Goal: Task Accomplishment & Management: Use online tool/utility

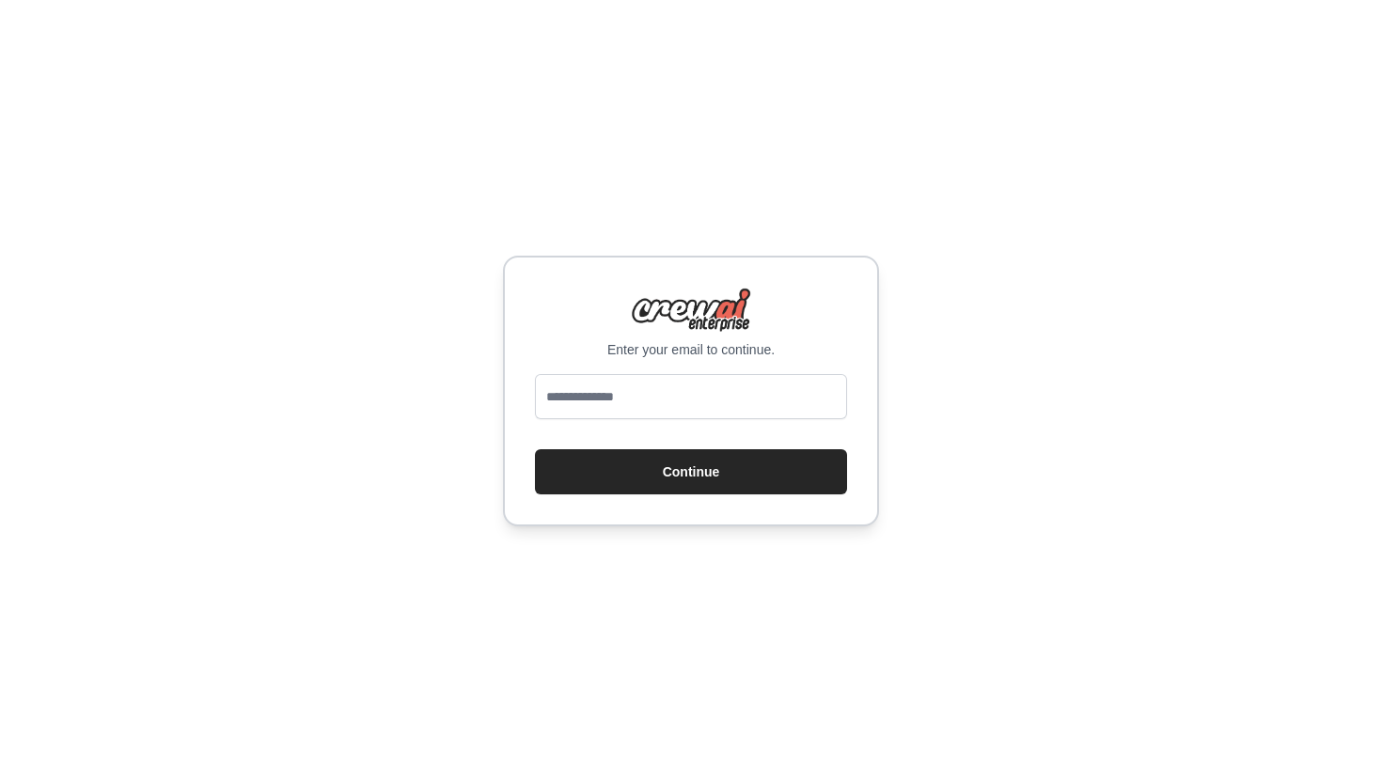
type input "**********"
click at [635, 471] on button "Continue" at bounding box center [691, 471] width 312 height 45
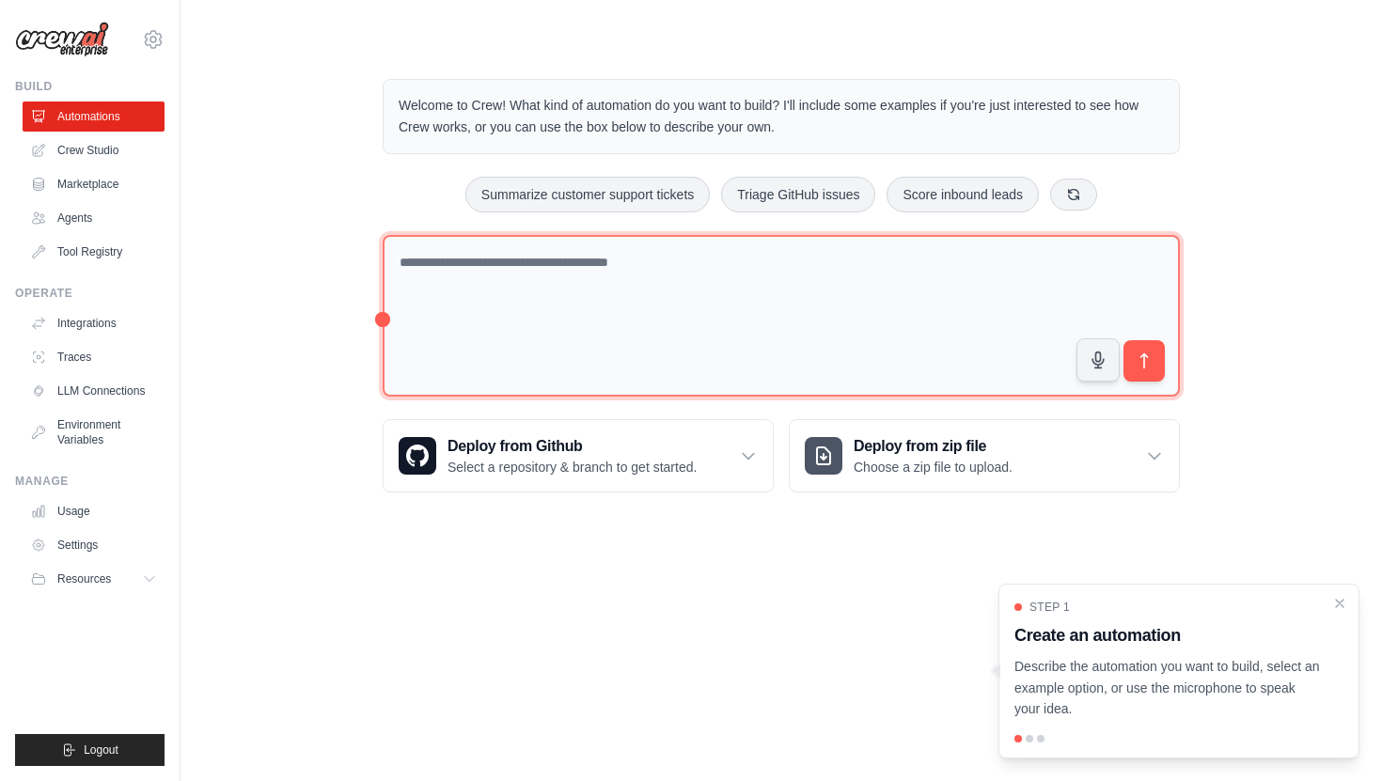
click at [524, 296] on textarea at bounding box center [781, 316] width 797 height 163
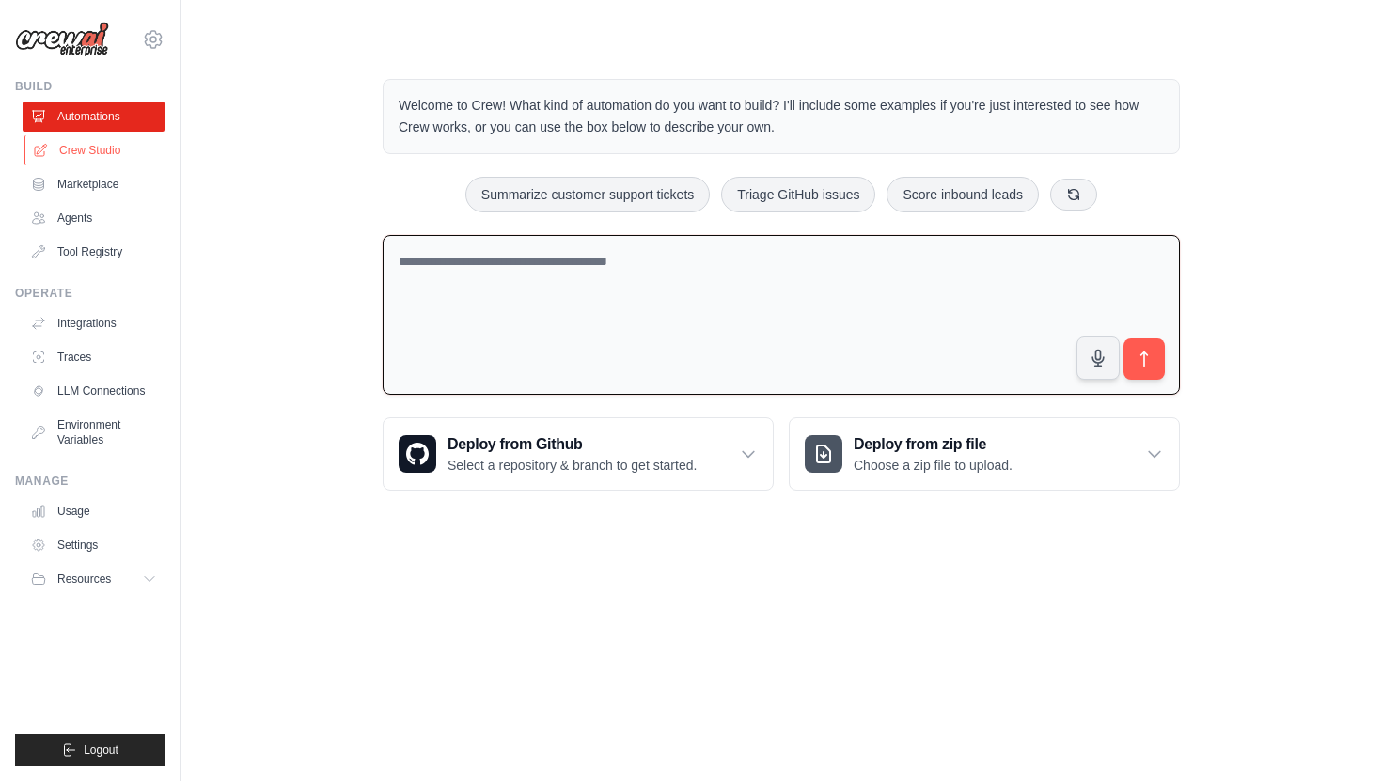
click at [79, 151] on link "Crew Studio" at bounding box center [95, 150] width 142 height 30
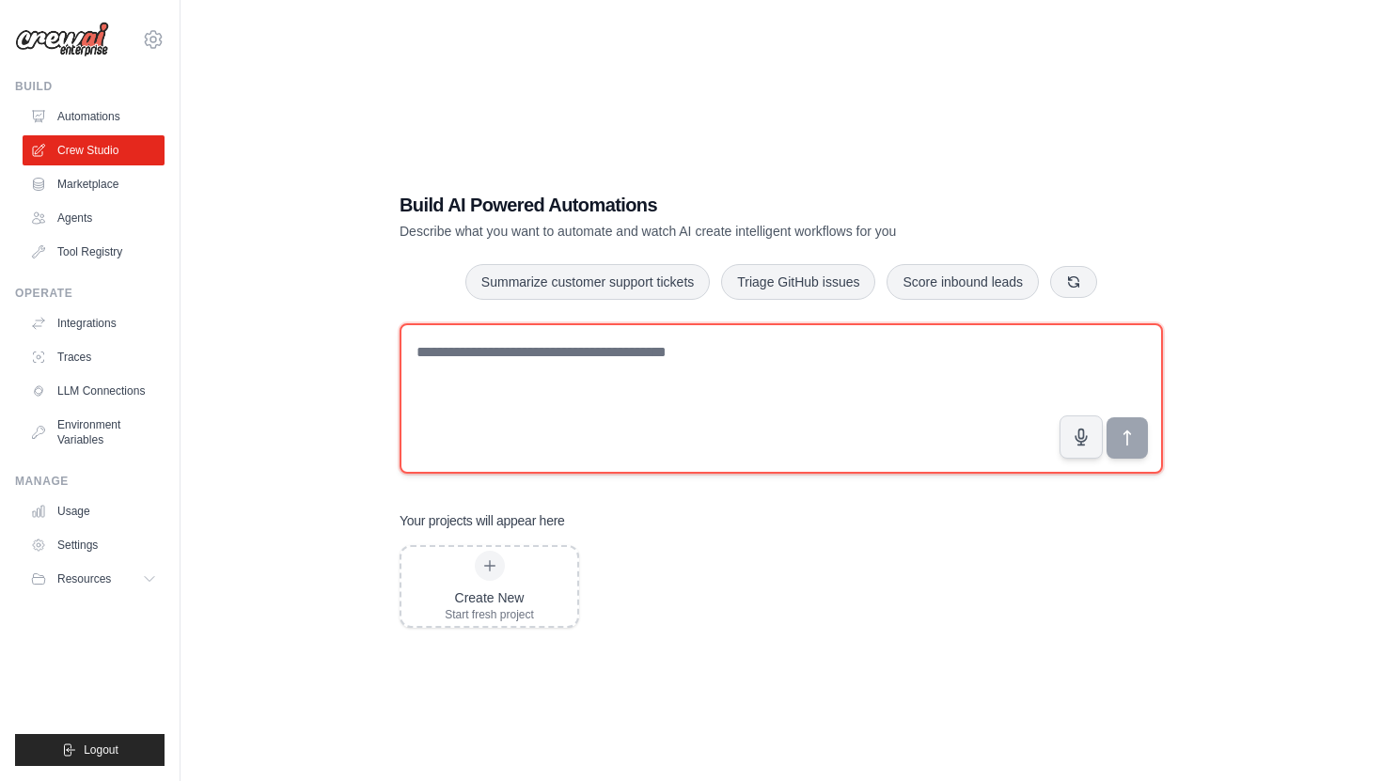
click at [493, 352] on textarea at bounding box center [780, 398] width 763 height 150
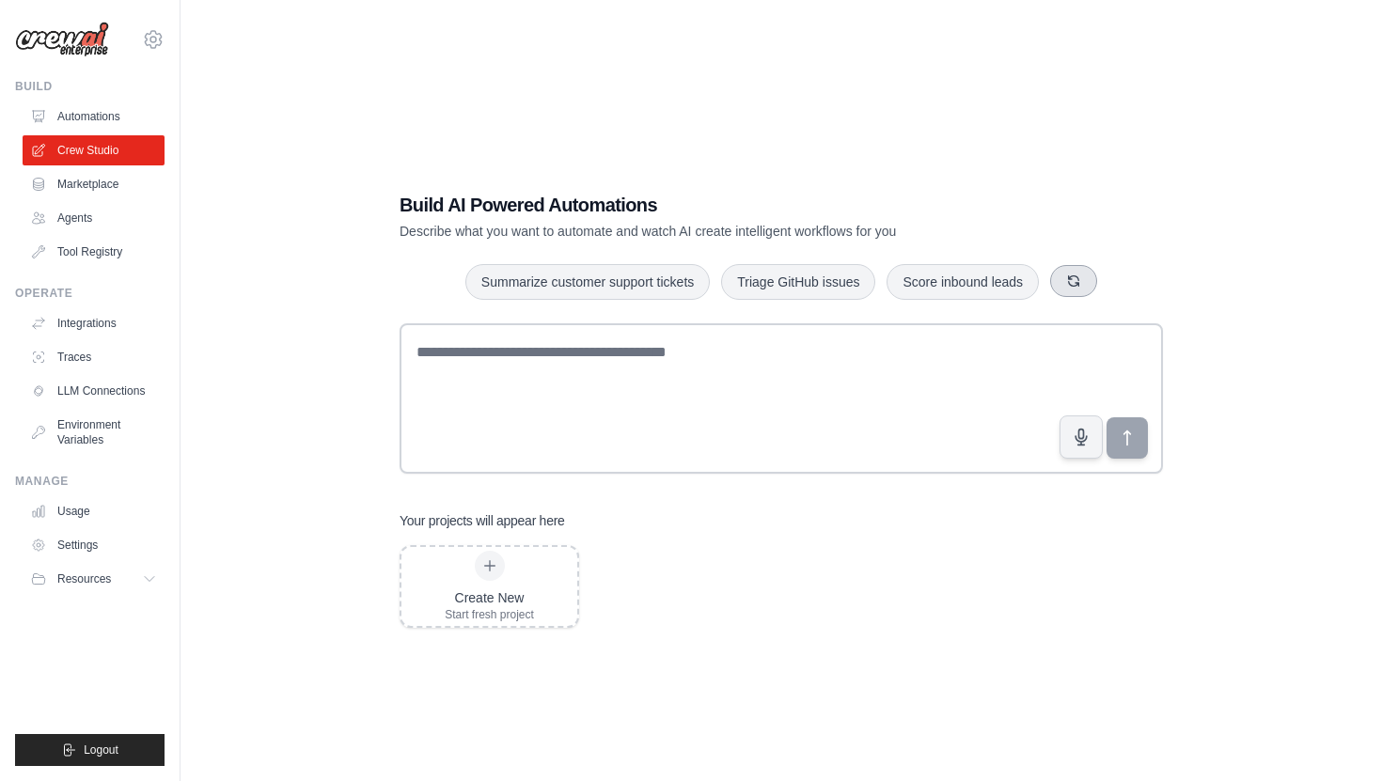
click at [1072, 274] on icon "button" at bounding box center [1073, 281] width 15 height 15
click at [965, 282] on button "Process invoices automatically" at bounding box center [962, 281] width 211 height 36
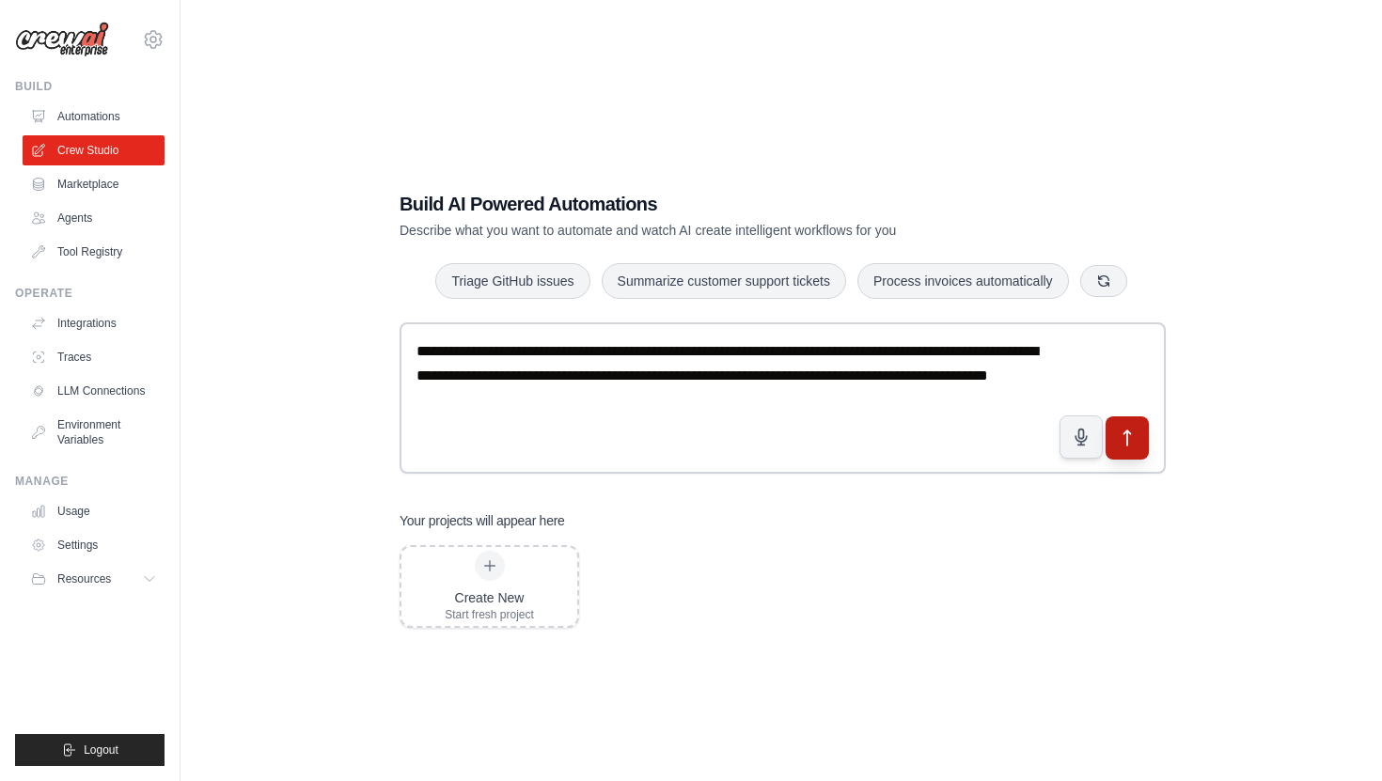
click at [1129, 443] on icon "submit" at bounding box center [1128, 438] width 20 height 20
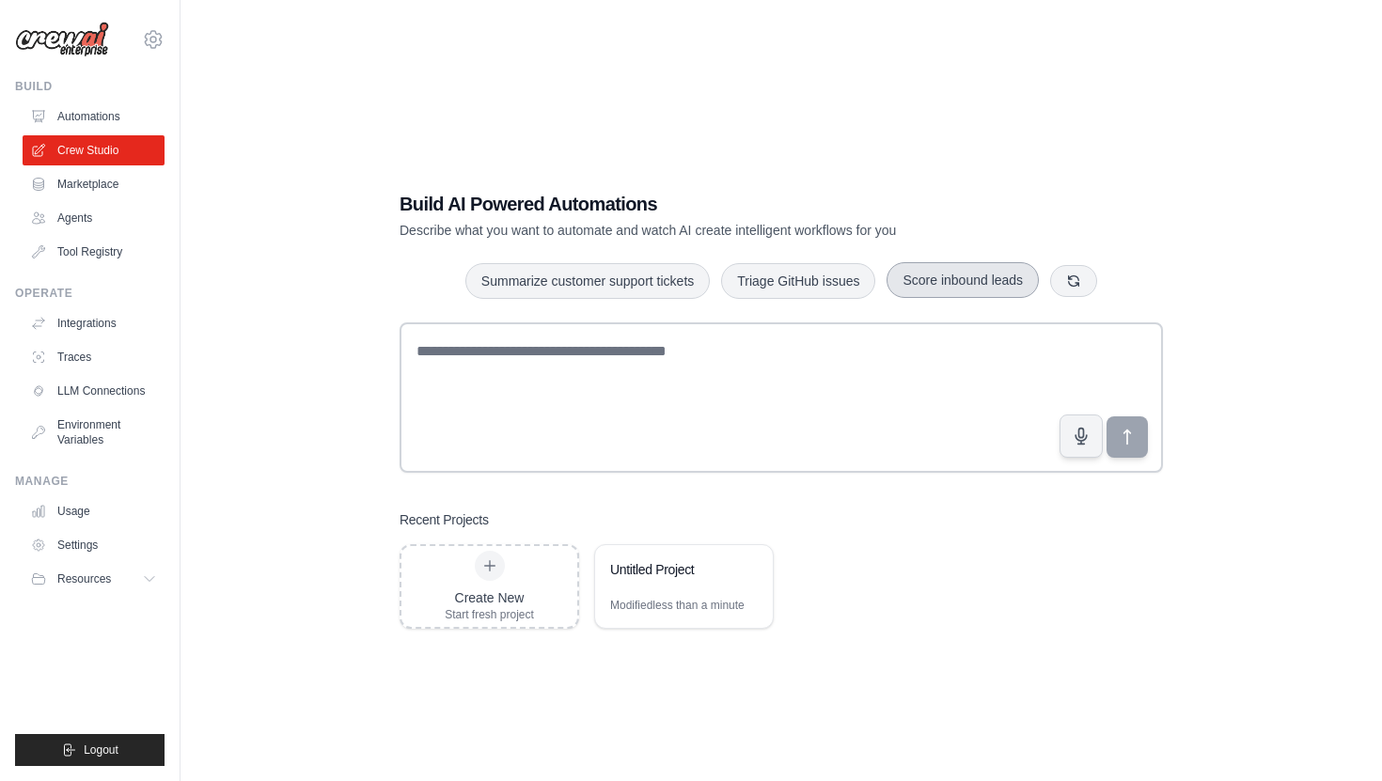
click at [916, 286] on button "Score inbound leads" at bounding box center [962, 280] width 152 height 36
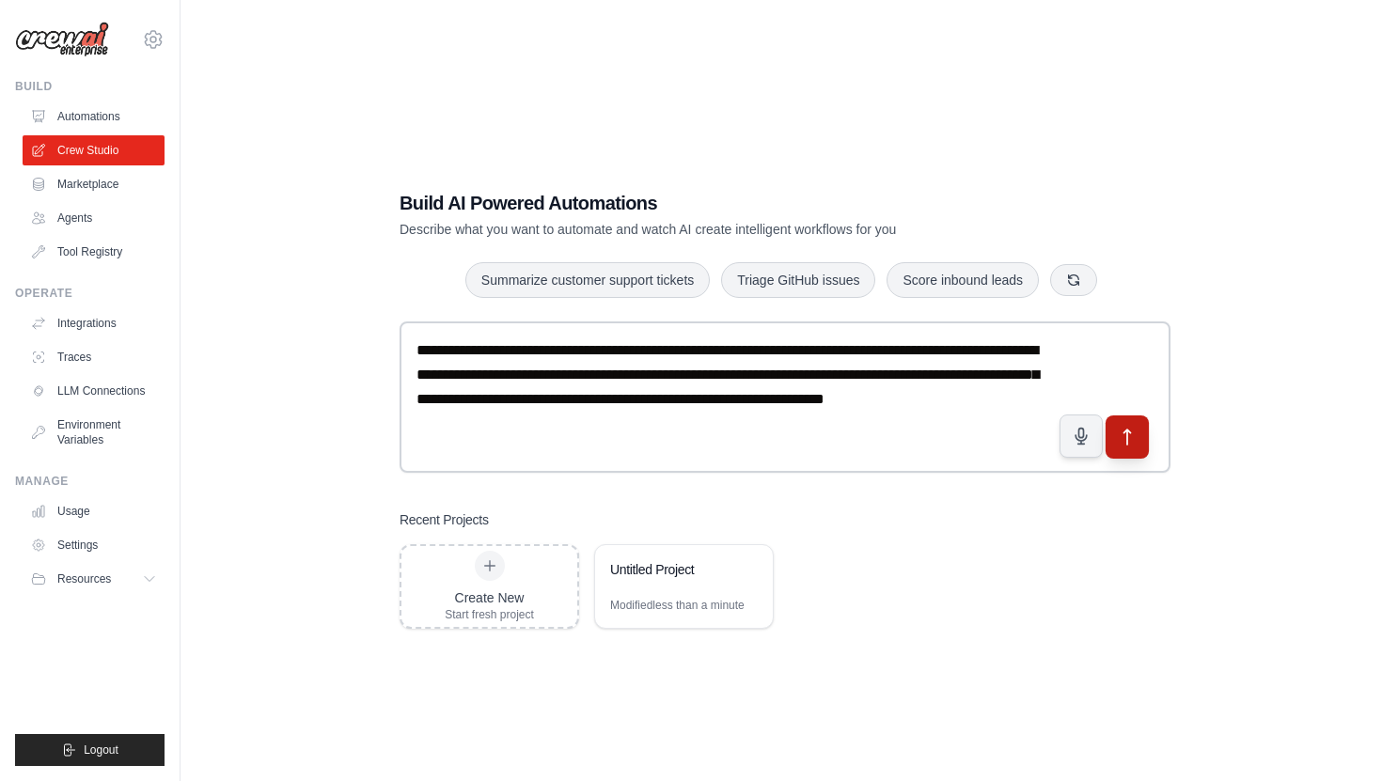
click at [1119, 452] on button "submit" at bounding box center [1126, 436] width 43 height 43
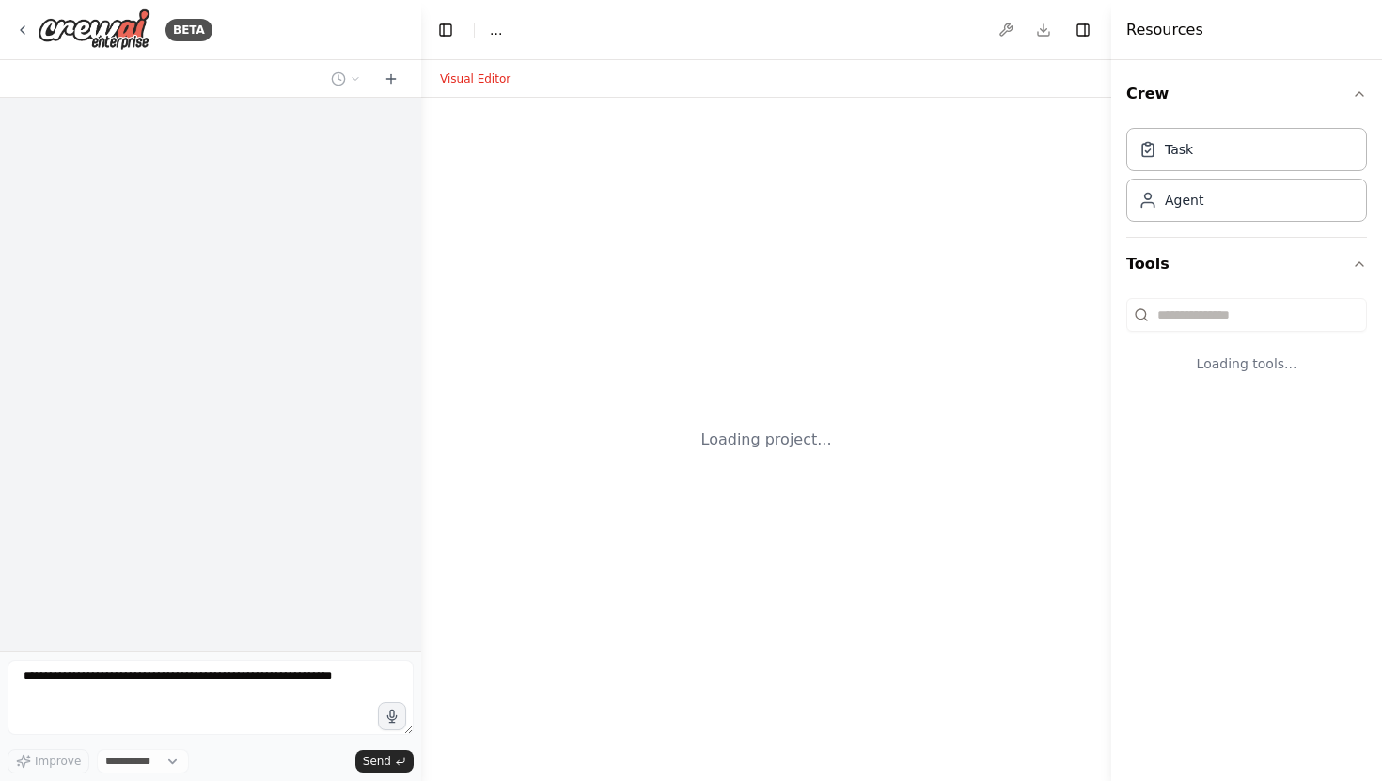
select select "****"
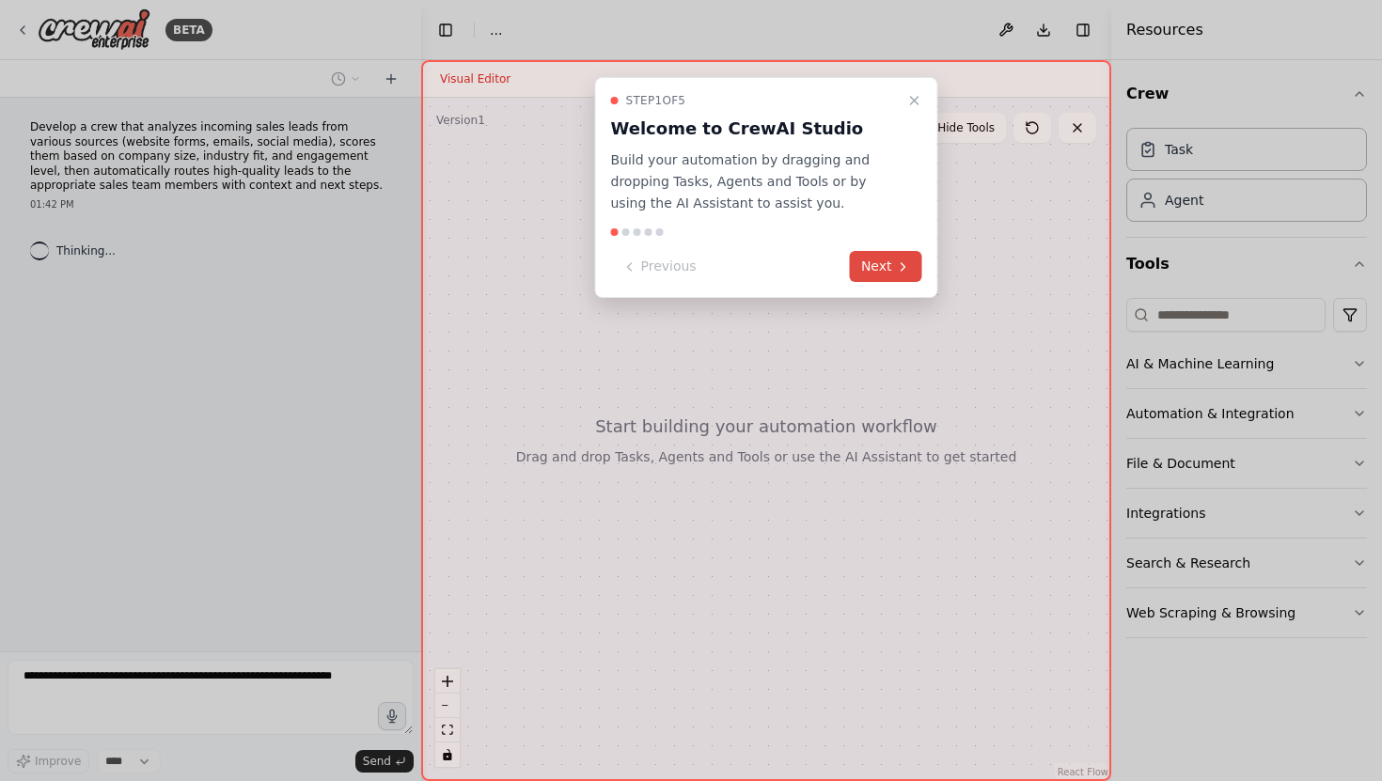
click at [894, 259] on button "Next" at bounding box center [886, 266] width 72 height 31
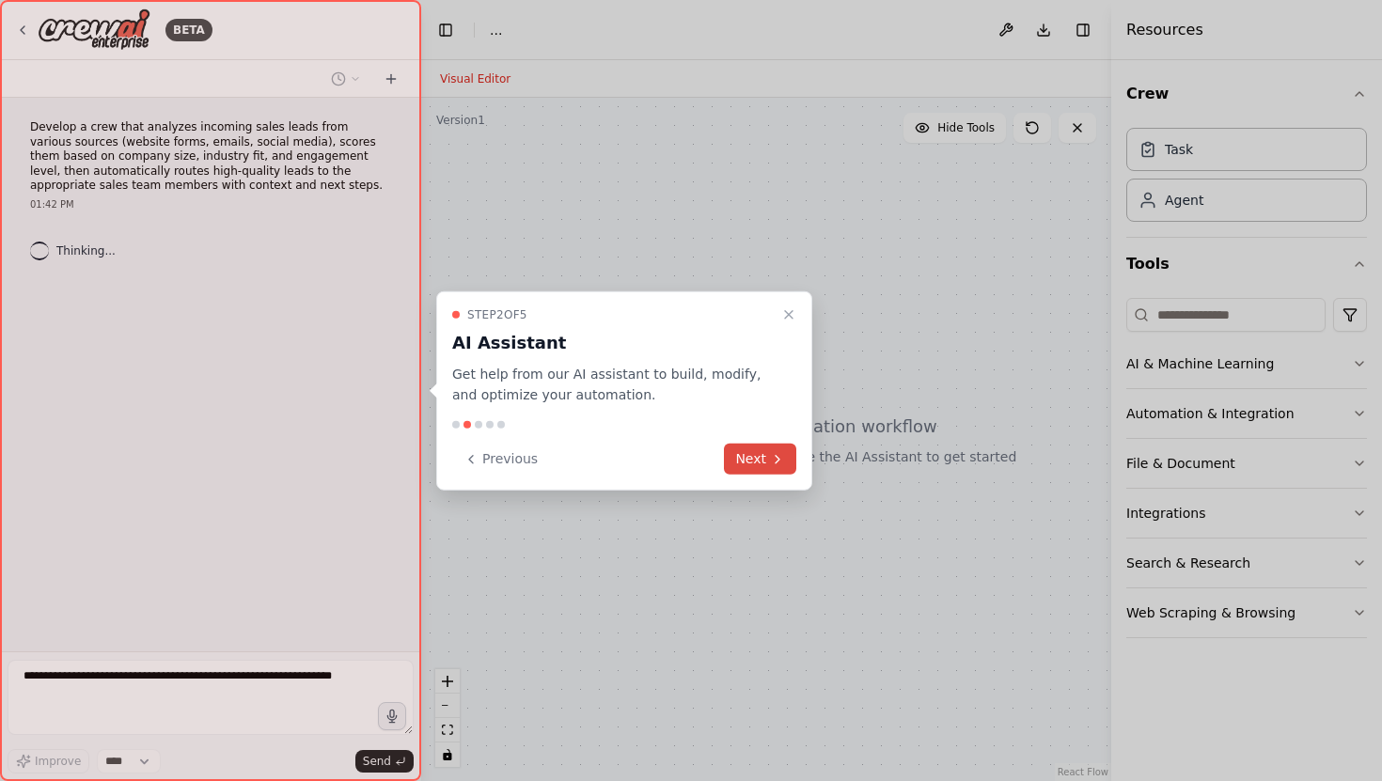
click at [739, 464] on button "Next" at bounding box center [760, 459] width 72 height 31
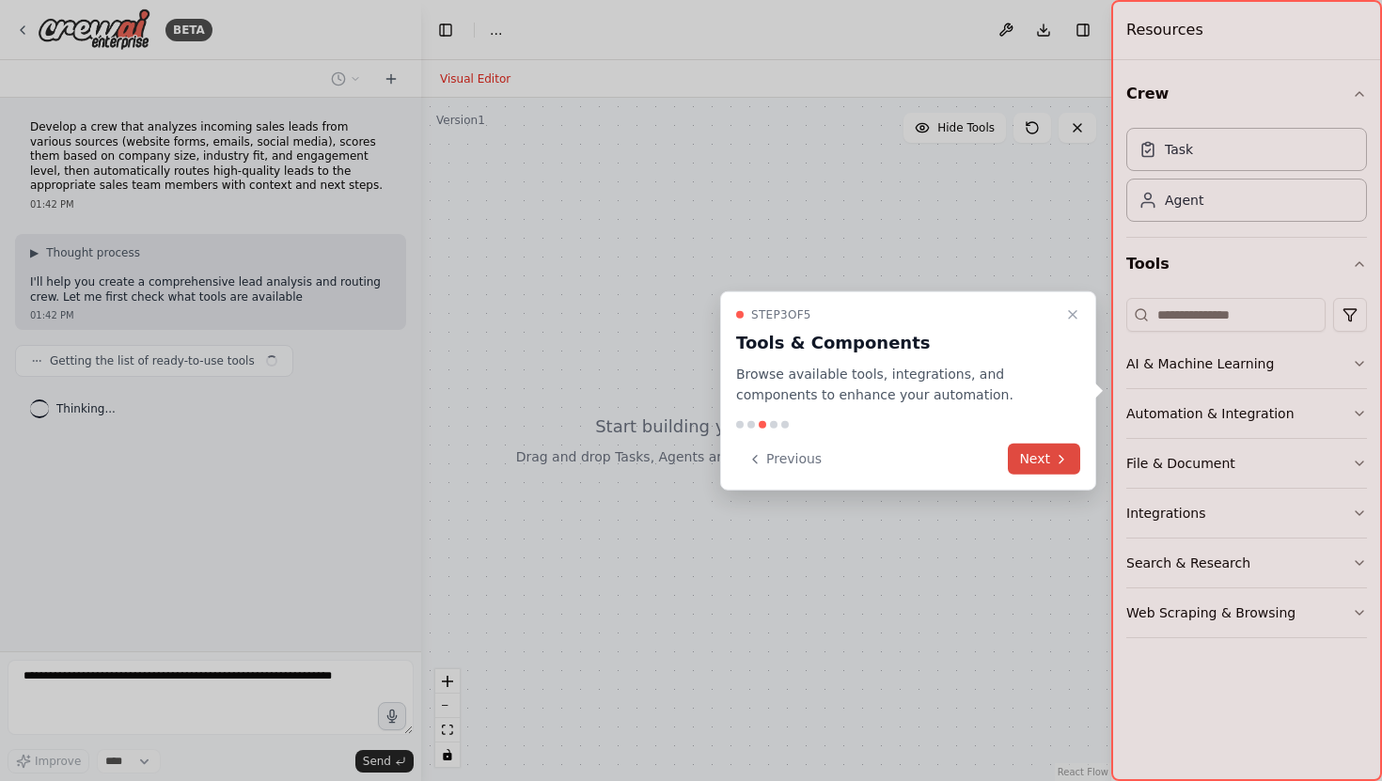
click at [1056, 472] on button "Next" at bounding box center [1044, 459] width 72 height 31
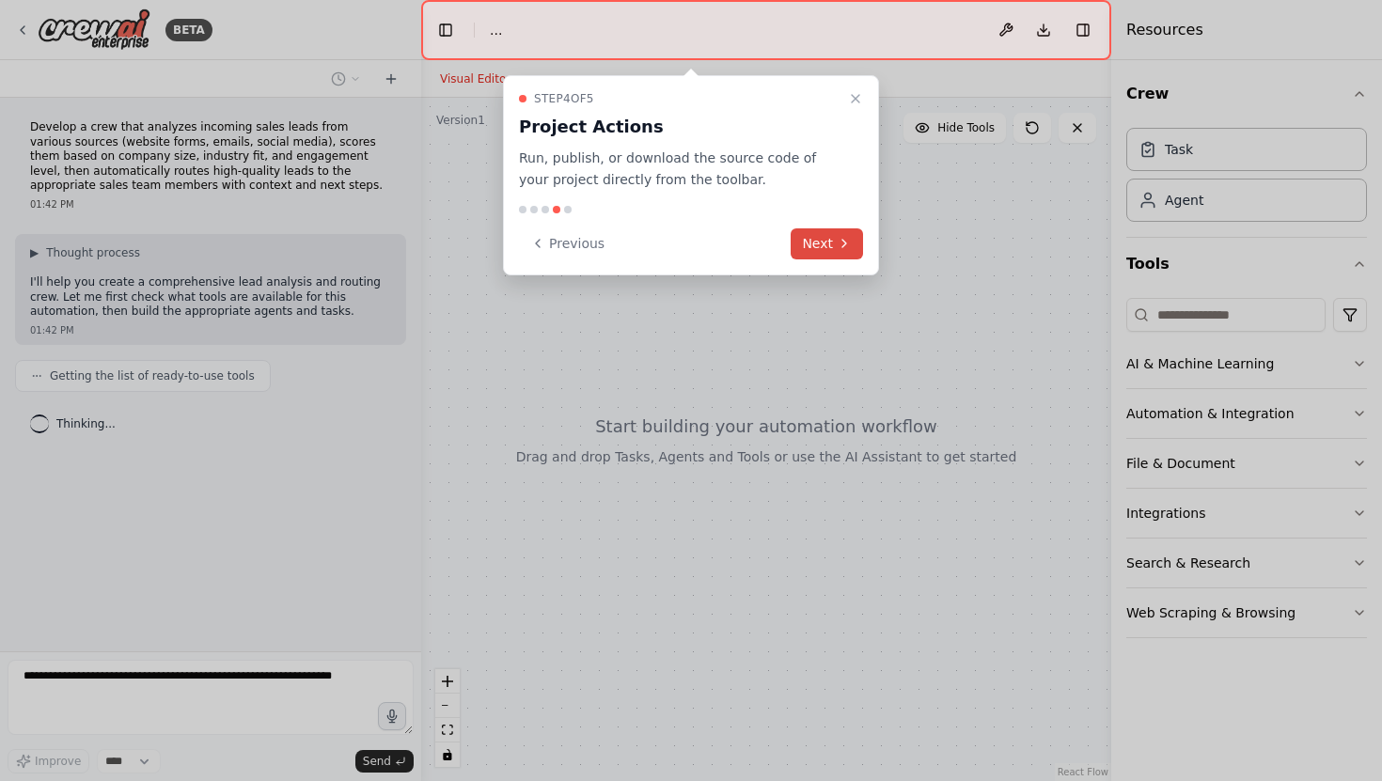
click at [806, 239] on button "Next" at bounding box center [826, 243] width 72 height 31
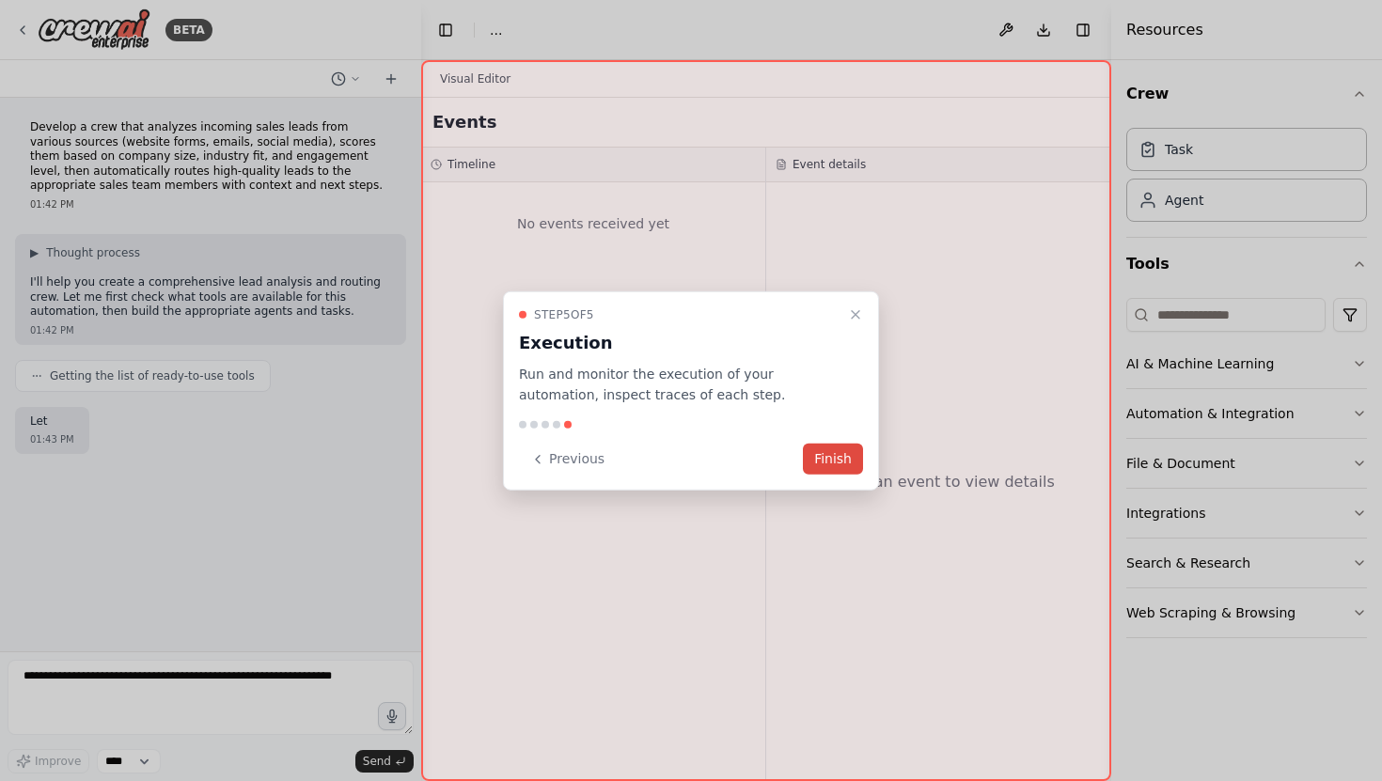
click at [816, 465] on button "Finish" at bounding box center [833, 459] width 60 height 31
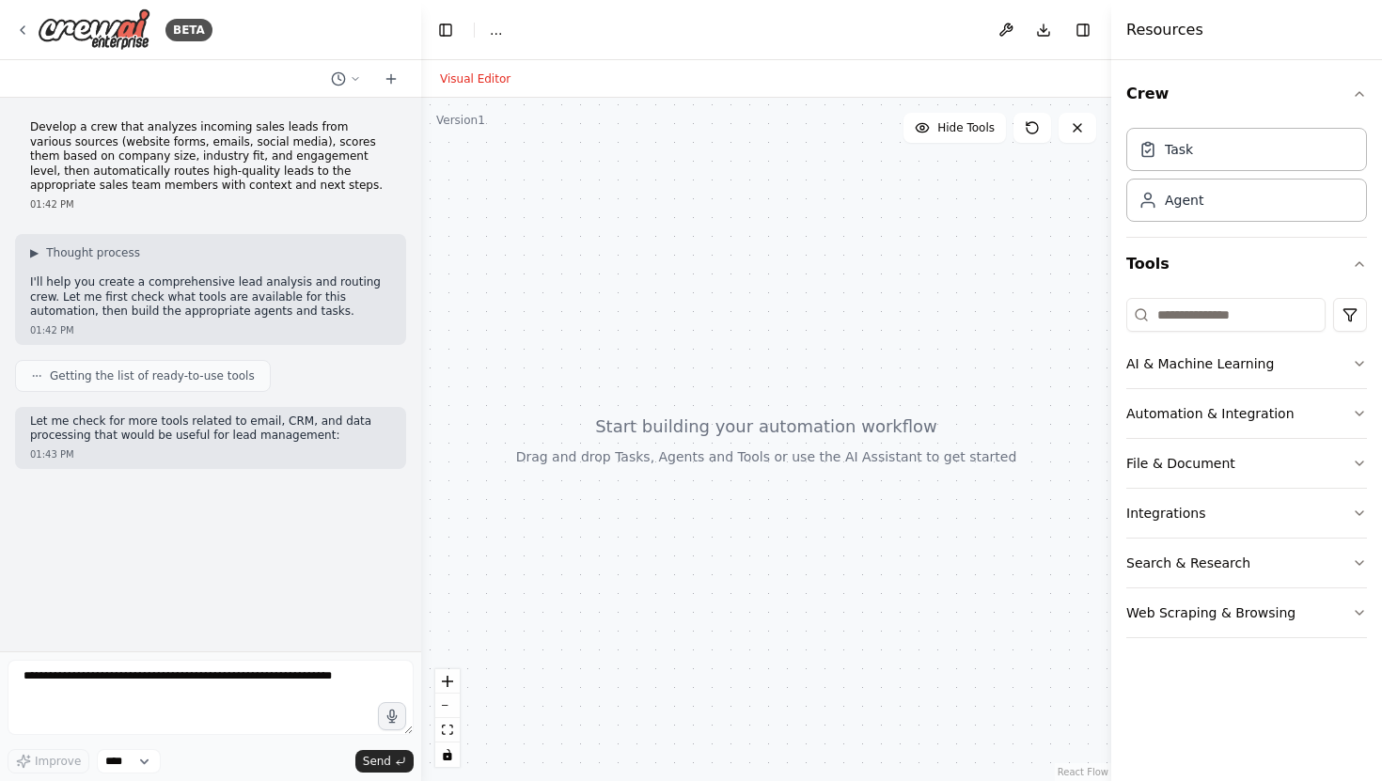
drag, startPoint x: 424, startPoint y: 385, endPoint x: 368, endPoint y: 383, distance: 56.5
click at [368, 383] on div "BETA Develop a crew that analyzes incoming sales leads from various sources (we…" at bounding box center [691, 390] width 1382 height 781
drag, startPoint x: 421, startPoint y: 368, endPoint x: 342, endPoint y: 370, distance: 79.0
click at [342, 370] on div "BETA Develop a crew that analyzes incoming sales leads from various sources (we…" at bounding box center [691, 390] width 1382 height 781
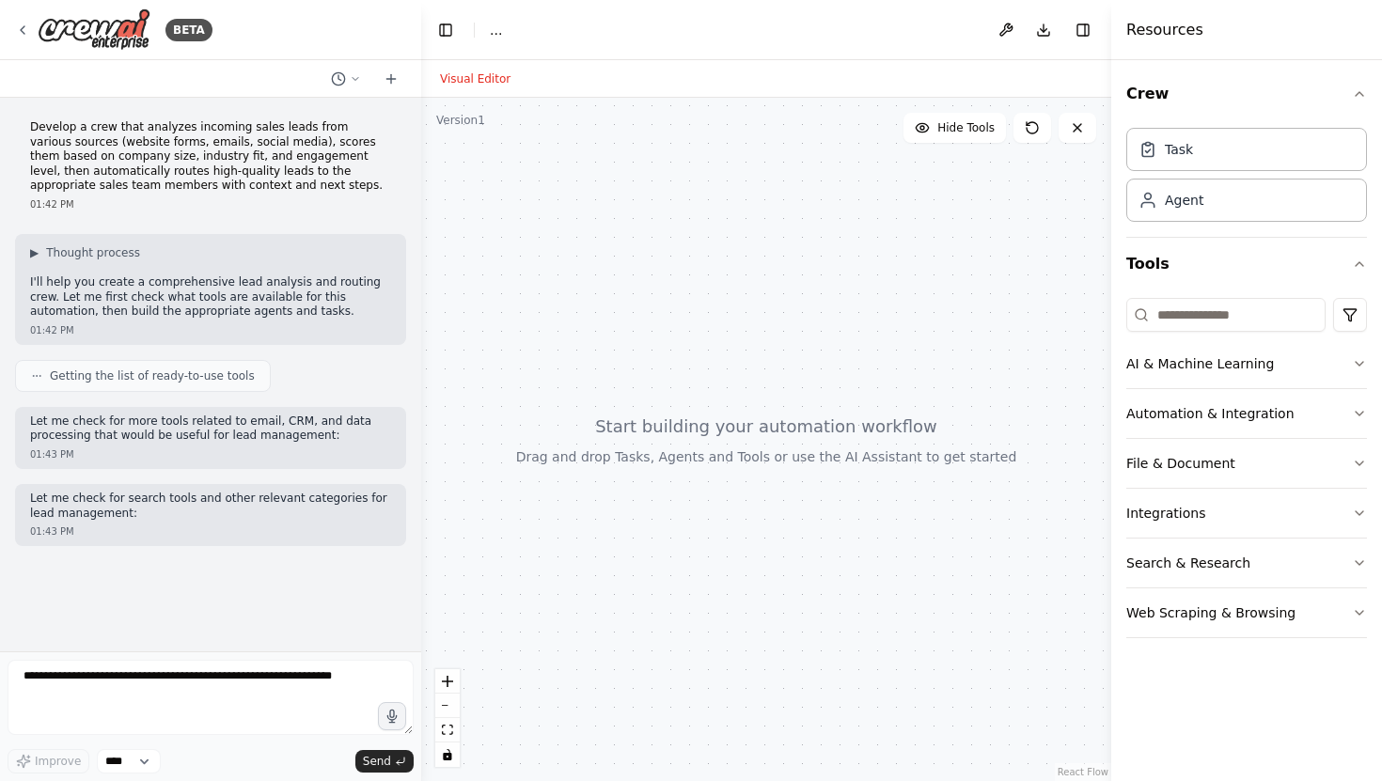
click at [421, 393] on div at bounding box center [766, 439] width 690 height 683
click at [162, 724] on textarea at bounding box center [211, 697] width 406 height 75
click at [166, 704] on textarea at bounding box center [211, 697] width 406 height 75
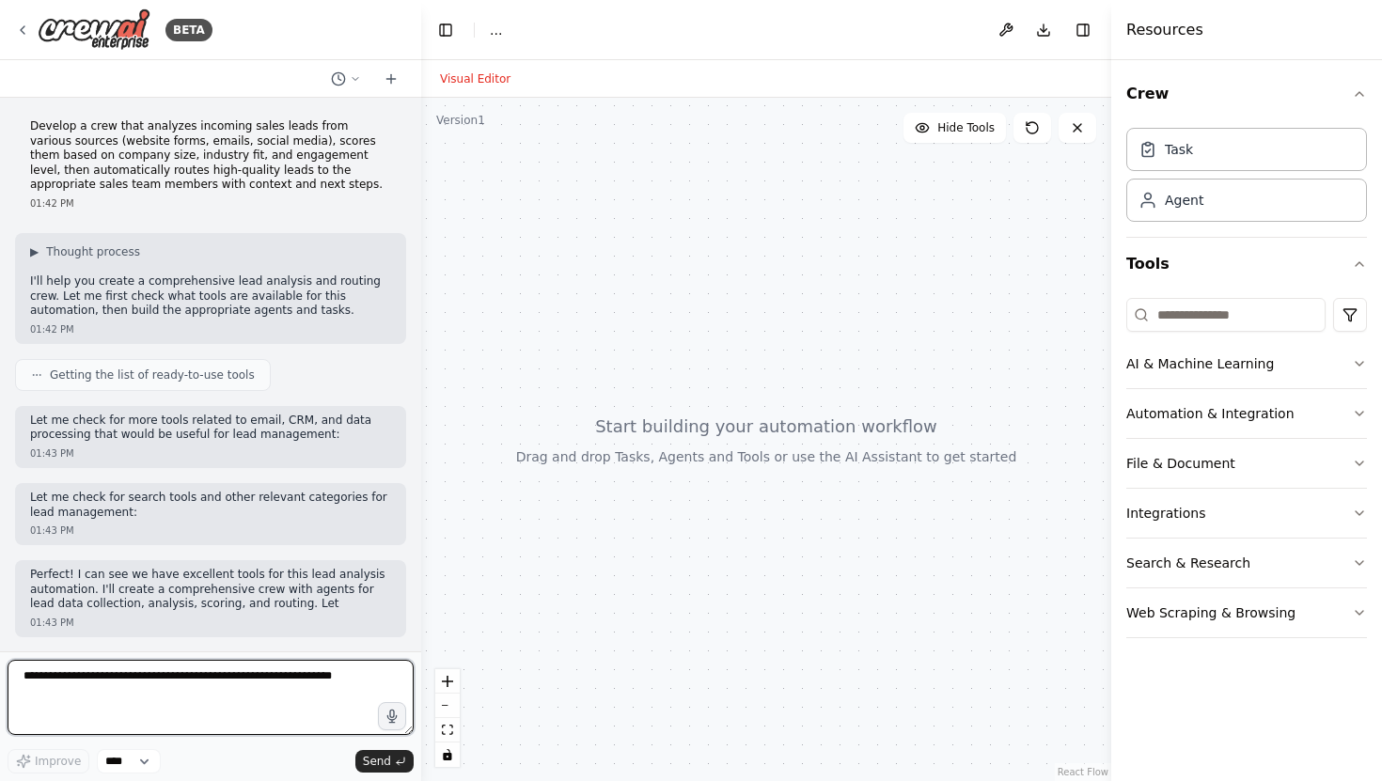
scroll to position [15, 0]
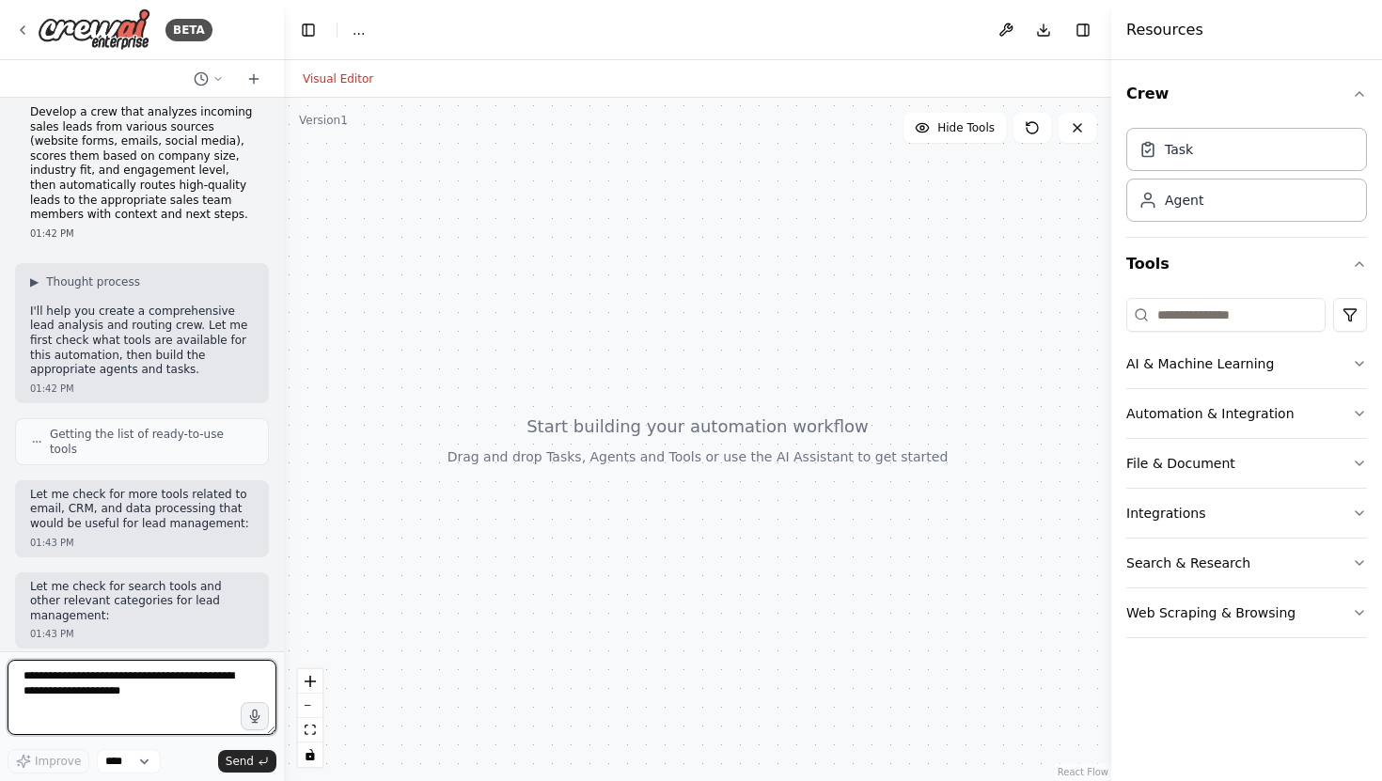
drag, startPoint x: 416, startPoint y: 507, endPoint x: 285, endPoint y: 513, distance: 131.8
click at [285, 513] on div "BETA Develop a crew that analyzes incoming sales leads from various sources (we…" at bounding box center [691, 390] width 1382 height 781
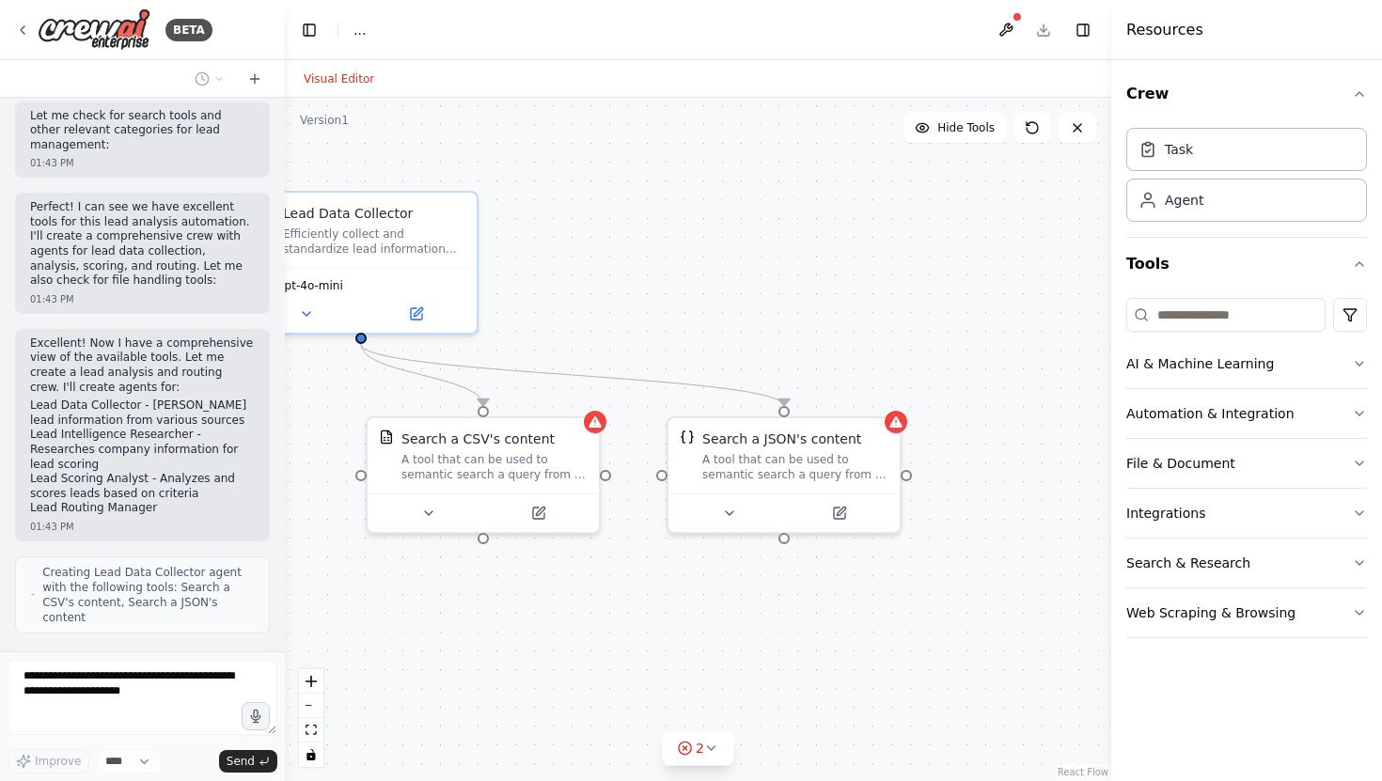
scroll to position [515, 0]
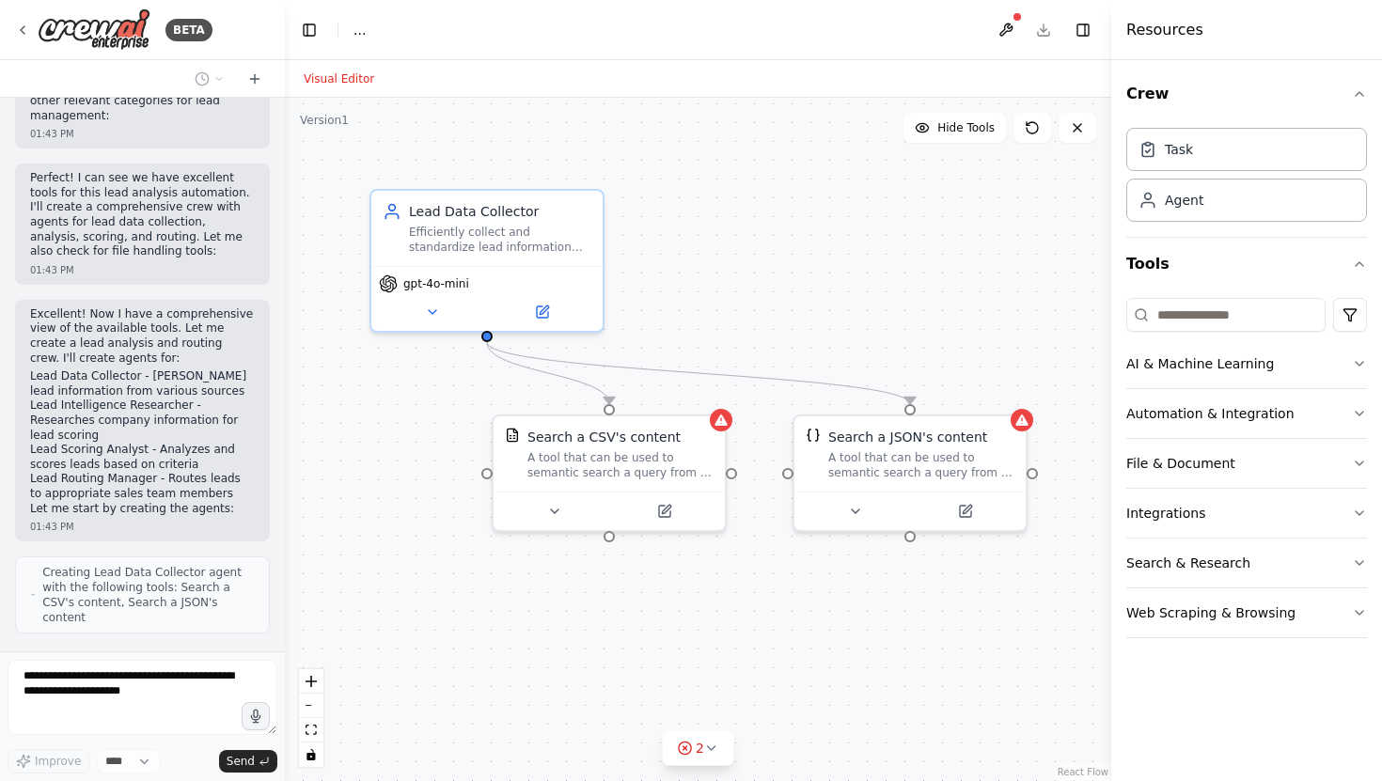
drag, startPoint x: 400, startPoint y: 616, endPoint x: 526, endPoint y: 614, distance: 126.0
click at [526, 614] on div ".deletable-edge-delete-btn { width: 20px; height: 20px; border: 0px solid #ffff…" at bounding box center [698, 439] width 826 height 683
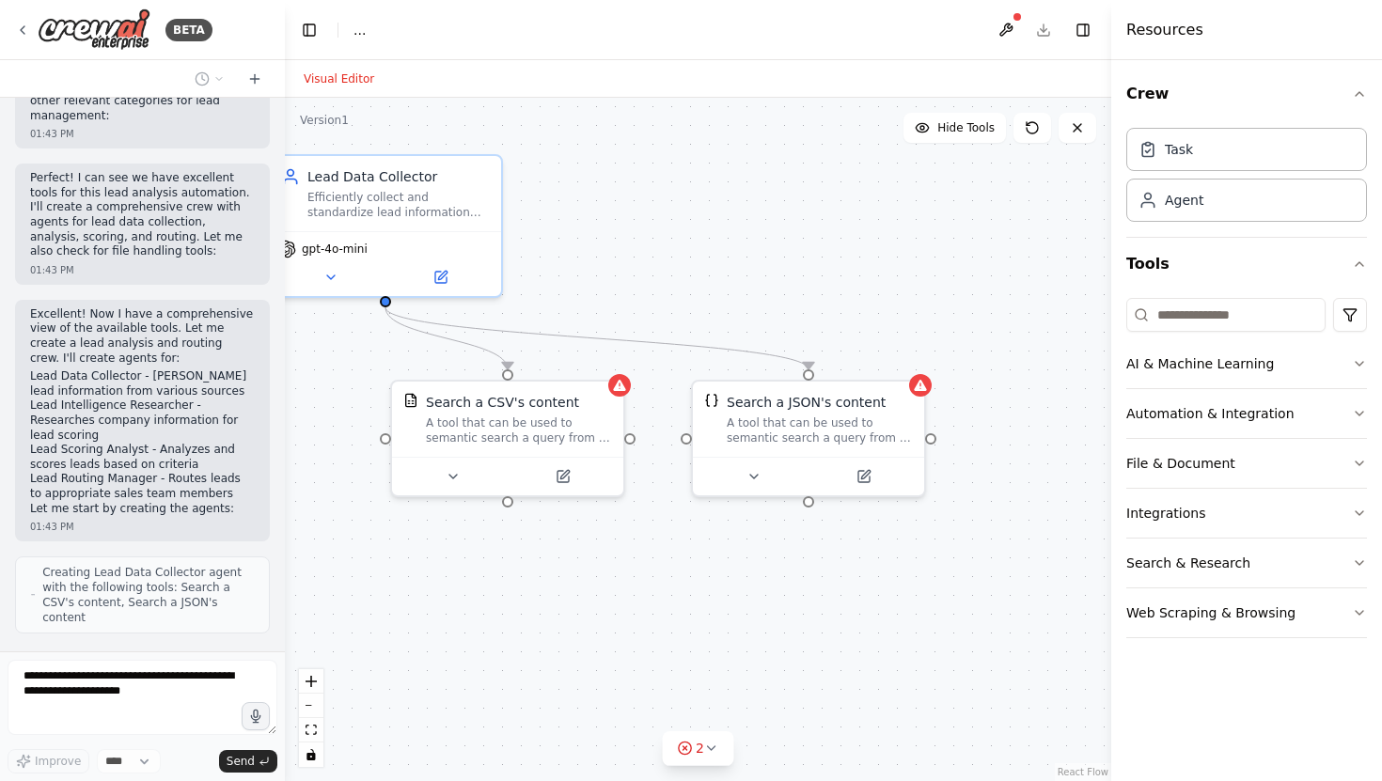
drag, startPoint x: 525, startPoint y: 592, endPoint x: 424, endPoint y: 557, distance: 107.3
click at [424, 557] on div ".deletable-edge-delete-btn { width: 20px; height: 20px; border: 0px solid #ffff…" at bounding box center [698, 439] width 826 height 683
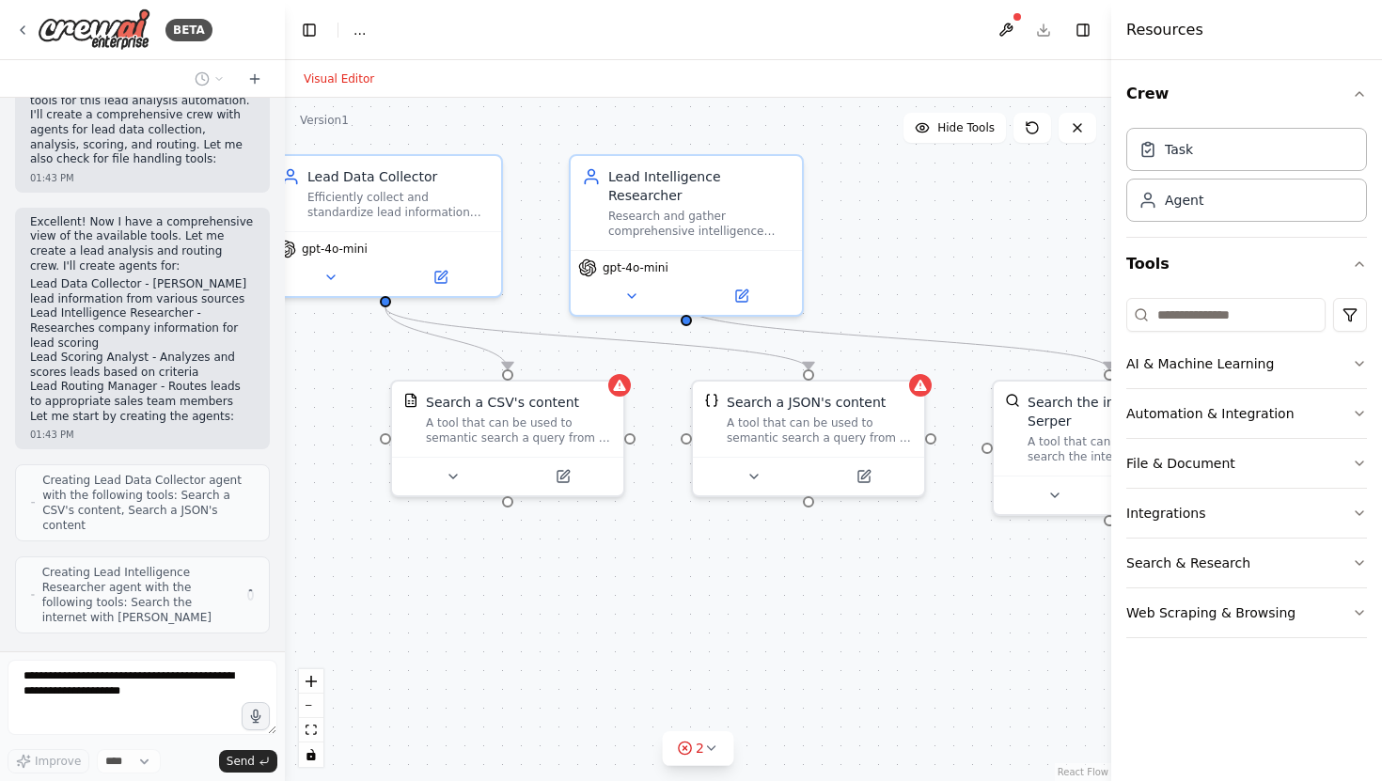
scroll to position [592, 0]
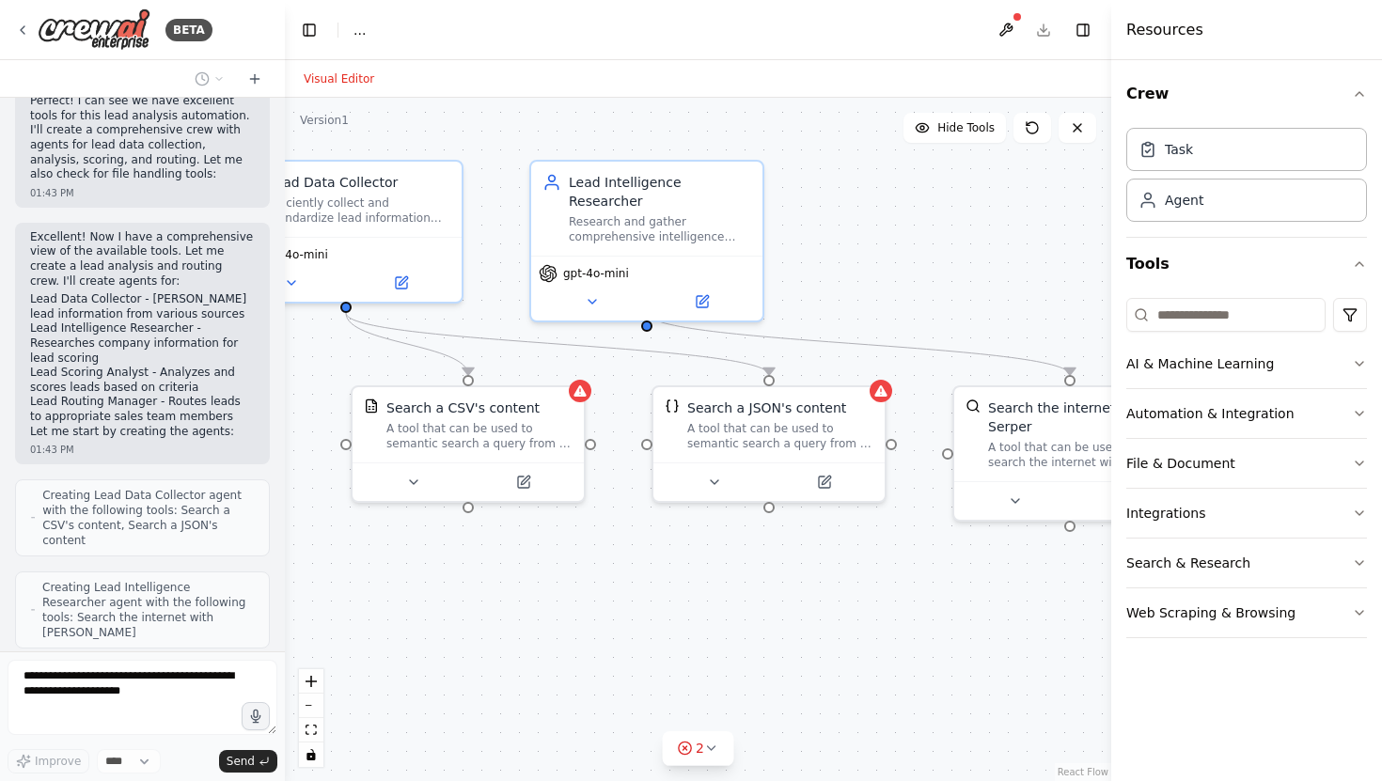
drag, startPoint x: 787, startPoint y: 622, endPoint x: 735, endPoint y: 632, distance: 52.5
click at [736, 634] on div ".deletable-edge-delete-btn { width: 20px; height: 20px; border: 0px solid #ffff…" at bounding box center [698, 439] width 826 height 683
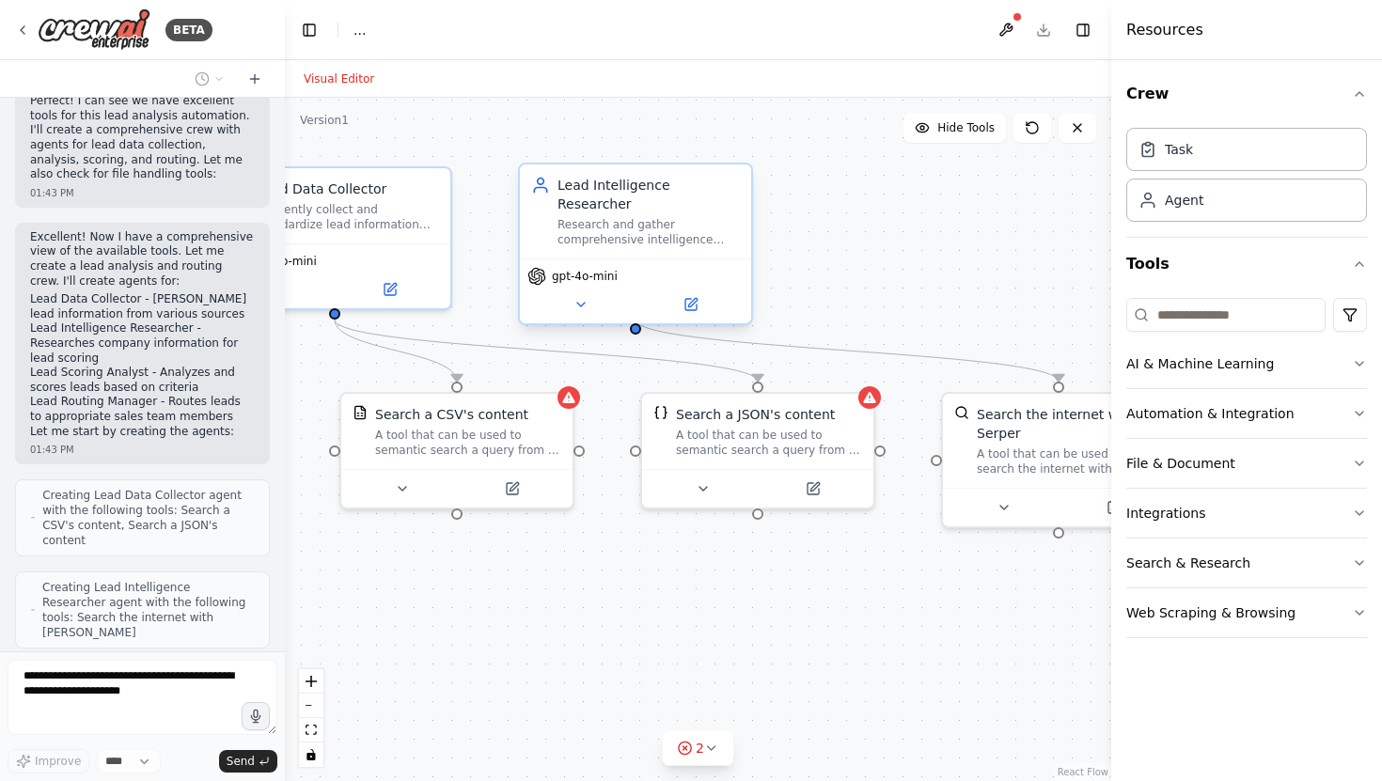
click at [643, 195] on div "Lead Intelligence Researcher Research and gather comprehensive intelligence abo…" at bounding box center [648, 211] width 182 height 71
click at [619, 217] on div "Research and gather comprehensive intelligence about prospect companies from {l…" at bounding box center [648, 232] width 182 height 30
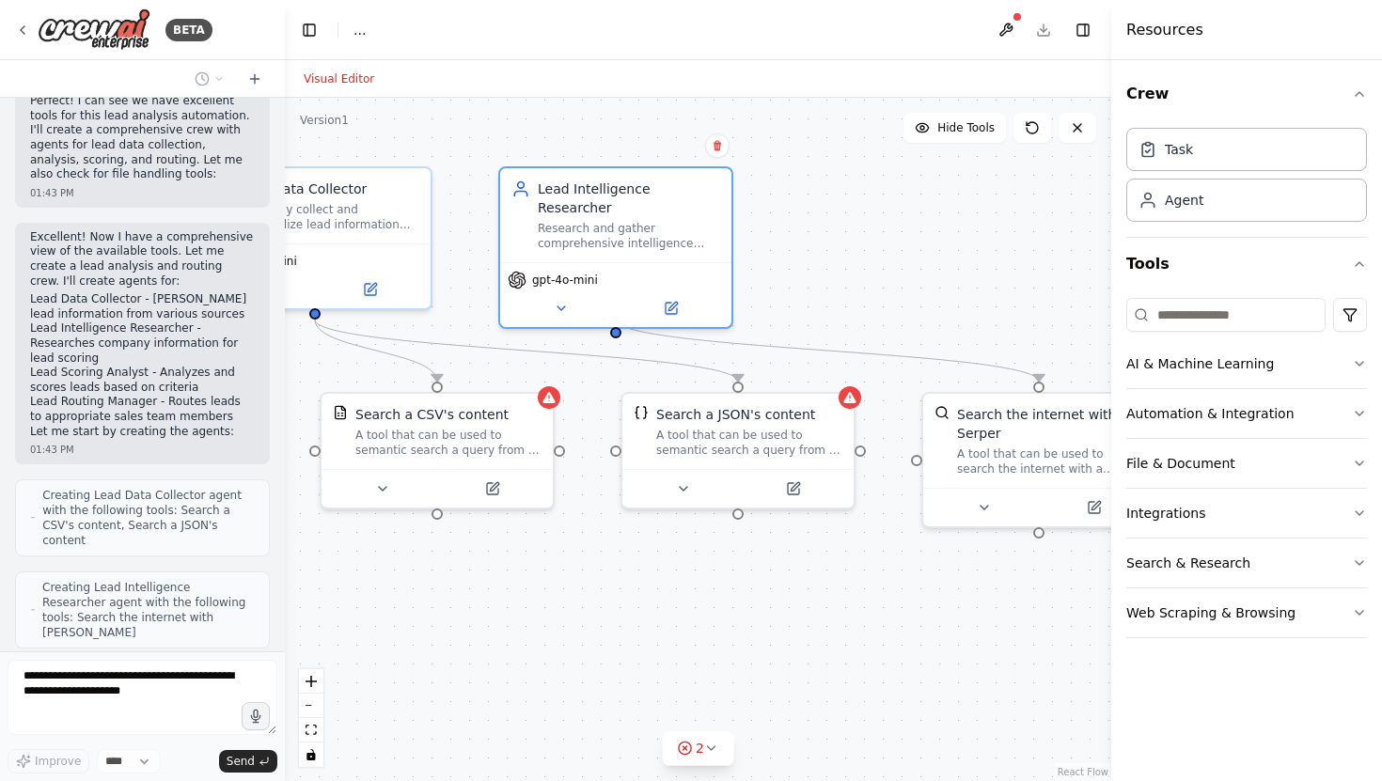
drag, startPoint x: 882, startPoint y: 275, endPoint x: 696, endPoint y: 258, distance: 186.0
click at [698, 258] on div ".deletable-edge-delete-btn { width: 20px; height: 20px; border: 0px solid #ffff…" at bounding box center [698, 439] width 826 height 683
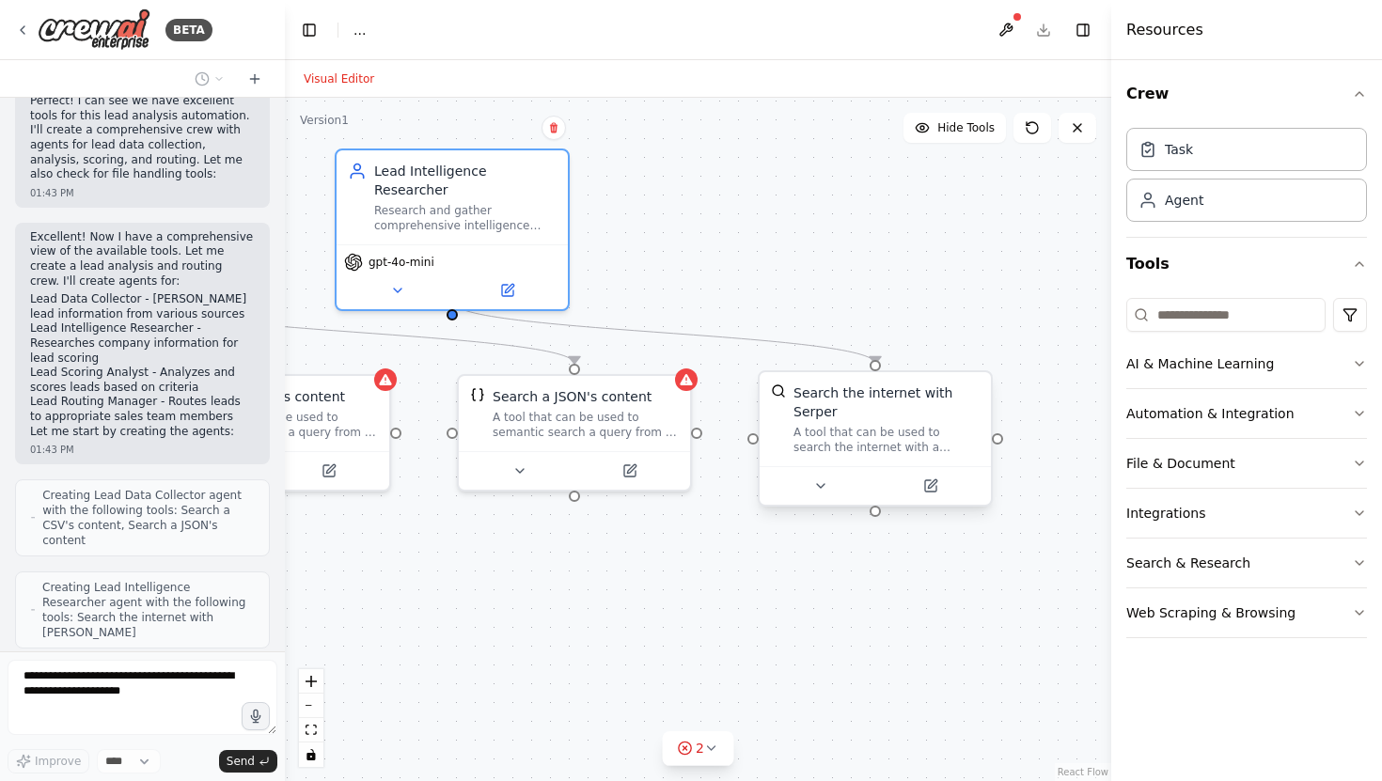
click at [815, 406] on div "Search the internet with Serper" at bounding box center [886, 402] width 186 height 38
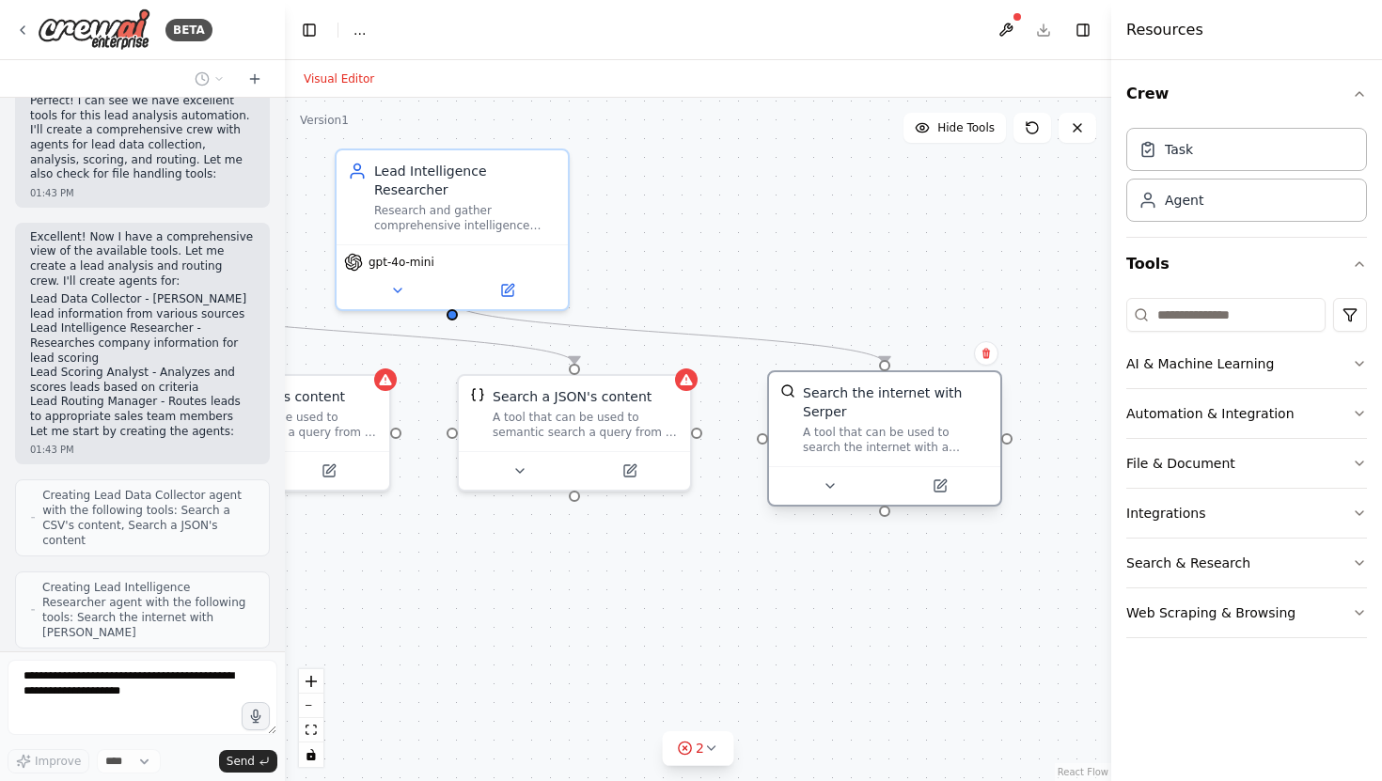
scroll to position [654, 0]
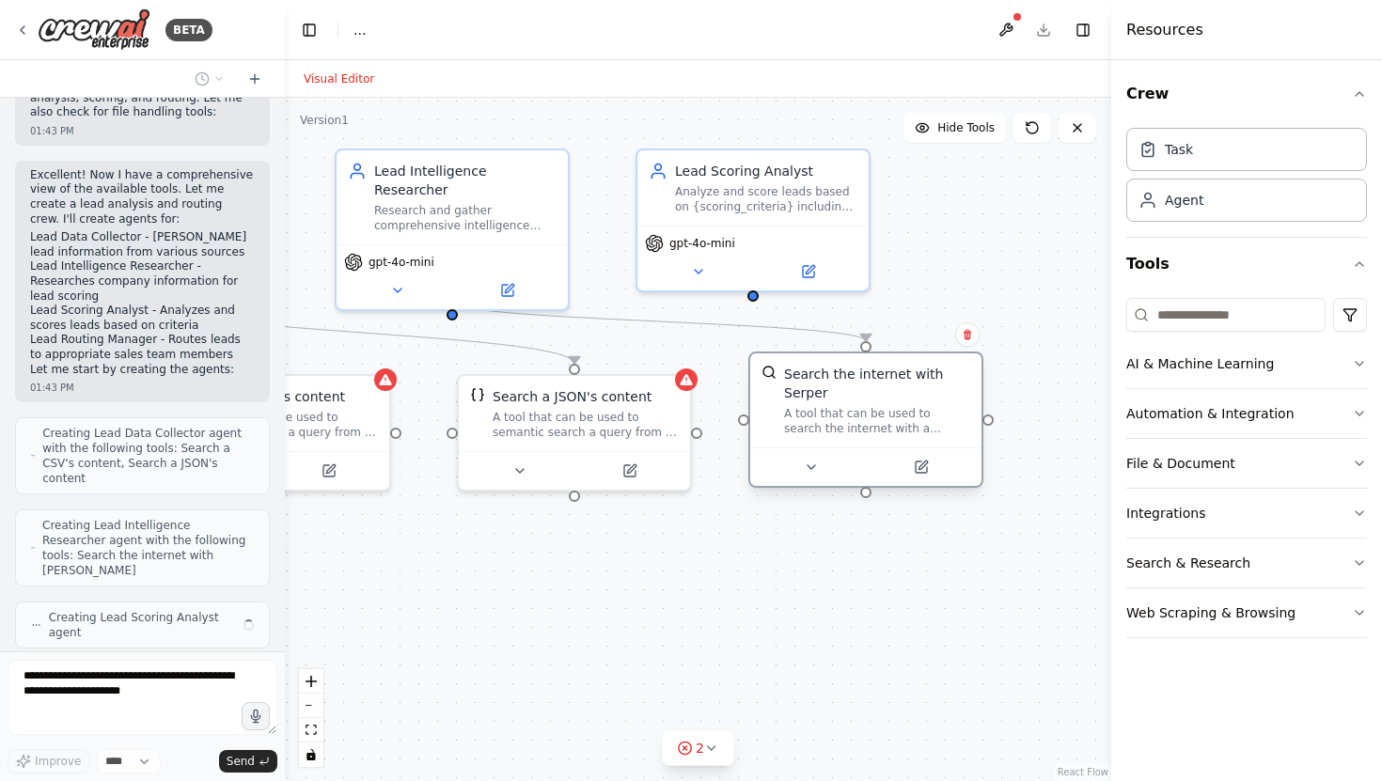
drag, startPoint x: 839, startPoint y: 412, endPoint x: 828, endPoint y: 394, distance: 21.1
click at [828, 394] on div "Search the internet with Serper" at bounding box center [877, 384] width 186 height 38
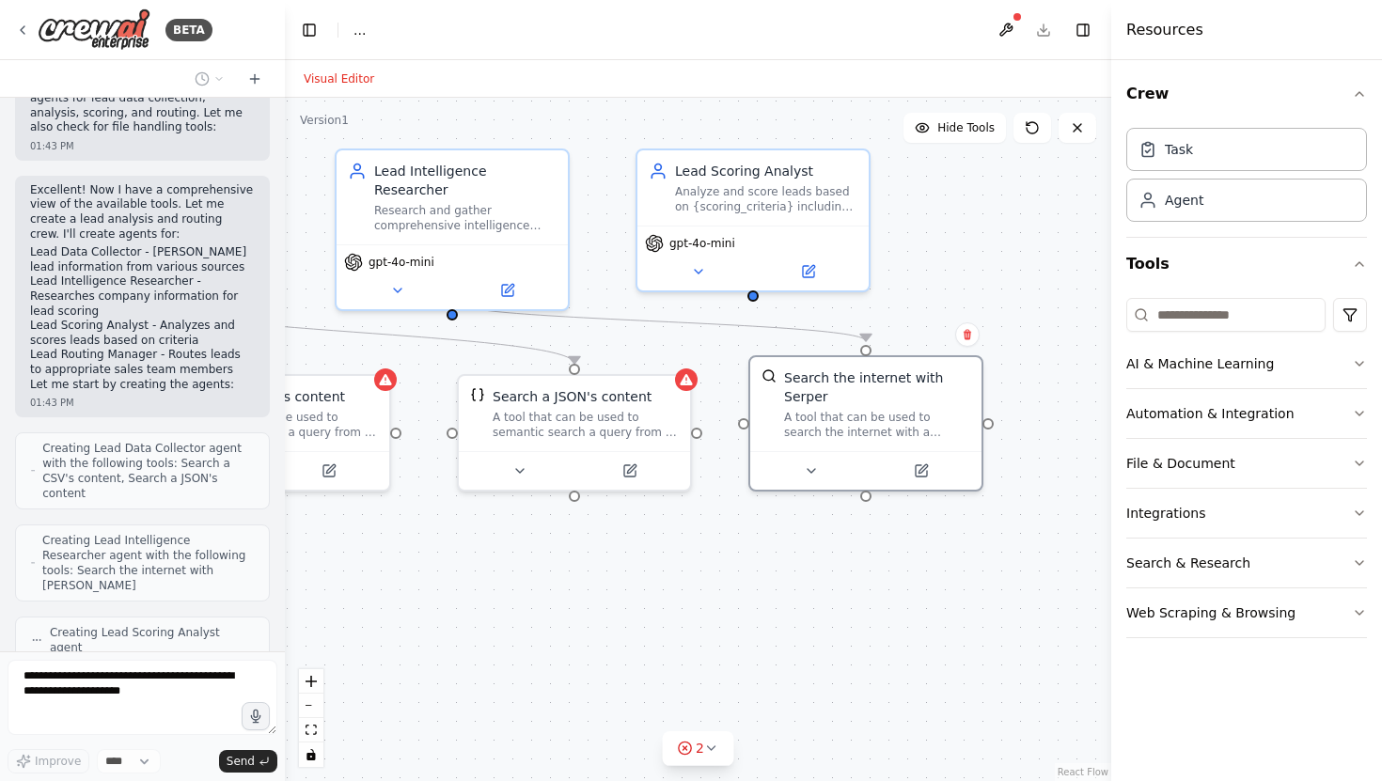
click at [683, 529] on div ".deletable-edge-delete-btn { width: 20px; height: 20px; border: 0px solid #ffff…" at bounding box center [698, 439] width 826 height 683
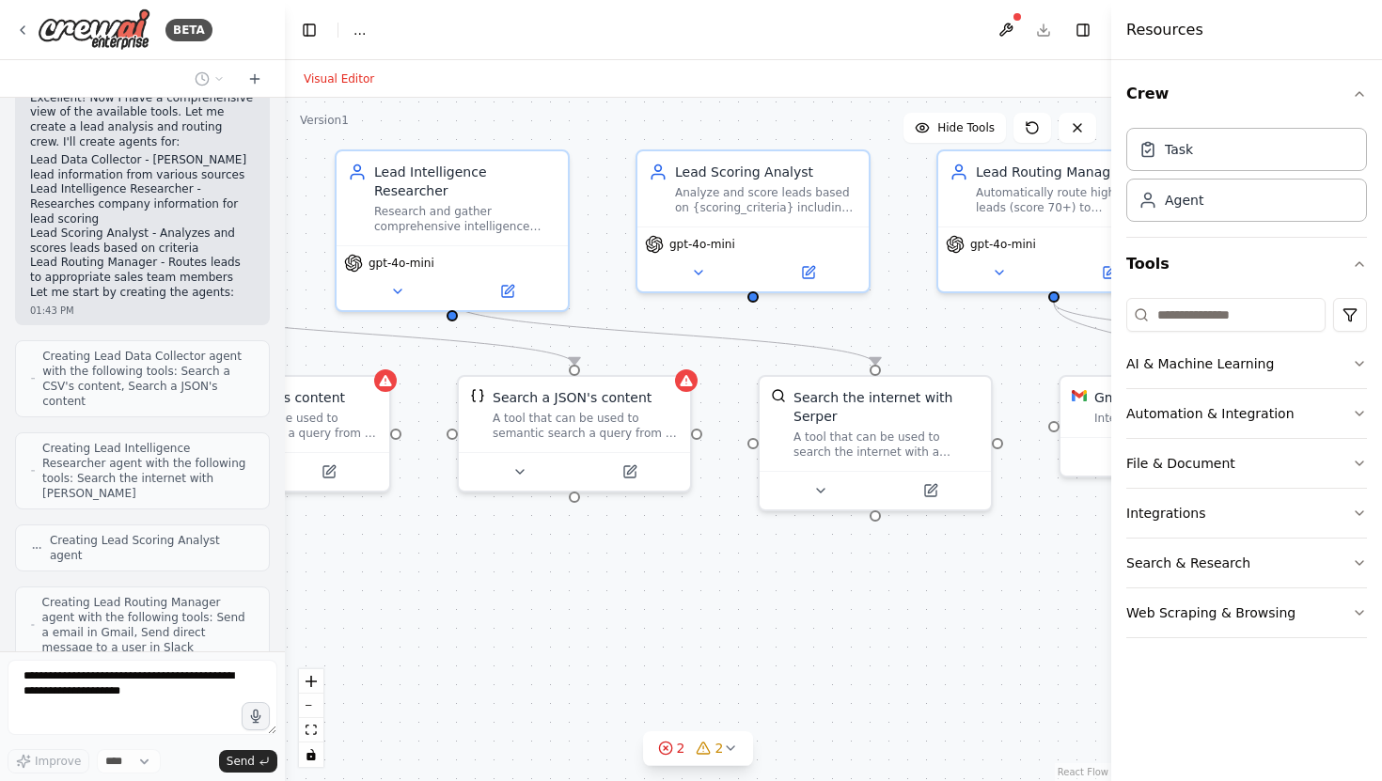
drag, startPoint x: 782, startPoint y: 605, endPoint x: 538, endPoint y: 605, distance: 244.4
click at [538, 605] on div ".deletable-edge-delete-btn { width: 20px; height: 20px; border: 0px solid #ffff…" at bounding box center [698, 439] width 826 height 683
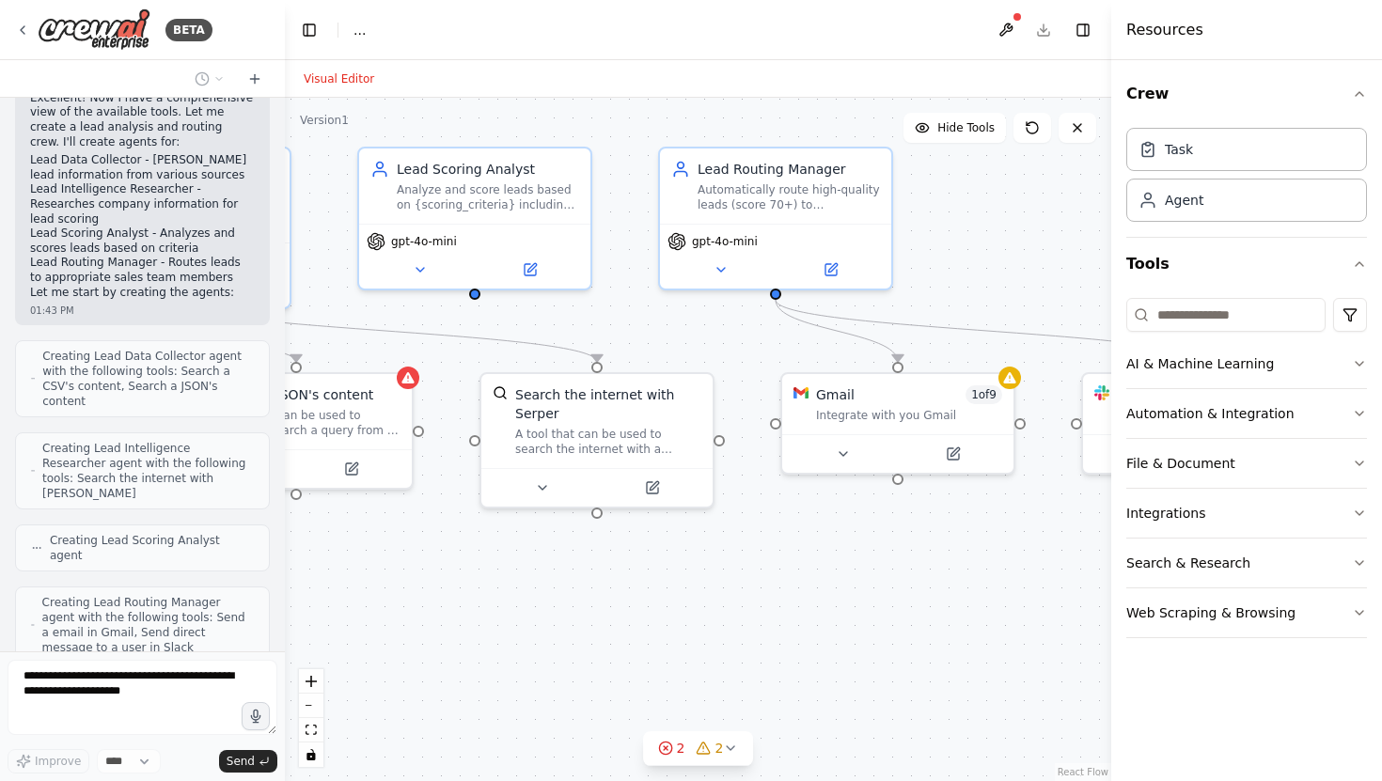
drag, startPoint x: 835, startPoint y: 647, endPoint x: 645, endPoint y: 622, distance: 191.4
click at [646, 622] on div ".deletable-edge-delete-btn { width: 20px; height: 20px; border: 0px solid #ffff…" at bounding box center [698, 439] width 826 height 683
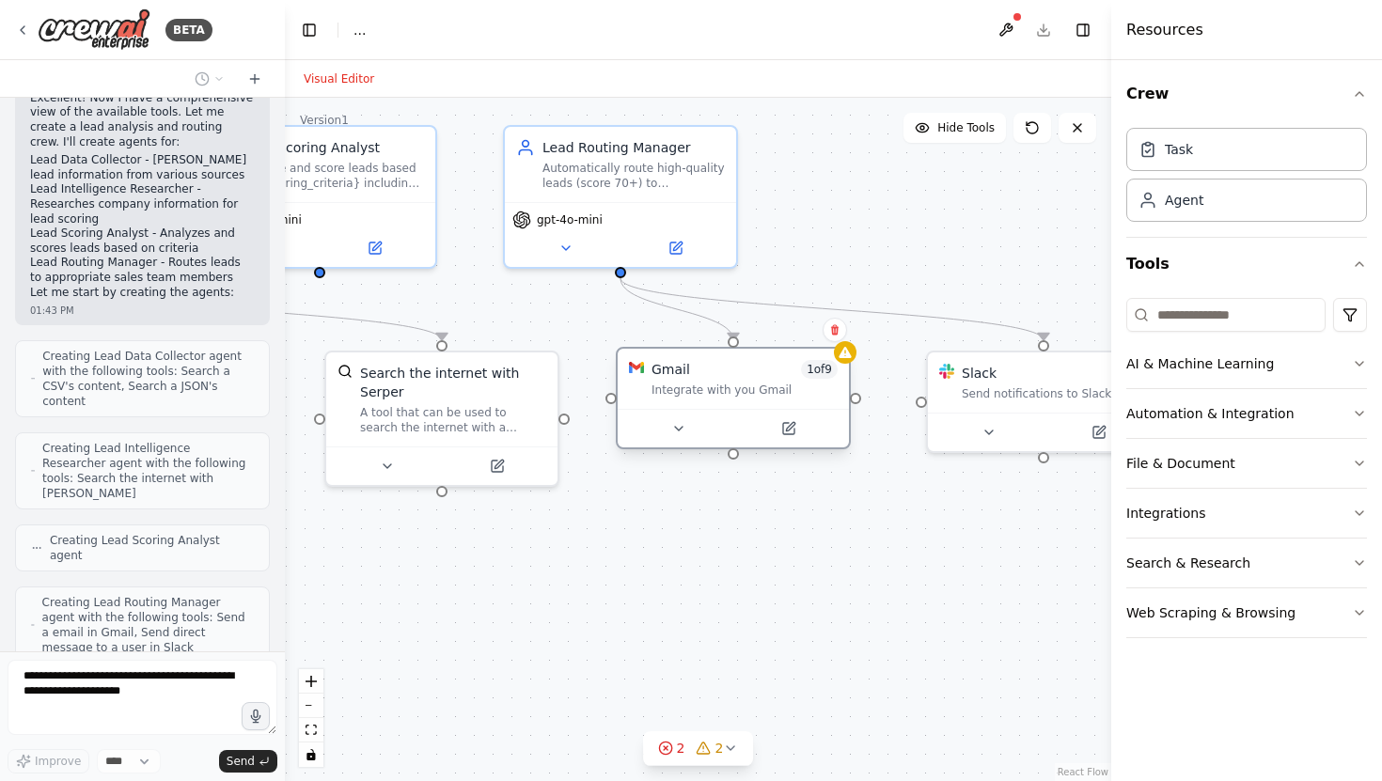
drag, startPoint x: 718, startPoint y: 379, endPoint x: 709, endPoint y: 389, distance: 14.0
click at [709, 389] on div "Gmail 1 of 9 Integrate with you Gmail" at bounding box center [744, 379] width 186 height 38
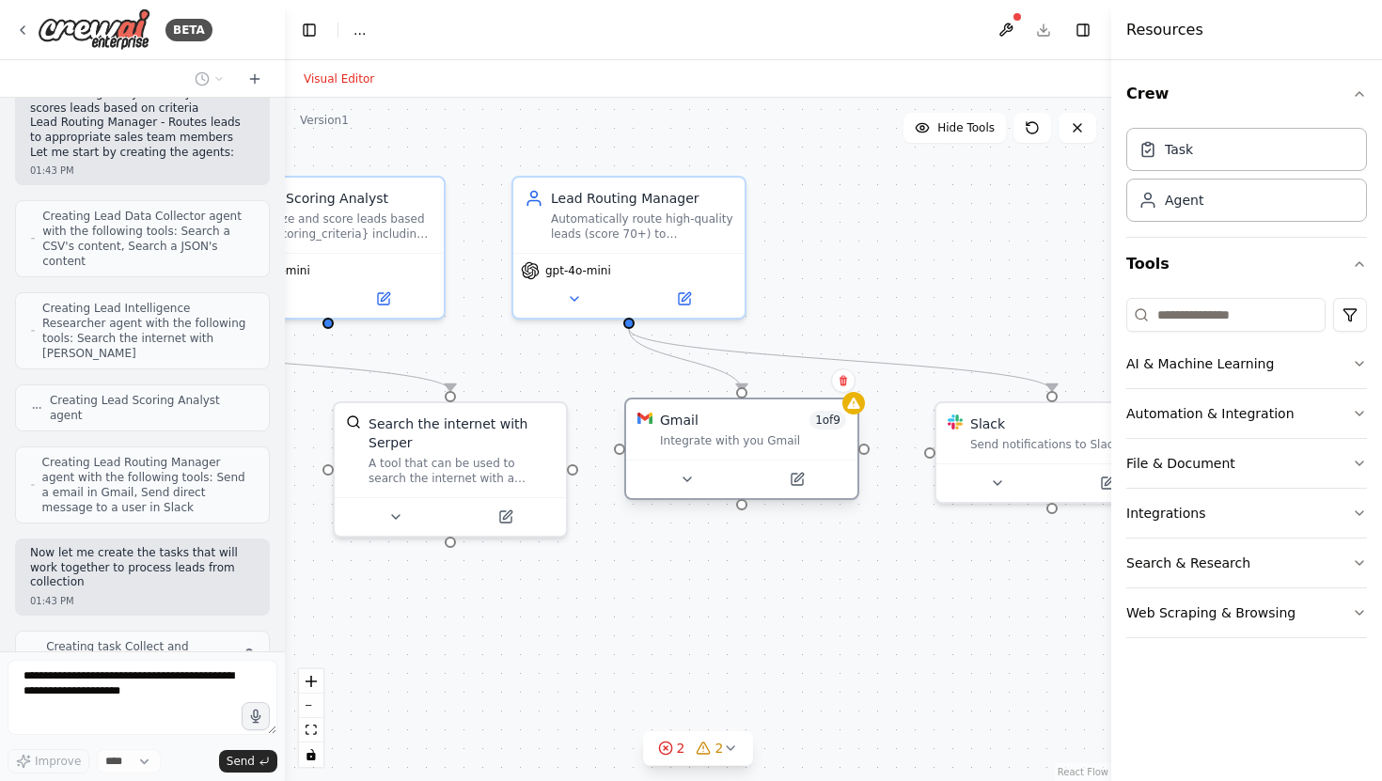
scroll to position [885, 0]
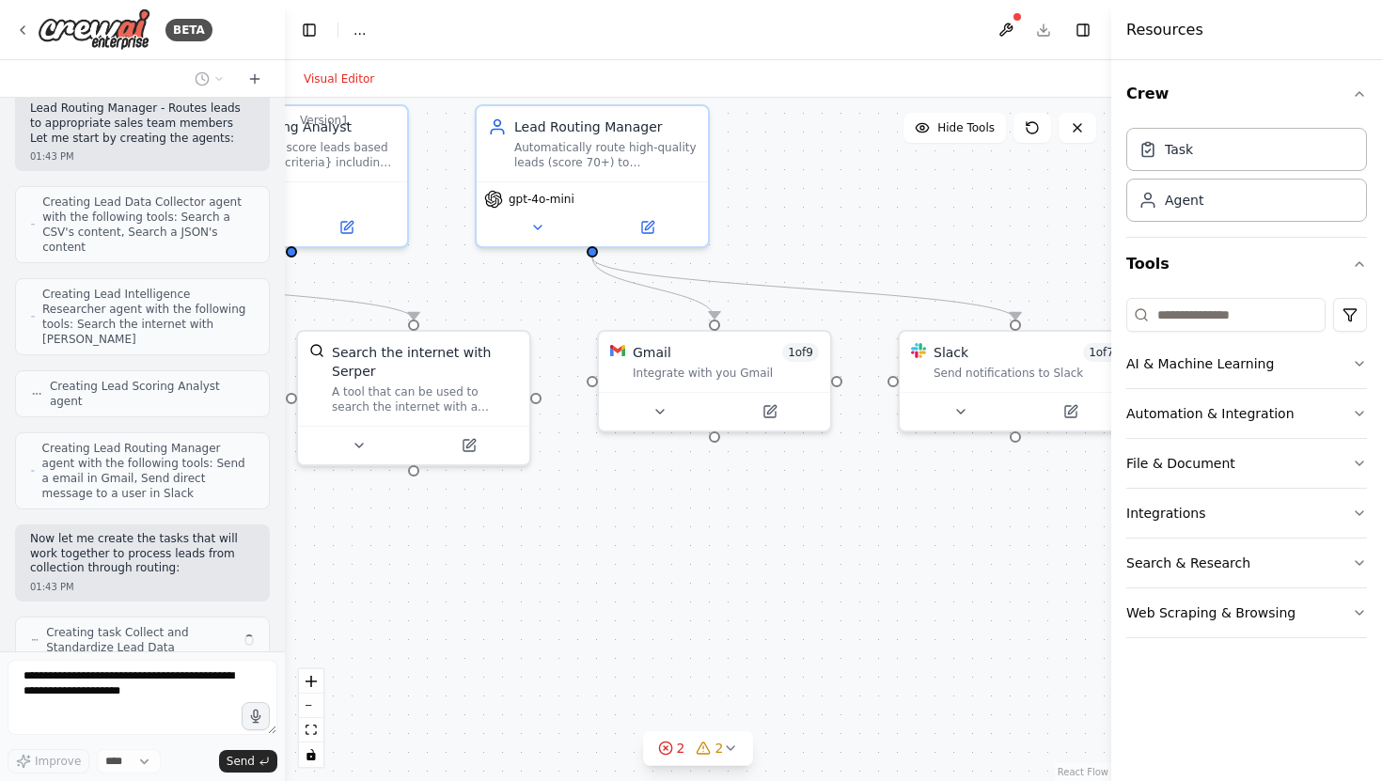
drag, startPoint x: 735, startPoint y: 462, endPoint x: 654, endPoint y: 405, distance: 98.6
click at [654, 405] on div ".deletable-edge-delete-btn { width: 20px; height: 20px; border: 0px solid #ffff…" at bounding box center [698, 439] width 826 height 683
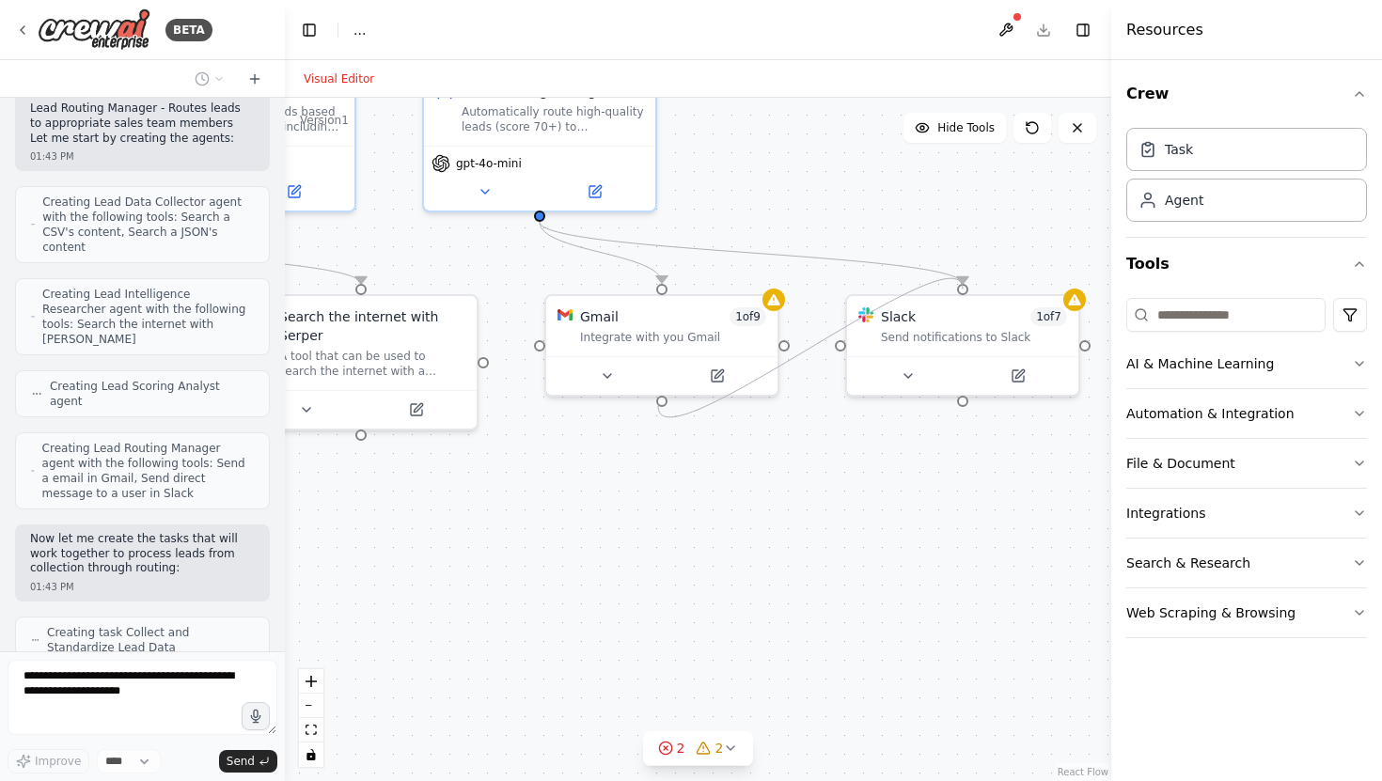
drag, startPoint x: 963, startPoint y: 405, endPoint x: 659, endPoint y: 405, distance: 304.5
click at [659, 405] on div ".deletable-edge-delete-btn { width: 20px; height: 20px; border: 0px solid #ffff…" at bounding box center [698, 439] width 826 height 683
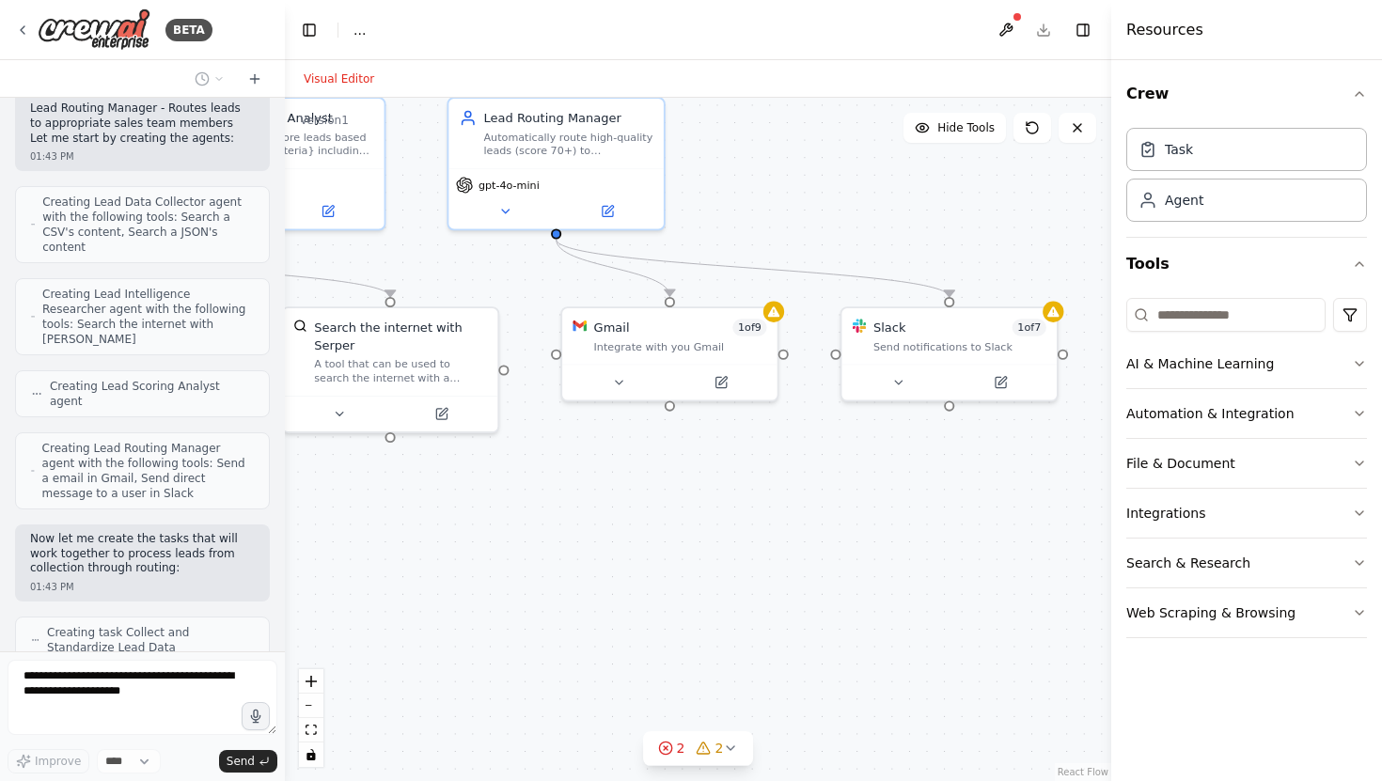
scroll to position [947, 0]
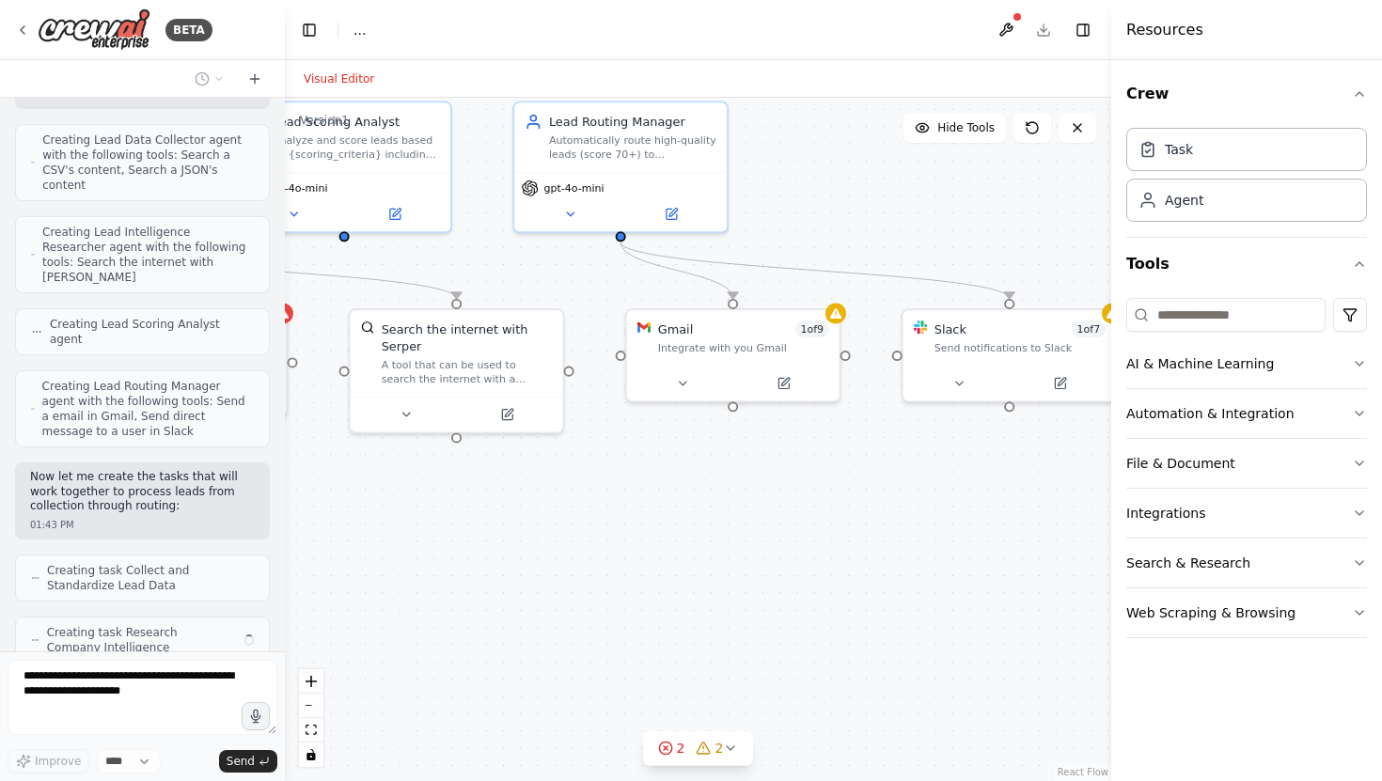
drag, startPoint x: 668, startPoint y: 523, endPoint x: 831, endPoint y: 553, distance: 165.4
click at [831, 553] on div ".deletable-edge-delete-btn { width: 20px; height: 20px; border: 0px solid #ffff…" at bounding box center [698, 439] width 826 height 683
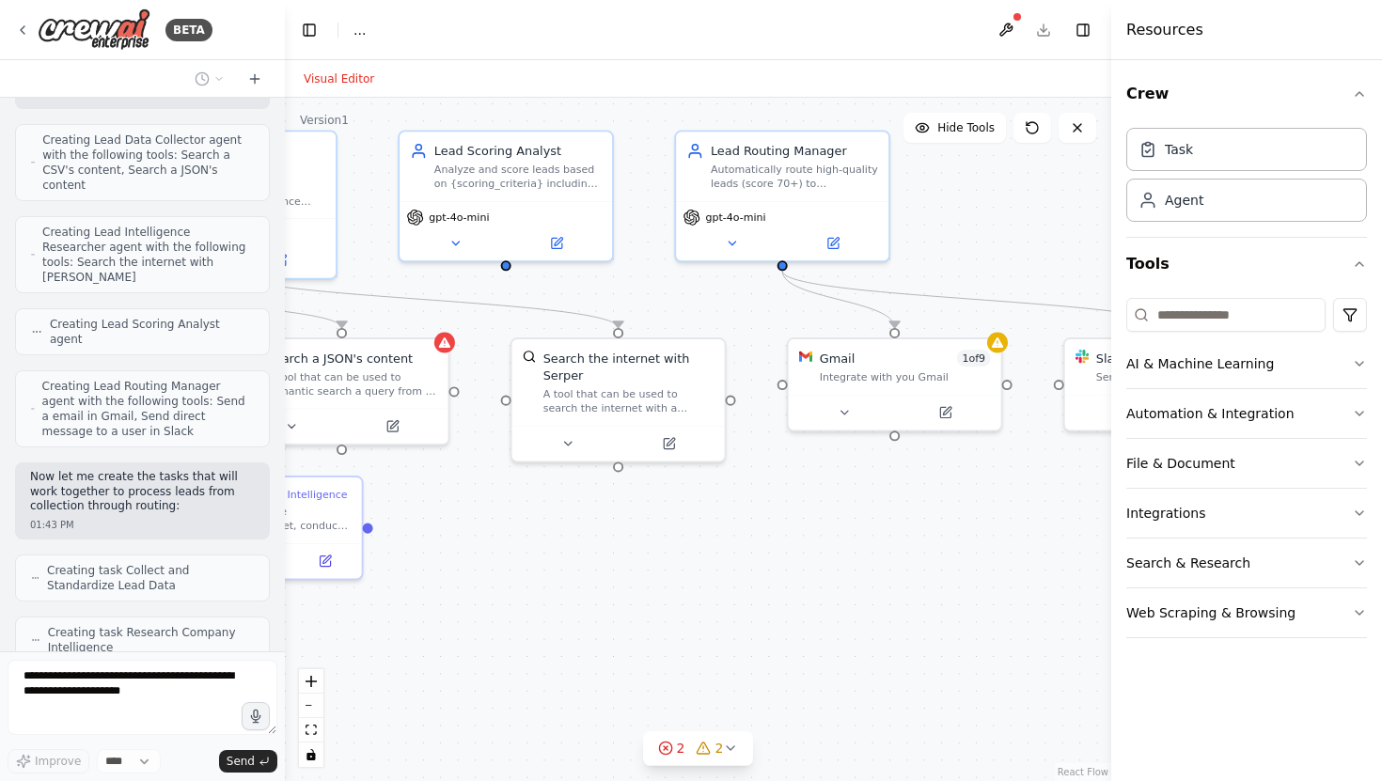
drag, startPoint x: 715, startPoint y: 512, endPoint x: 976, endPoint y: 544, distance: 262.3
click at [976, 544] on div ".deletable-edge-delete-btn { width: 20px; height: 20px; border: 0px solid #ffff…" at bounding box center [698, 439] width 826 height 683
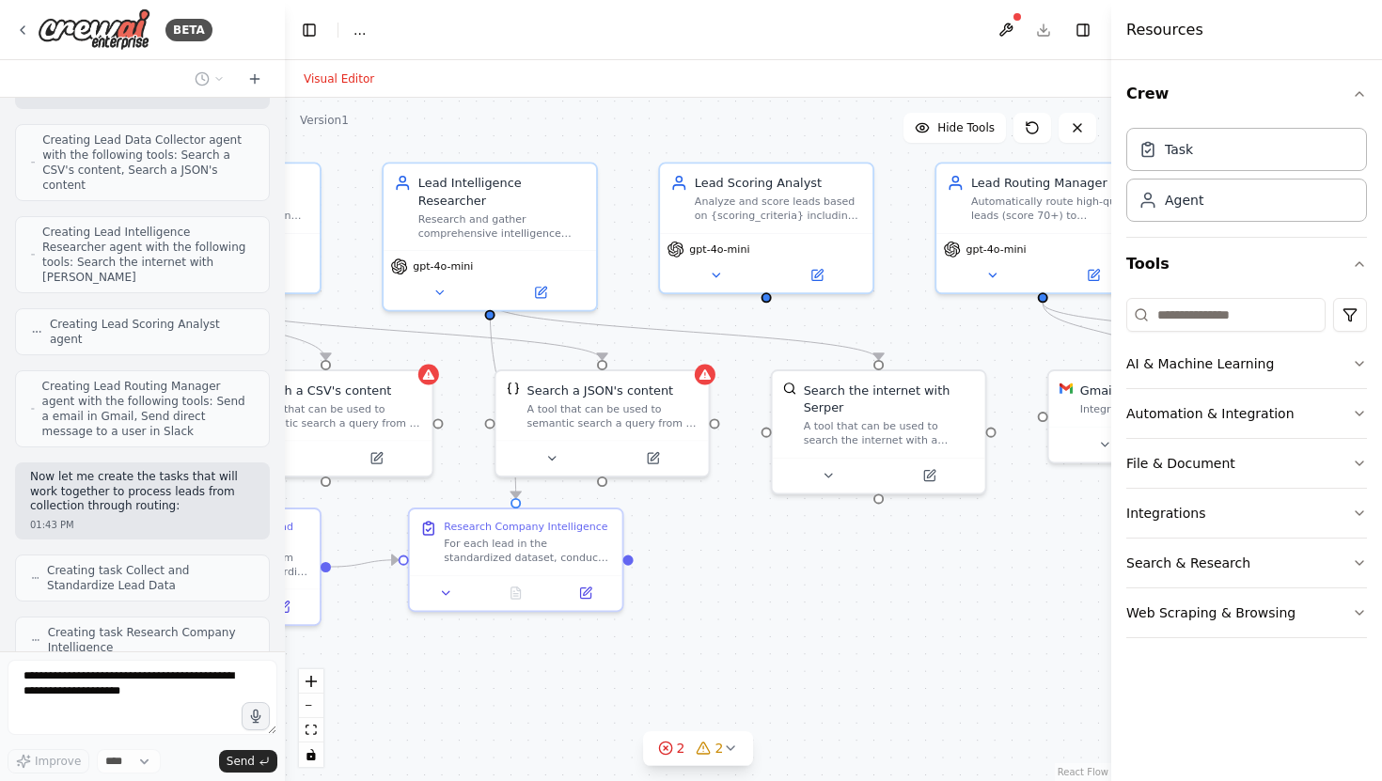
drag, startPoint x: 762, startPoint y: 545, endPoint x: 1068, endPoint y: 563, distance: 306.0
click at [1067, 563] on div ".deletable-edge-delete-btn { width: 20px; height: 20px; border: 0px solid #ffff…" at bounding box center [698, 439] width 826 height 683
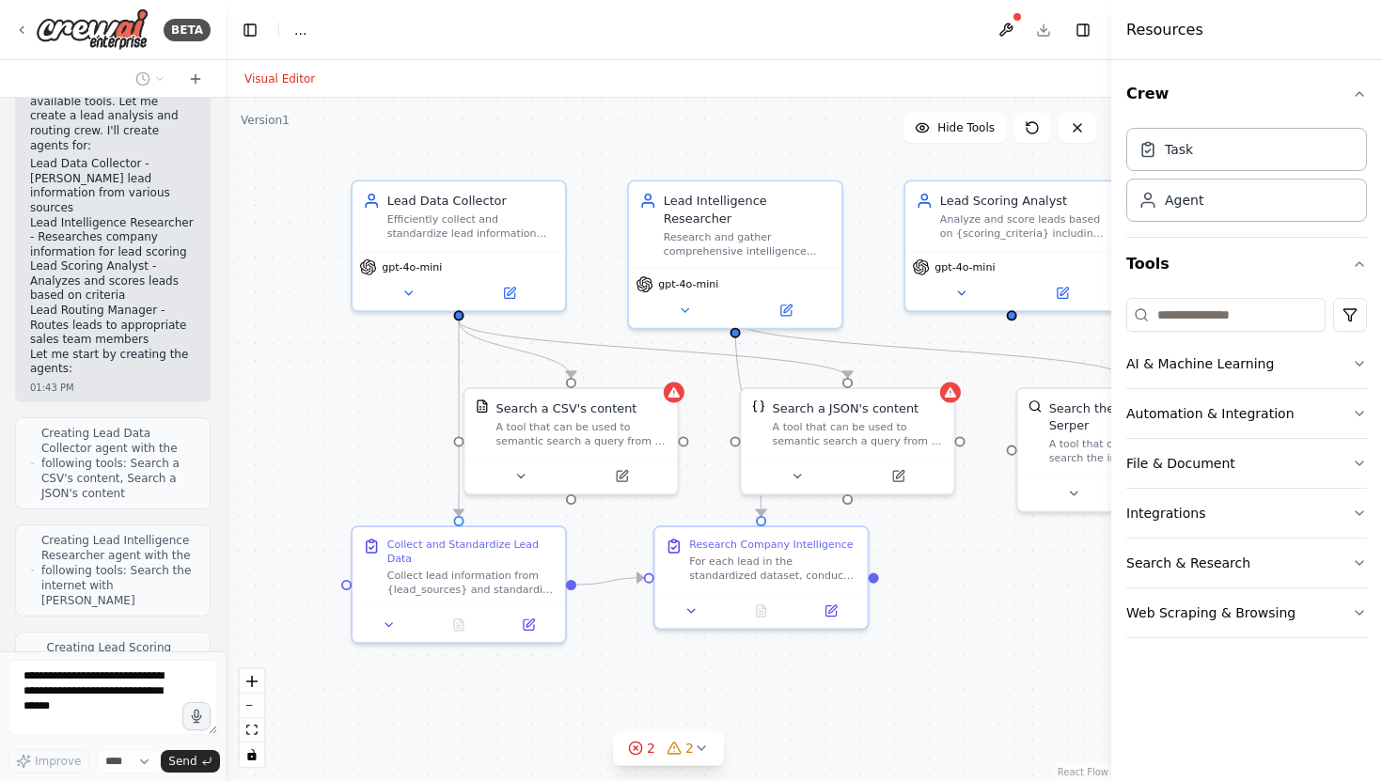
scroll to position [1182, 0]
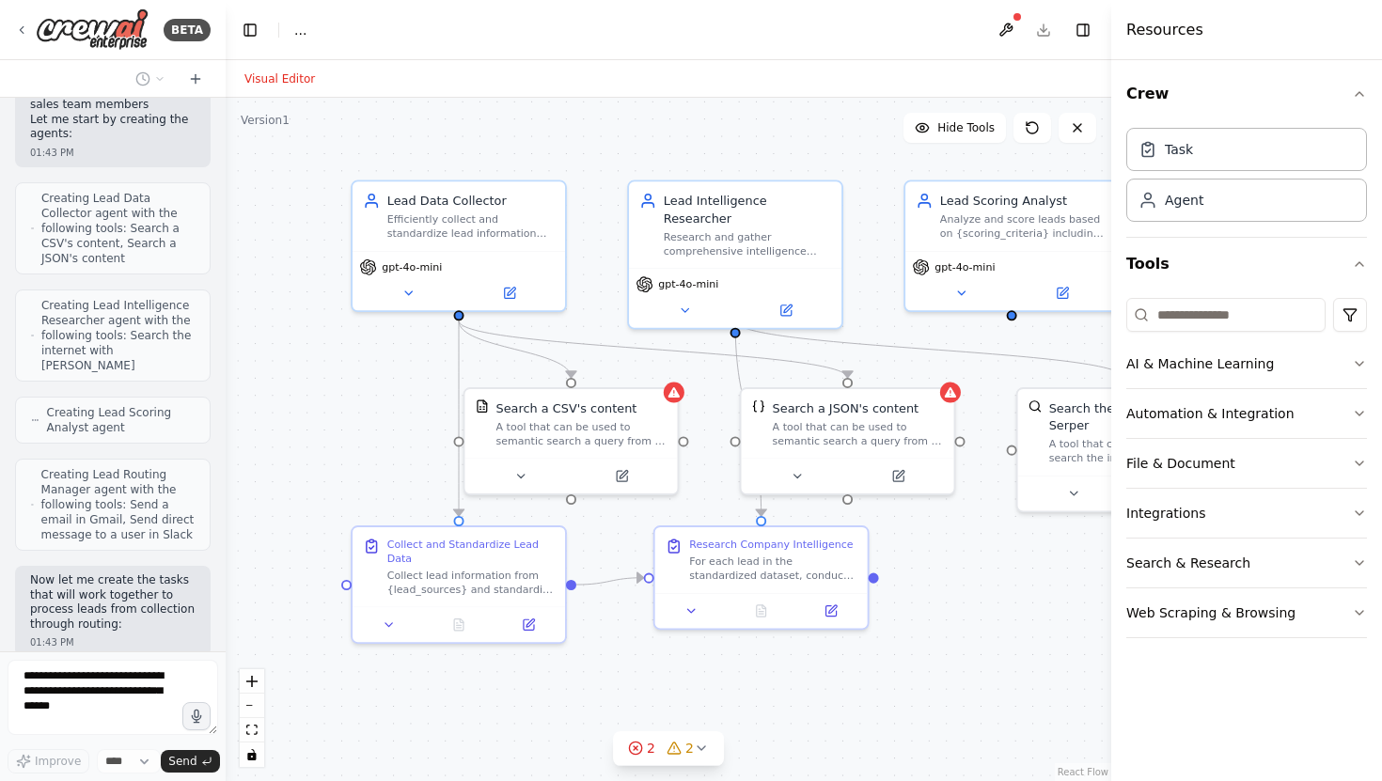
drag, startPoint x: 283, startPoint y: 583, endPoint x: 67, endPoint y: 582, distance: 216.2
click at [67, 582] on div "BETA Develop a crew that analyzes incoming sales leads from various sources (we…" at bounding box center [113, 390] width 226 height 781
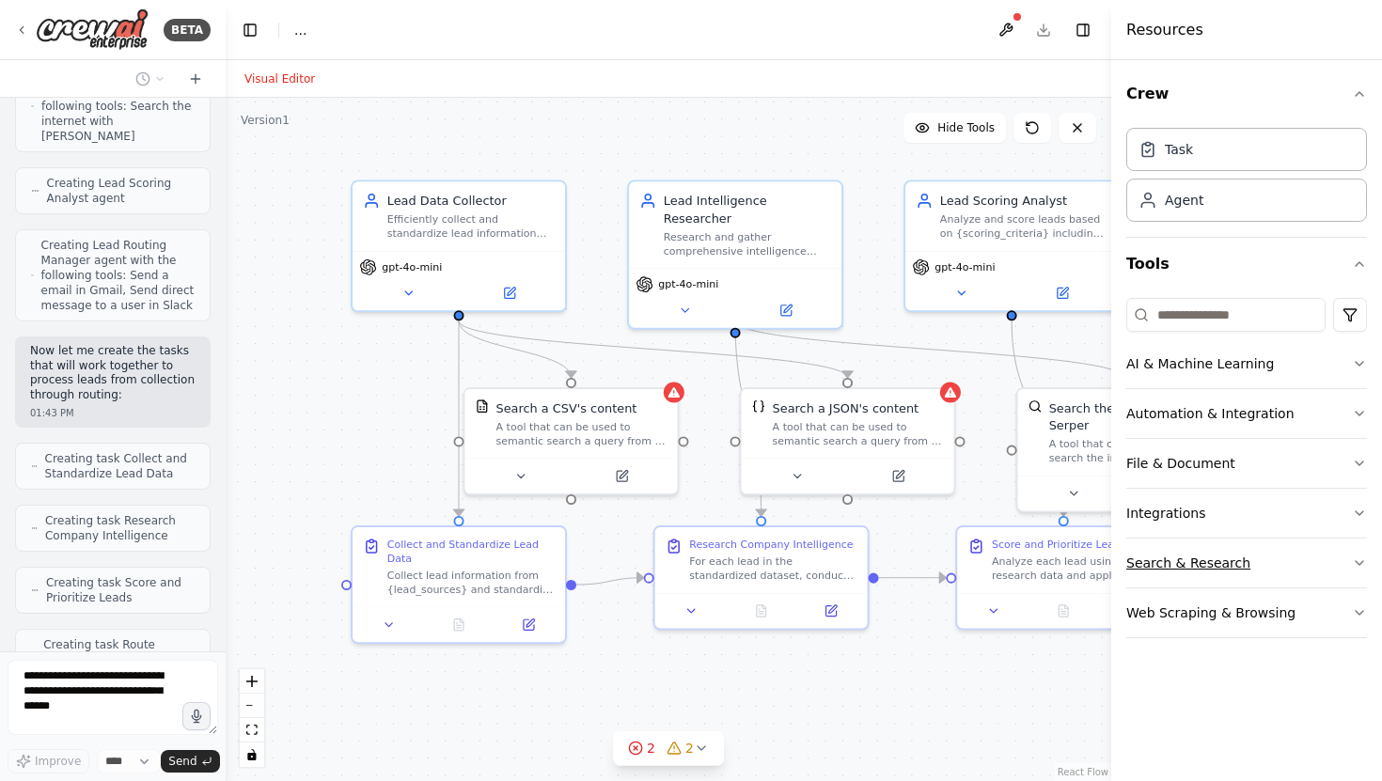
scroll to position [1397, 0]
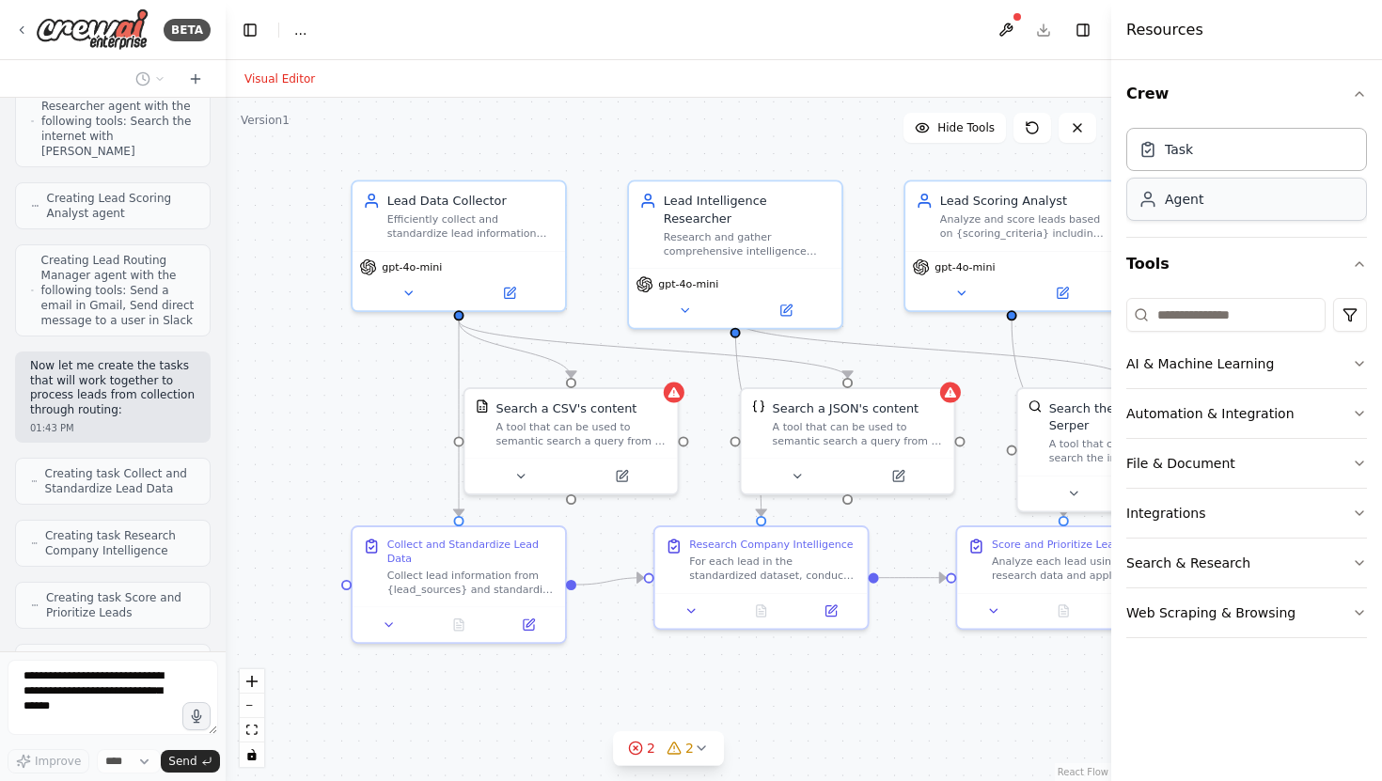
click at [1174, 190] on div "Agent" at bounding box center [1184, 199] width 39 height 19
click at [1174, 194] on div "Agent" at bounding box center [1184, 199] width 39 height 19
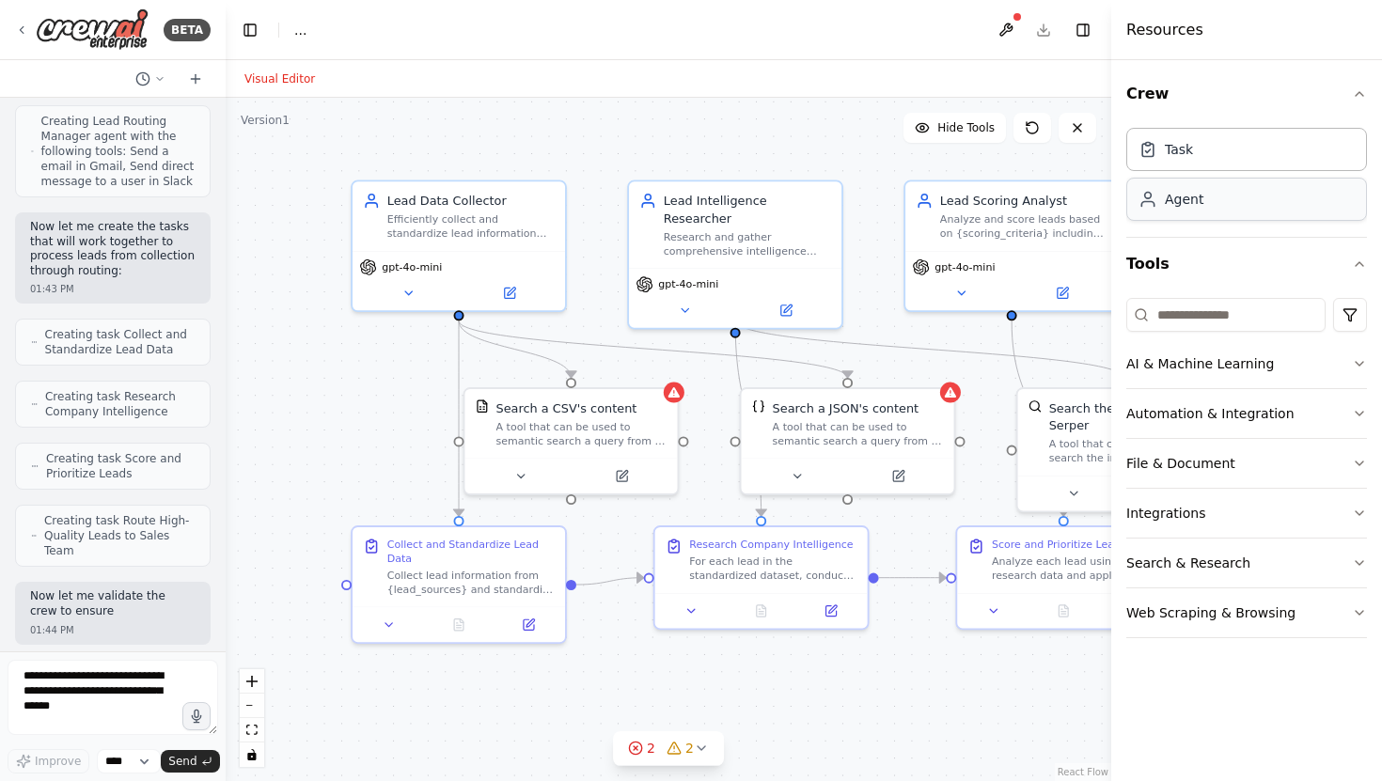
scroll to position [1550, 0]
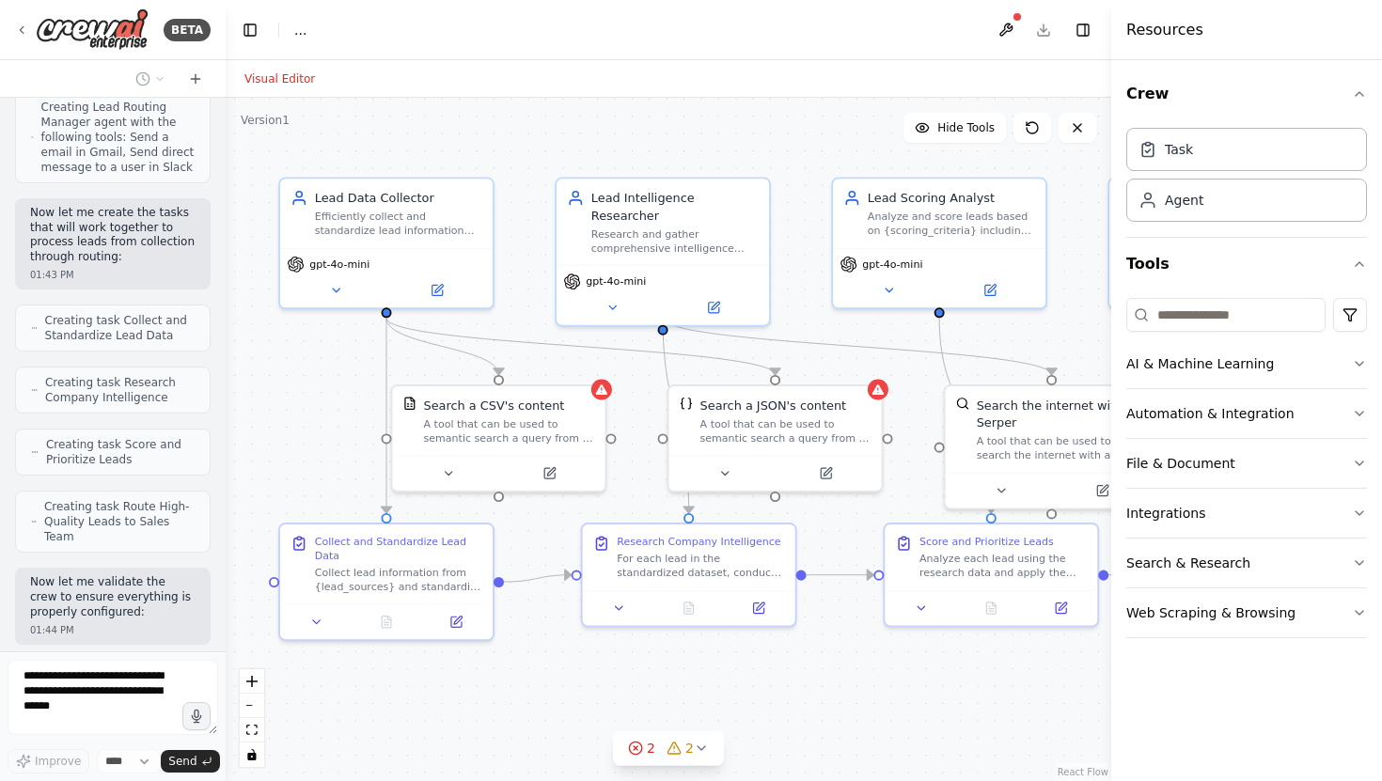
drag, startPoint x: 360, startPoint y: 362, endPoint x: 279, endPoint y: 353, distance: 81.3
click at [279, 353] on div ".deletable-edge-delete-btn { width: 20px; height: 20px; border: 0px solid #ffff…" at bounding box center [668, 439] width 885 height 683
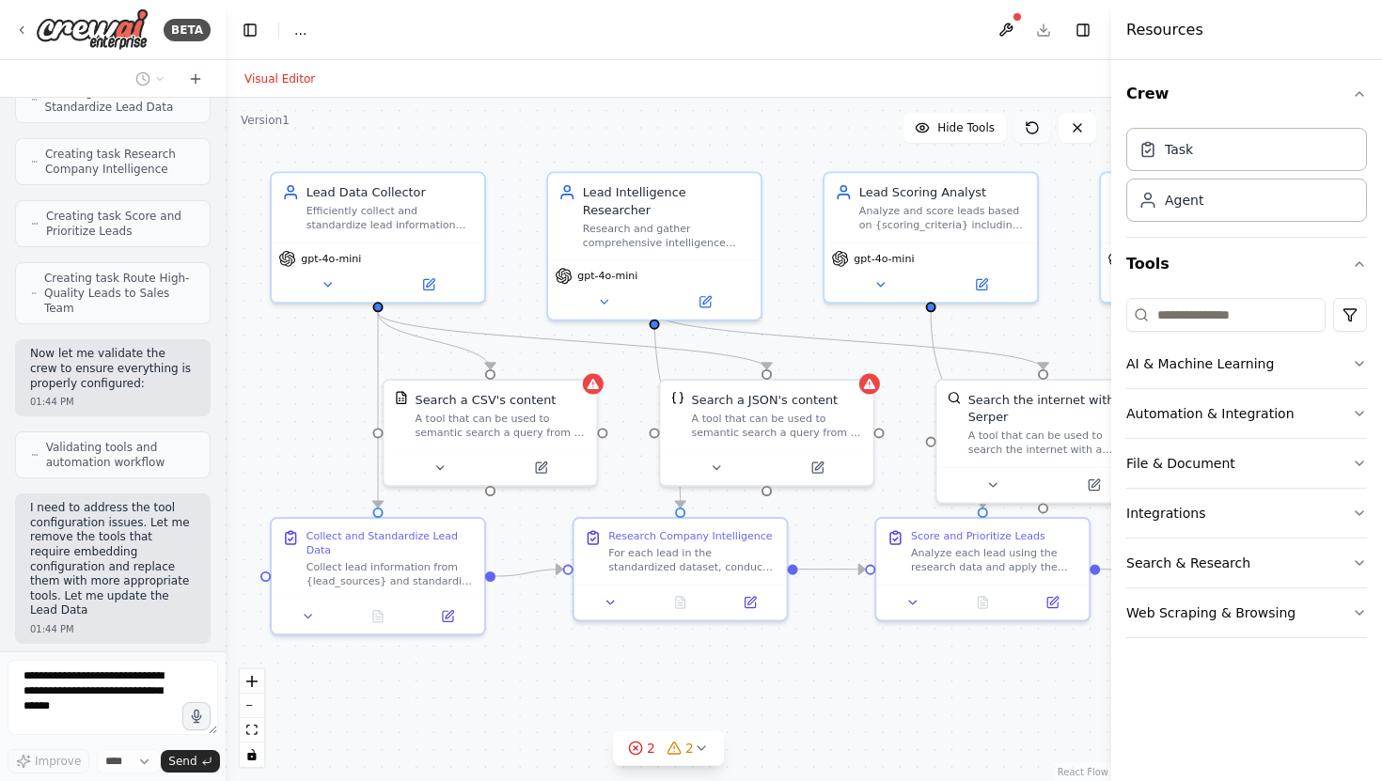
scroll to position [1792, 0]
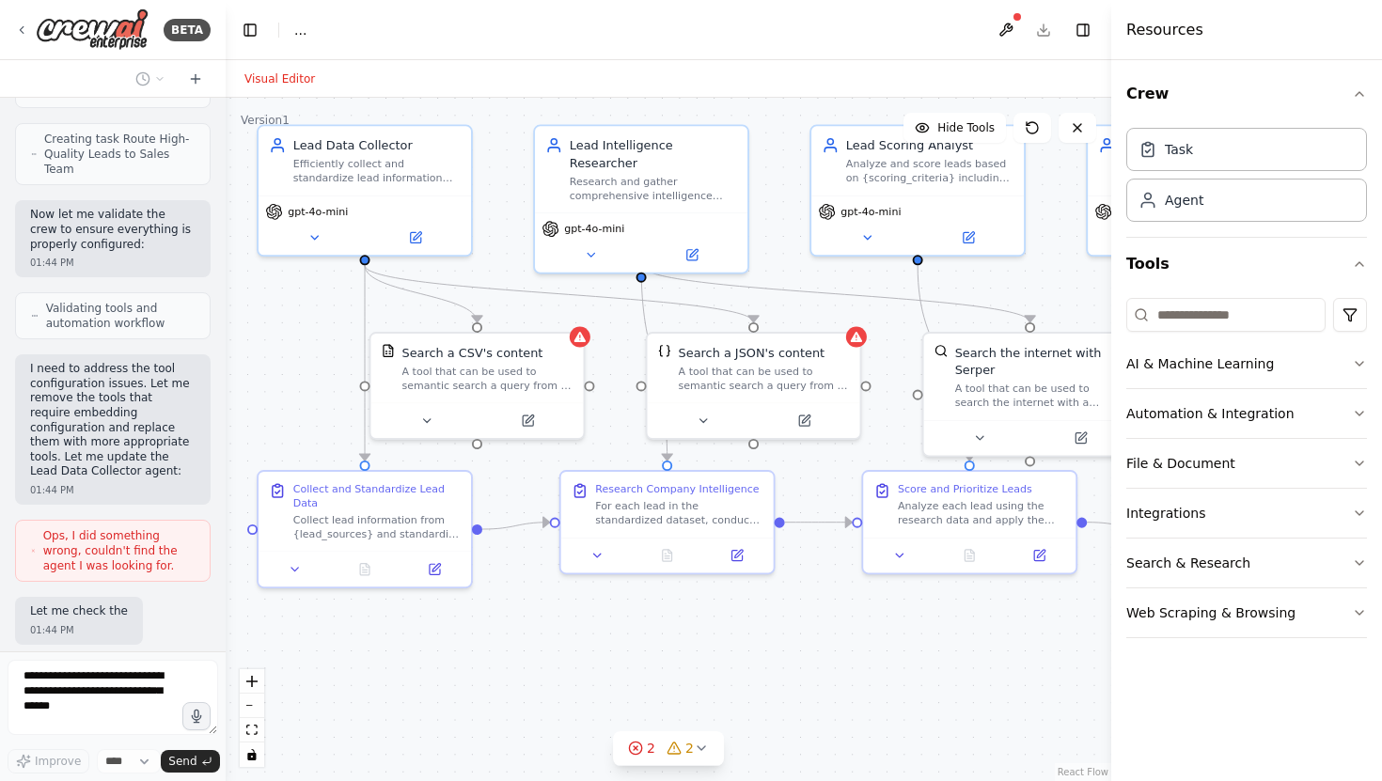
drag, startPoint x: 463, startPoint y: 700, endPoint x: 421, endPoint y: 598, distance: 110.8
click at [421, 598] on div ".deletable-edge-delete-btn { width: 20px; height: 20px; border: 0px solid #ffff…" at bounding box center [668, 439] width 885 height 683
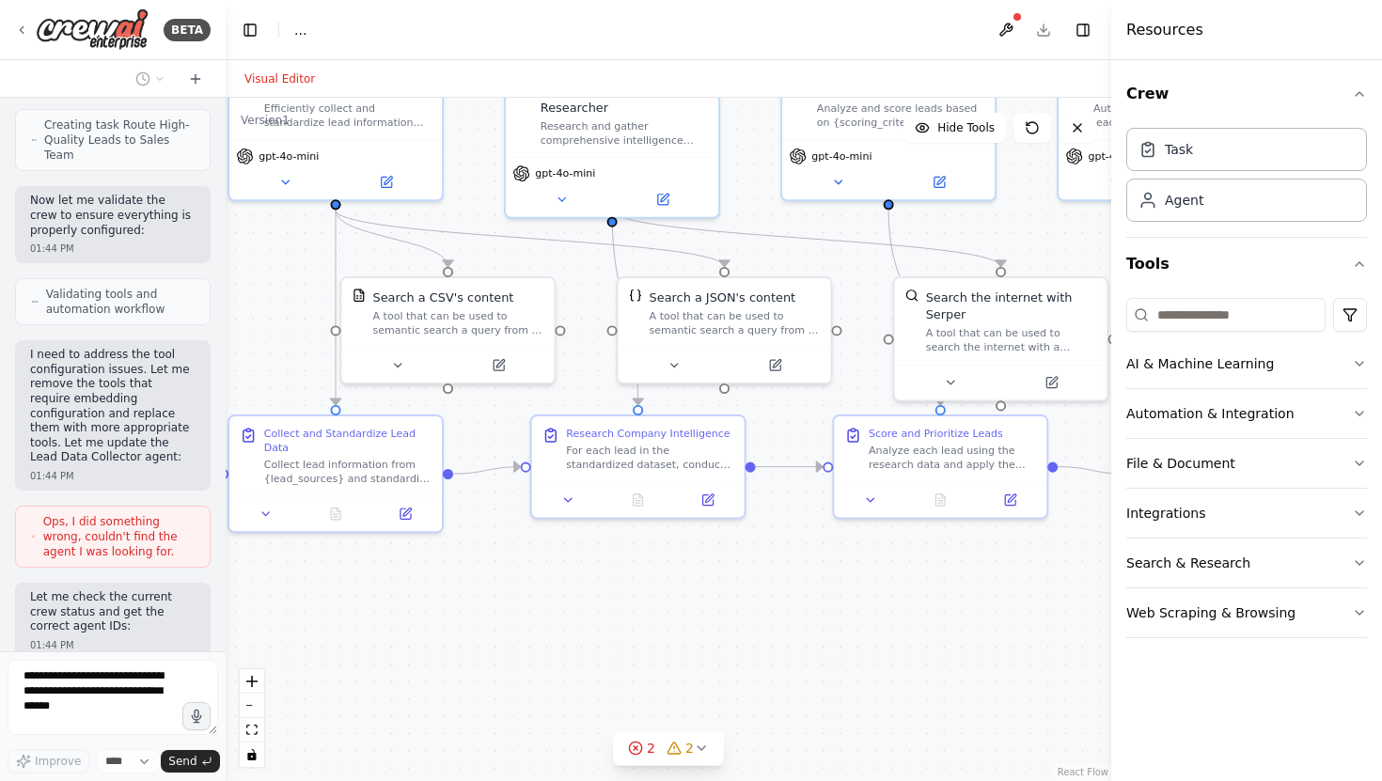
scroll to position [1947, 0]
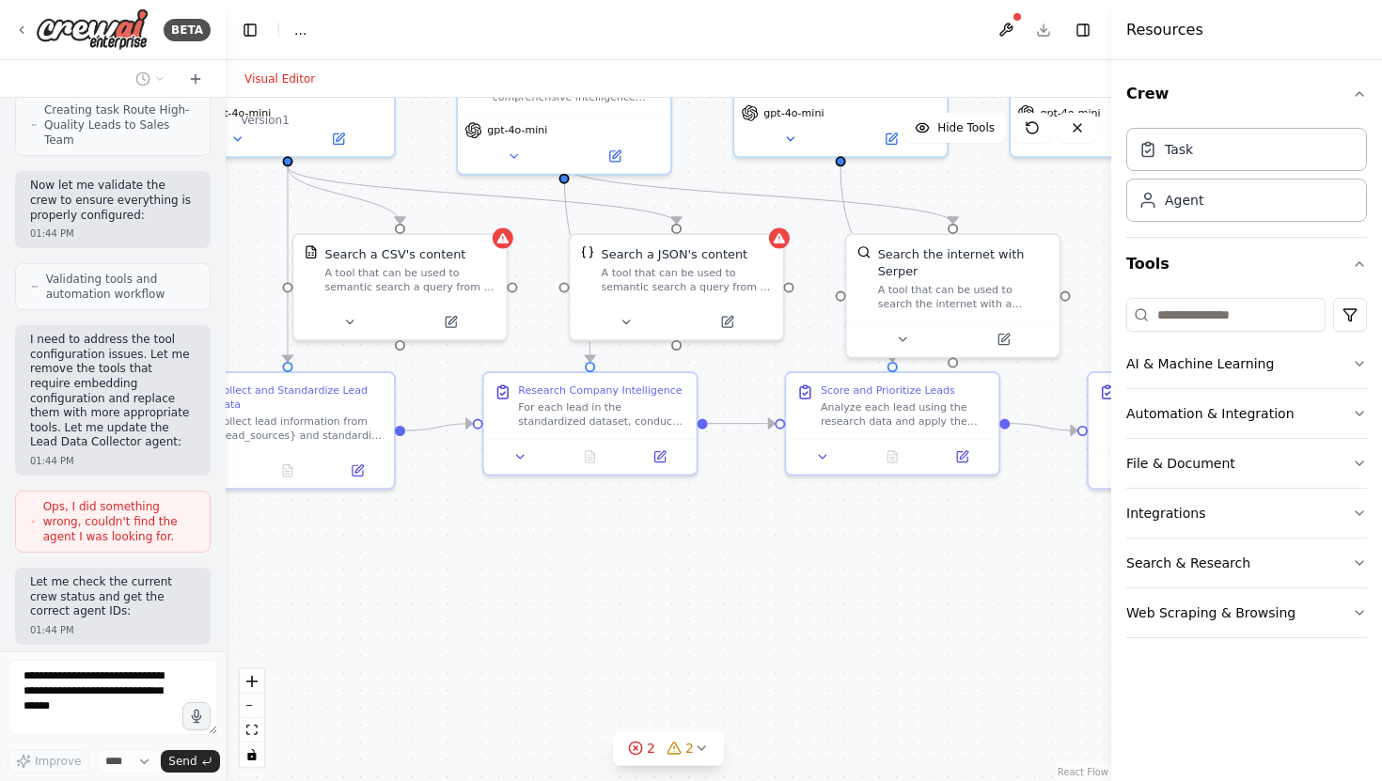
drag, startPoint x: 578, startPoint y: 689, endPoint x: 435, endPoint y: 584, distance: 177.5
click at [438, 584] on div ".deletable-edge-delete-btn { width: 20px; height: 20px; border: 0px solid #ffff…" at bounding box center [668, 439] width 885 height 683
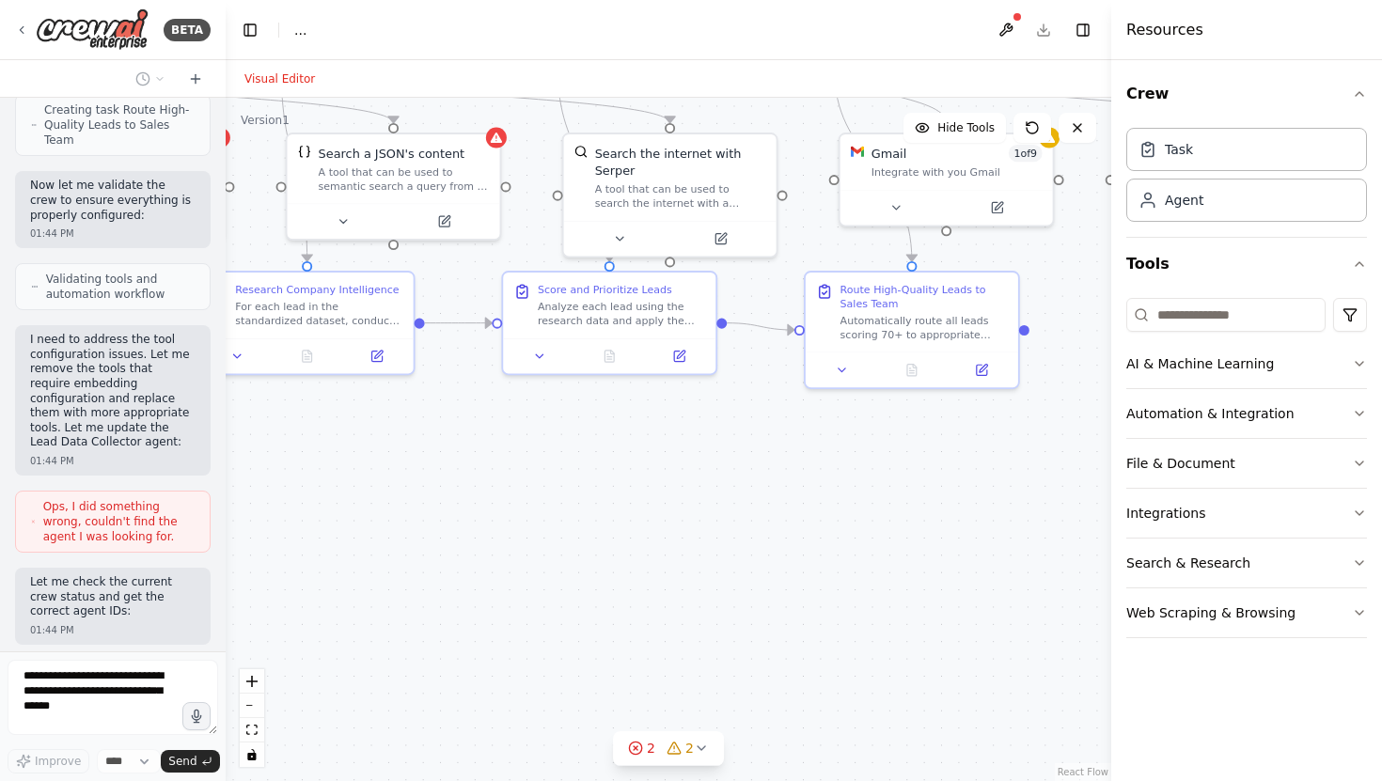
drag, startPoint x: 787, startPoint y: 634, endPoint x: 479, endPoint y: 591, distance: 310.4
click at [483, 591] on div ".deletable-edge-delete-btn { width: 20px; height: 20px; border: 0px solid #ffff…" at bounding box center [668, 439] width 885 height 683
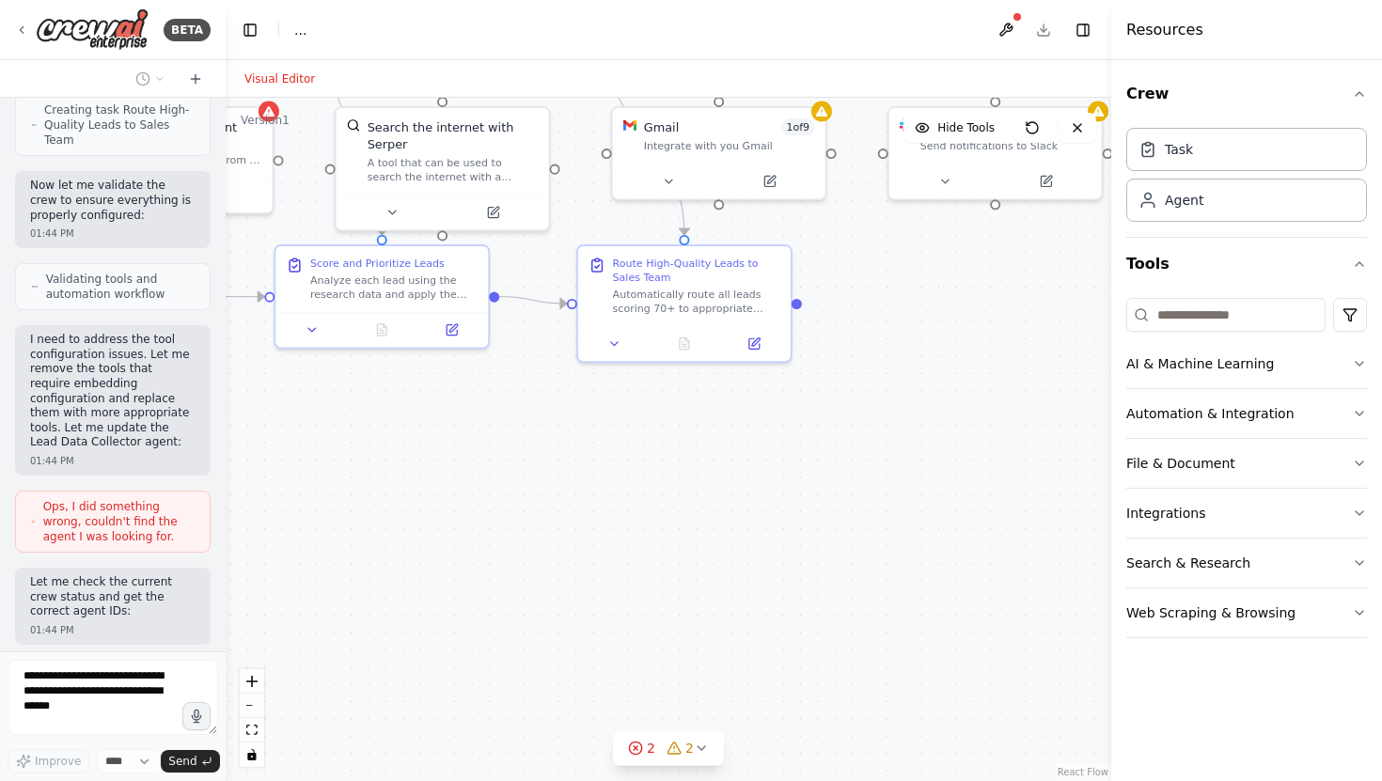
drag, startPoint x: 537, startPoint y: 617, endPoint x: 422, endPoint y: 595, distance: 116.7
click at [422, 595] on div ".deletable-edge-delete-btn { width: 20px; height: 20px; border: 0px solid #ffff…" at bounding box center [668, 439] width 885 height 683
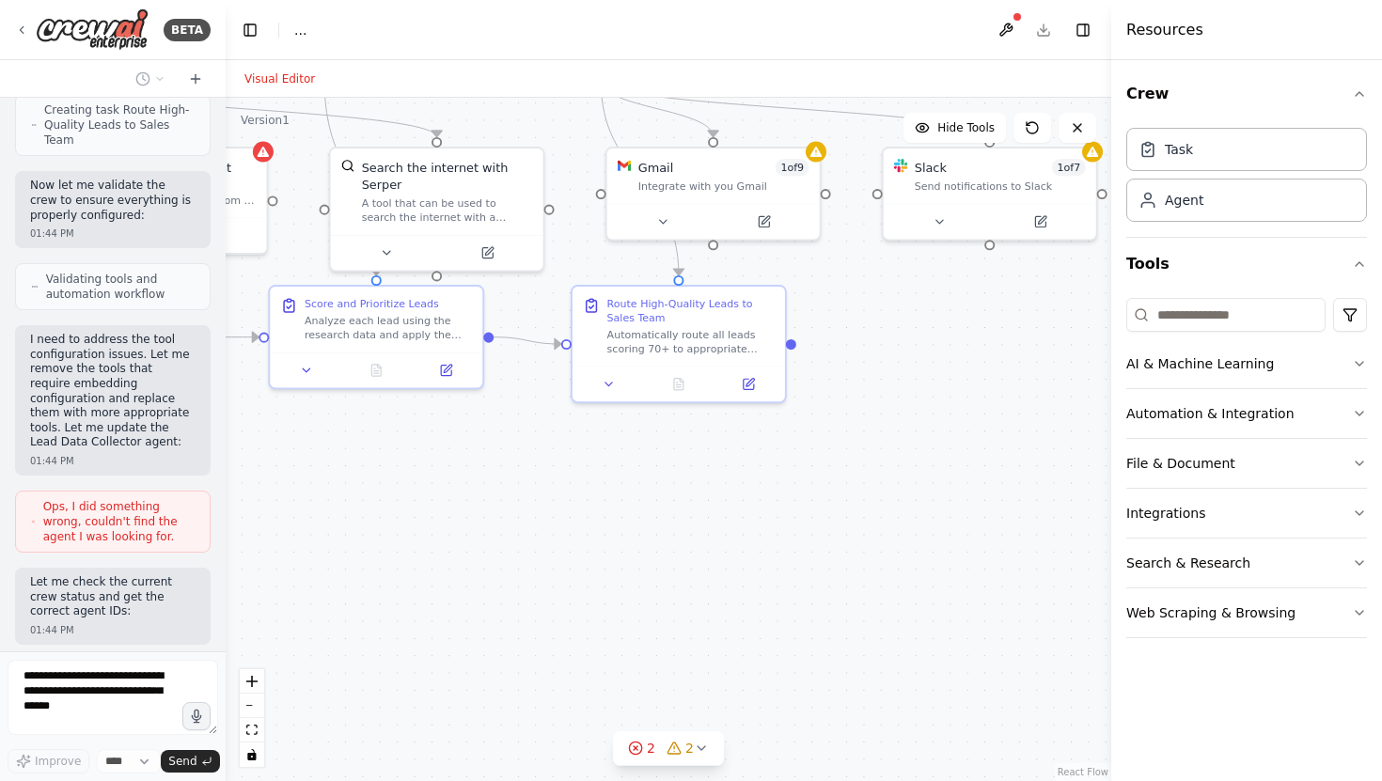
drag, startPoint x: 417, startPoint y: 601, endPoint x: 413, endPoint y: 660, distance: 59.4
click at [413, 660] on div ".deletable-edge-delete-btn { width: 20px; height: 20px; border: 0px solid #ffff…" at bounding box center [668, 439] width 885 height 683
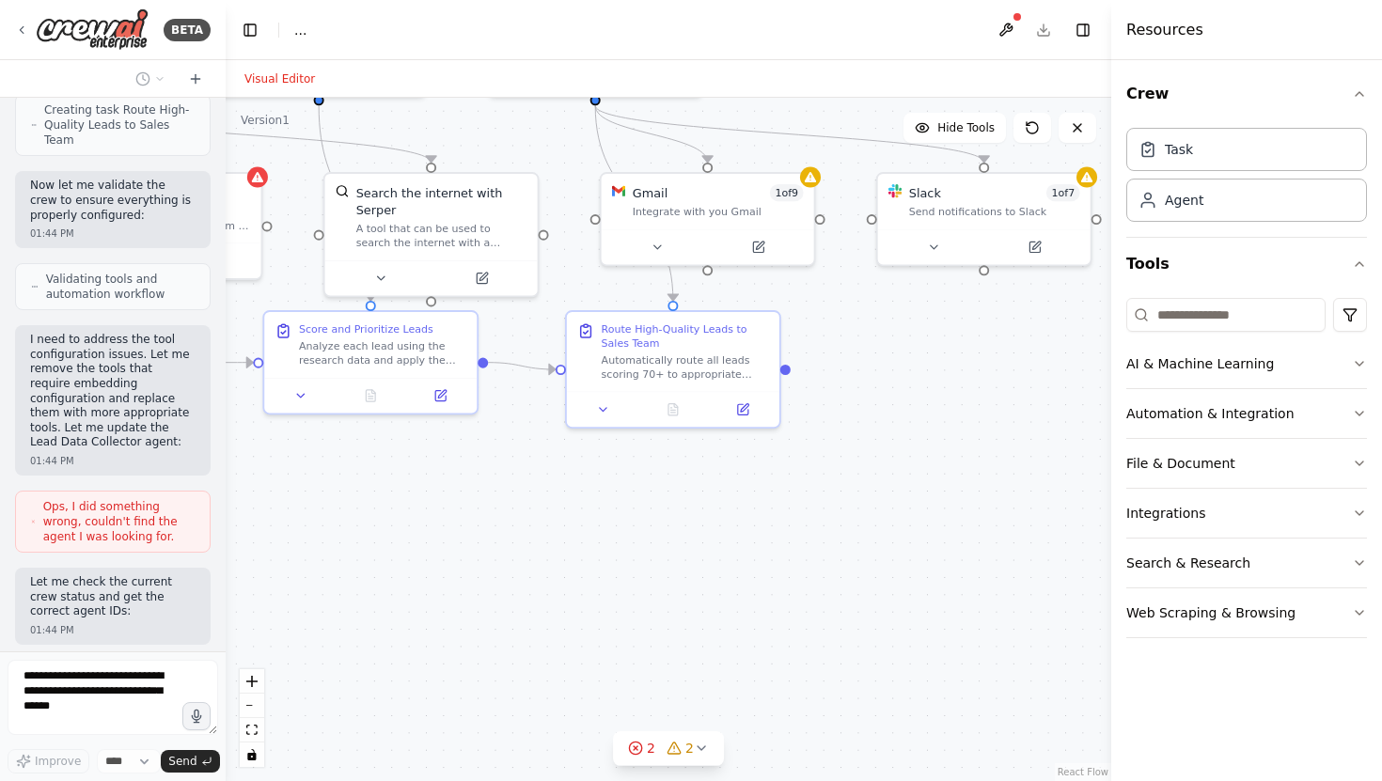
drag, startPoint x: 876, startPoint y: 634, endPoint x: 684, endPoint y: 652, distance: 192.6
click at [685, 652] on div ".deletable-edge-delete-btn { width: 20px; height: 20px; border: 0px solid #ffff…" at bounding box center [668, 439] width 885 height 683
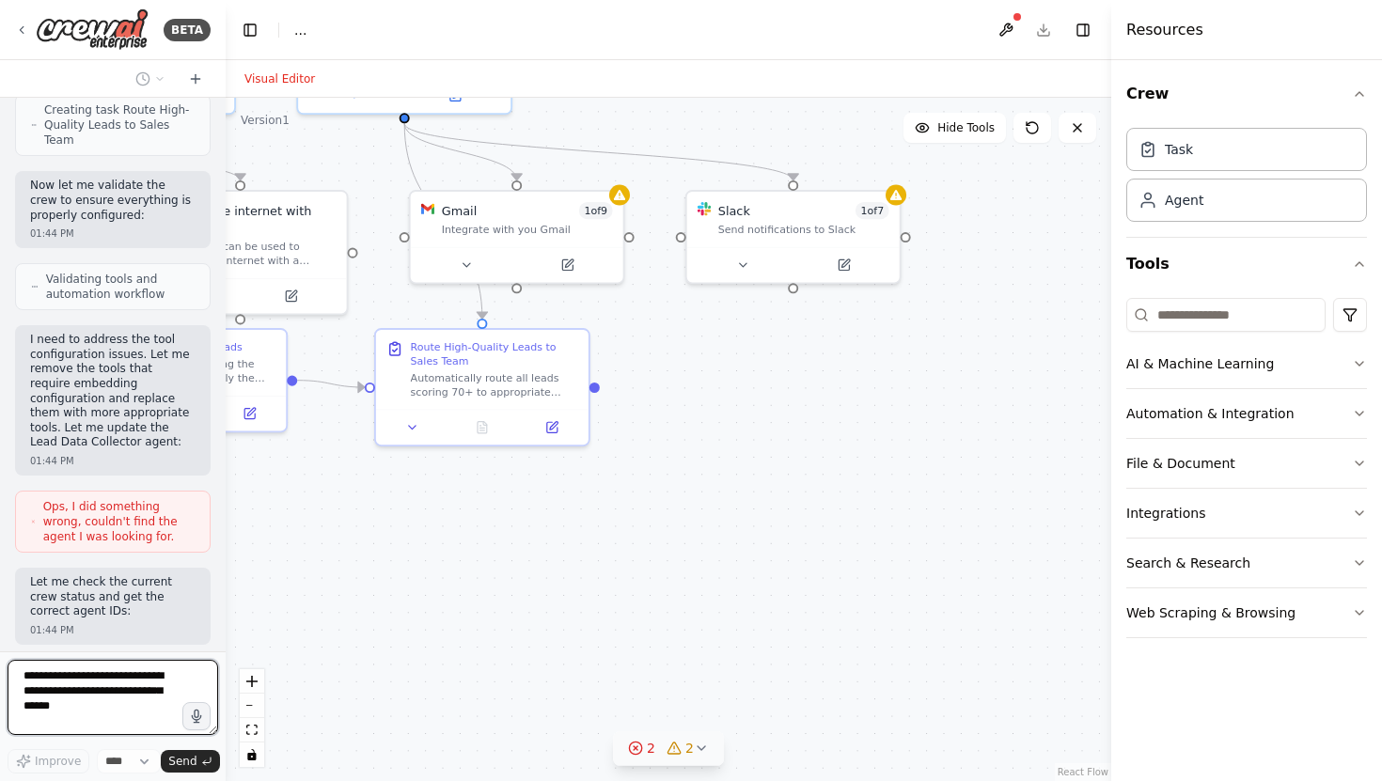
drag, startPoint x: 709, startPoint y: 579, endPoint x: 709, endPoint y: 737, distance: 157.9
click at [709, 735] on div "Version 1 Hide Tools .deletable-edge-delete-btn { width: 20px; height: 20px; bo…" at bounding box center [668, 439] width 885 height 683
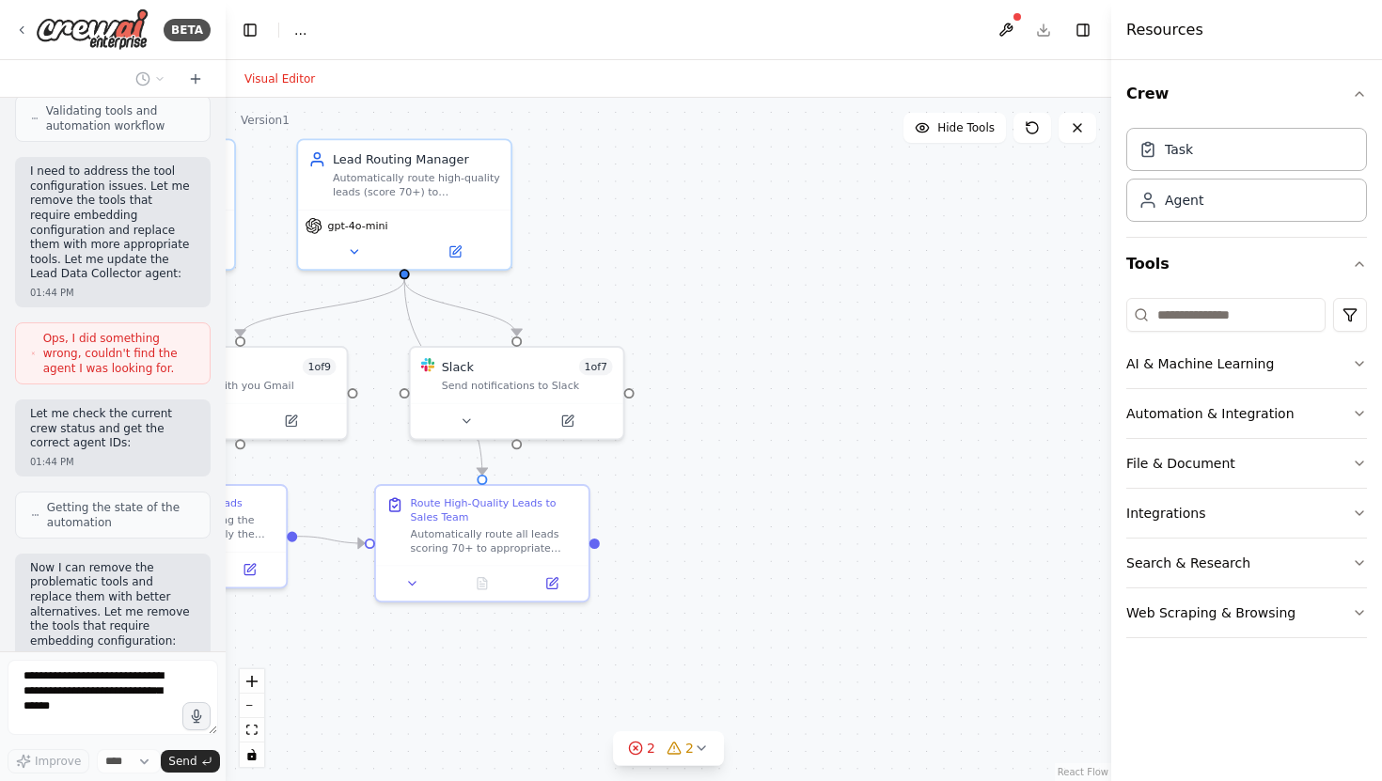
scroll to position [2144, 0]
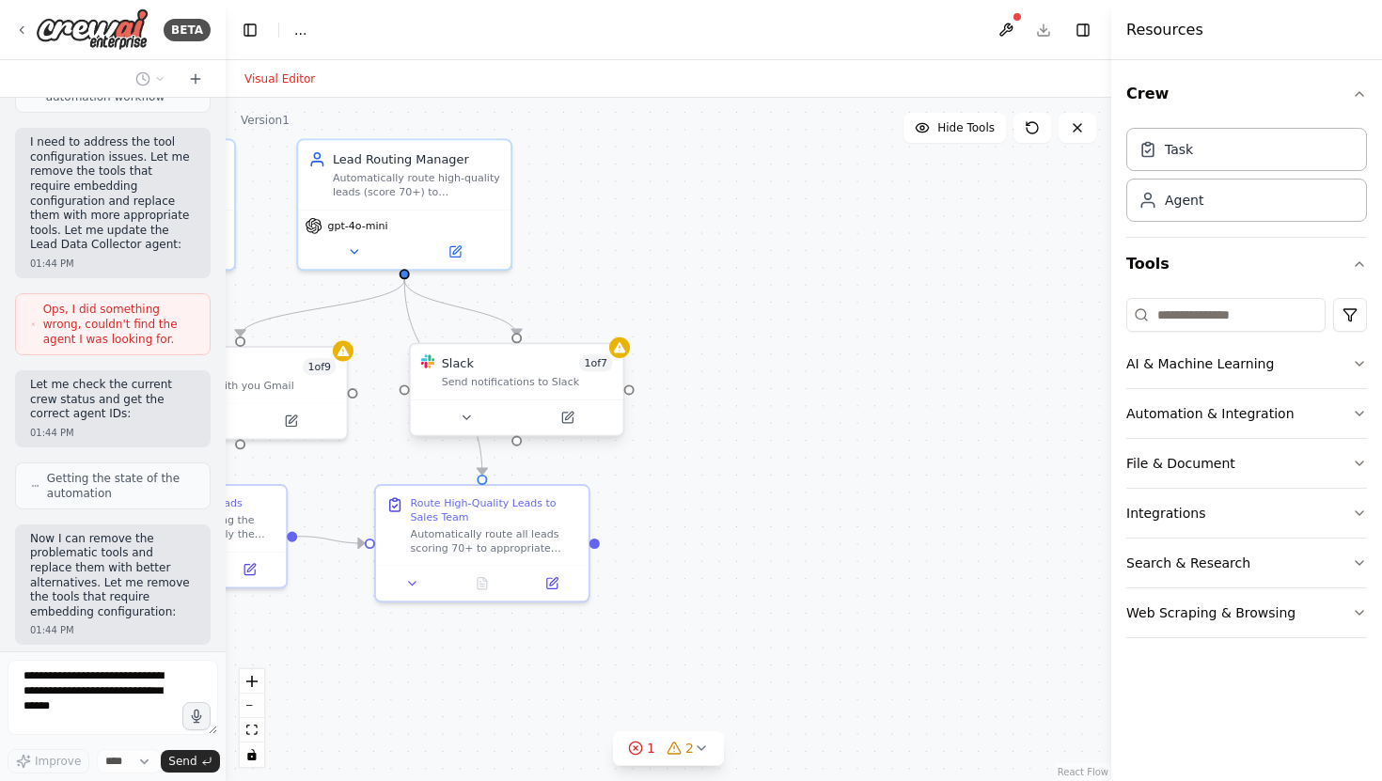
click at [624, 358] on div "Slack 1 of 7 Send notifications to Slack" at bounding box center [517, 389] width 216 height 94
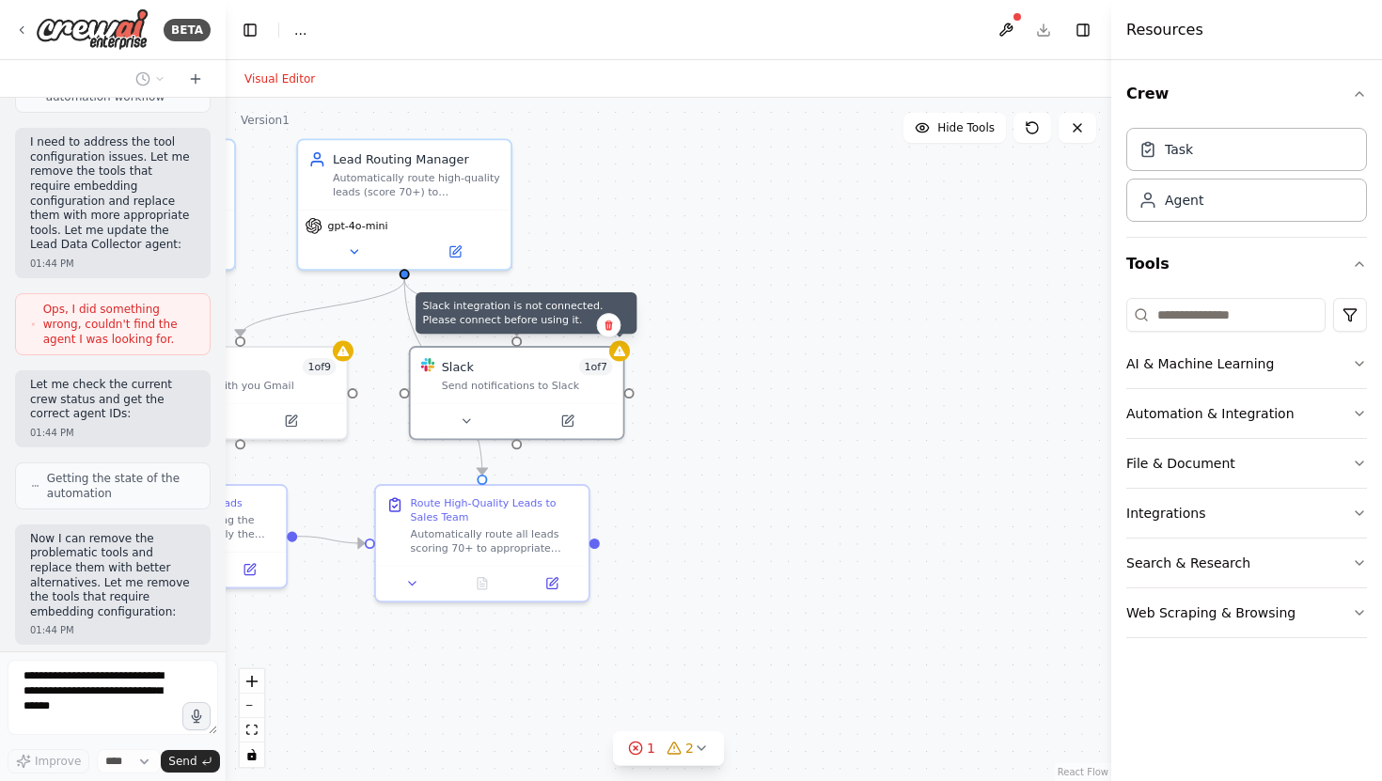
scroll to position [2206, 0]
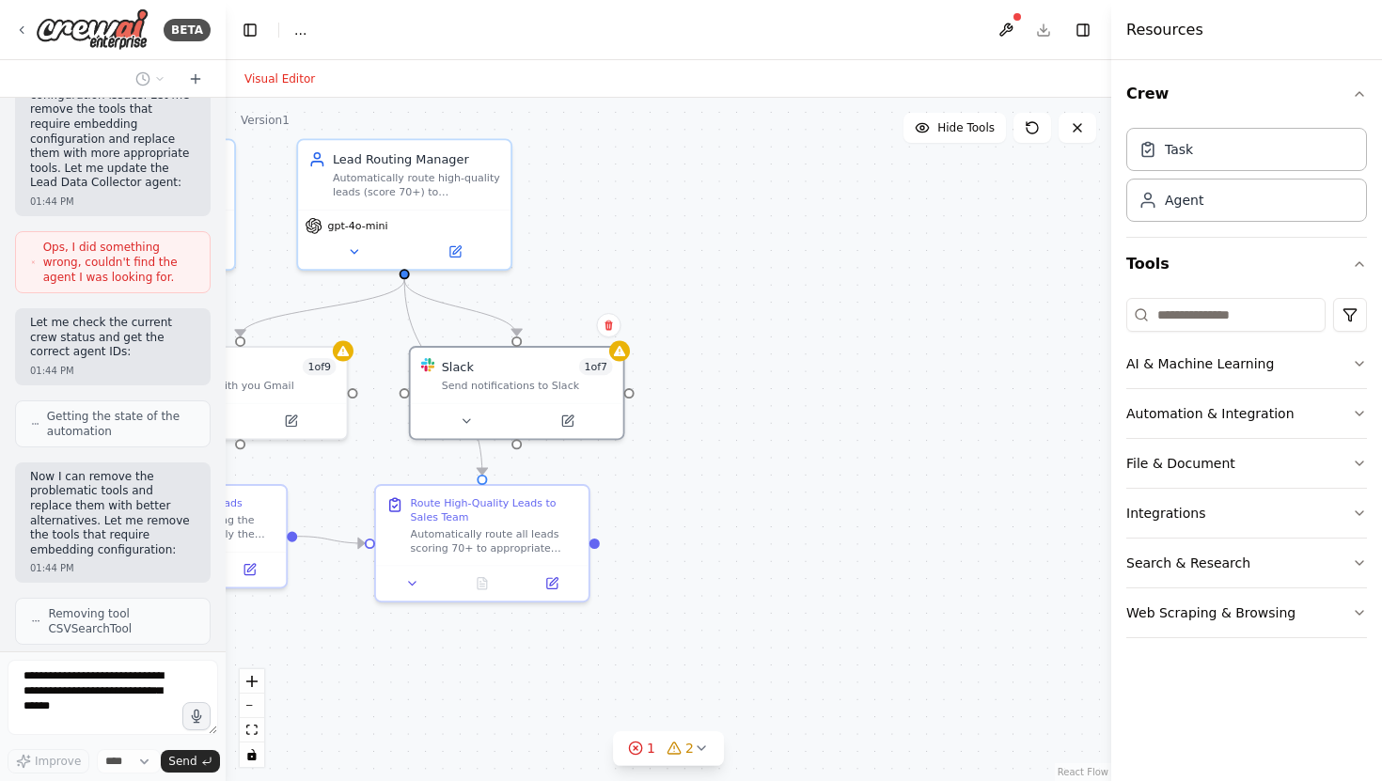
click at [729, 411] on div ".deletable-edge-delete-btn { width: 20px; height: 20px; border: 0px solid #ffff…" at bounding box center [668, 439] width 885 height 683
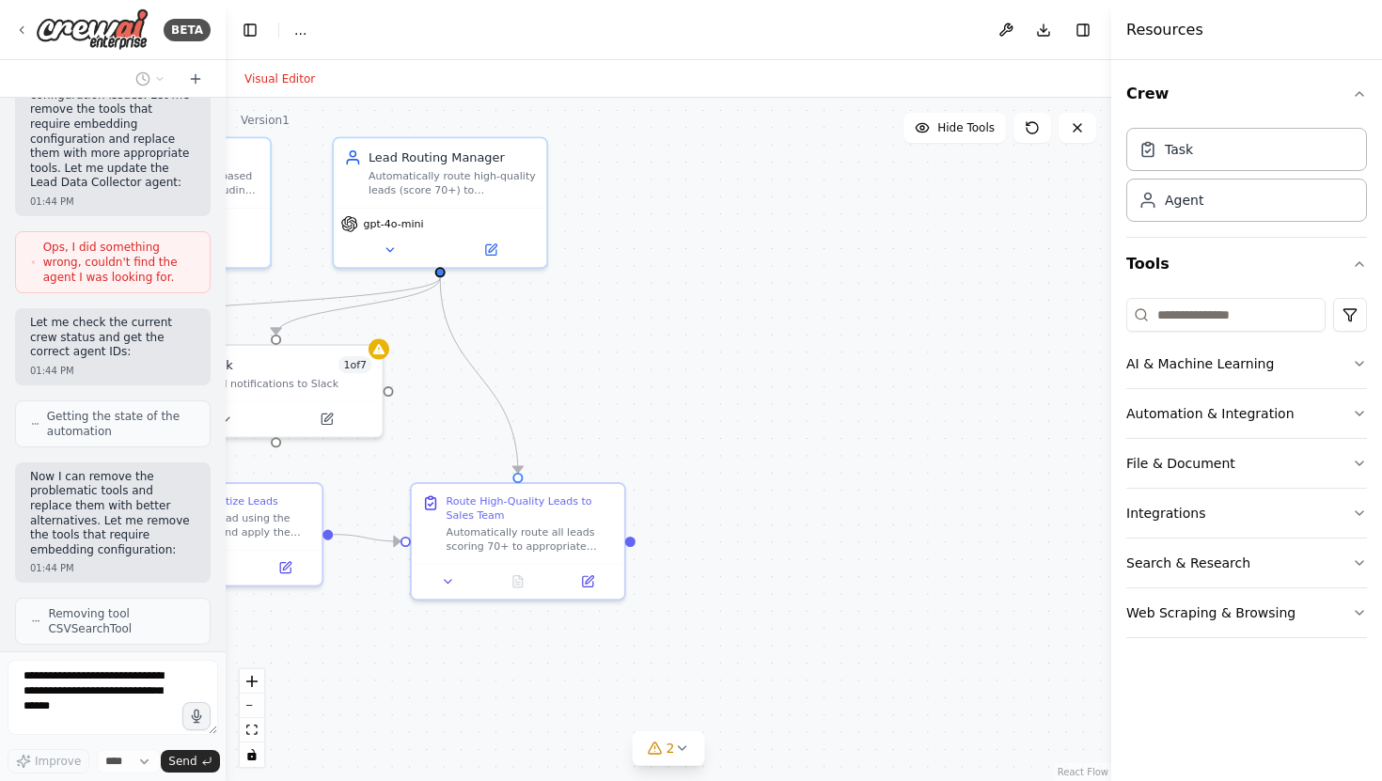
drag, startPoint x: 806, startPoint y: 400, endPoint x: 909, endPoint y: 411, distance: 103.0
click at [908, 408] on div ".deletable-edge-delete-btn { width: 20px; height: 20px; border: 0px solid #ffff…" at bounding box center [668, 439] width 885 height 683
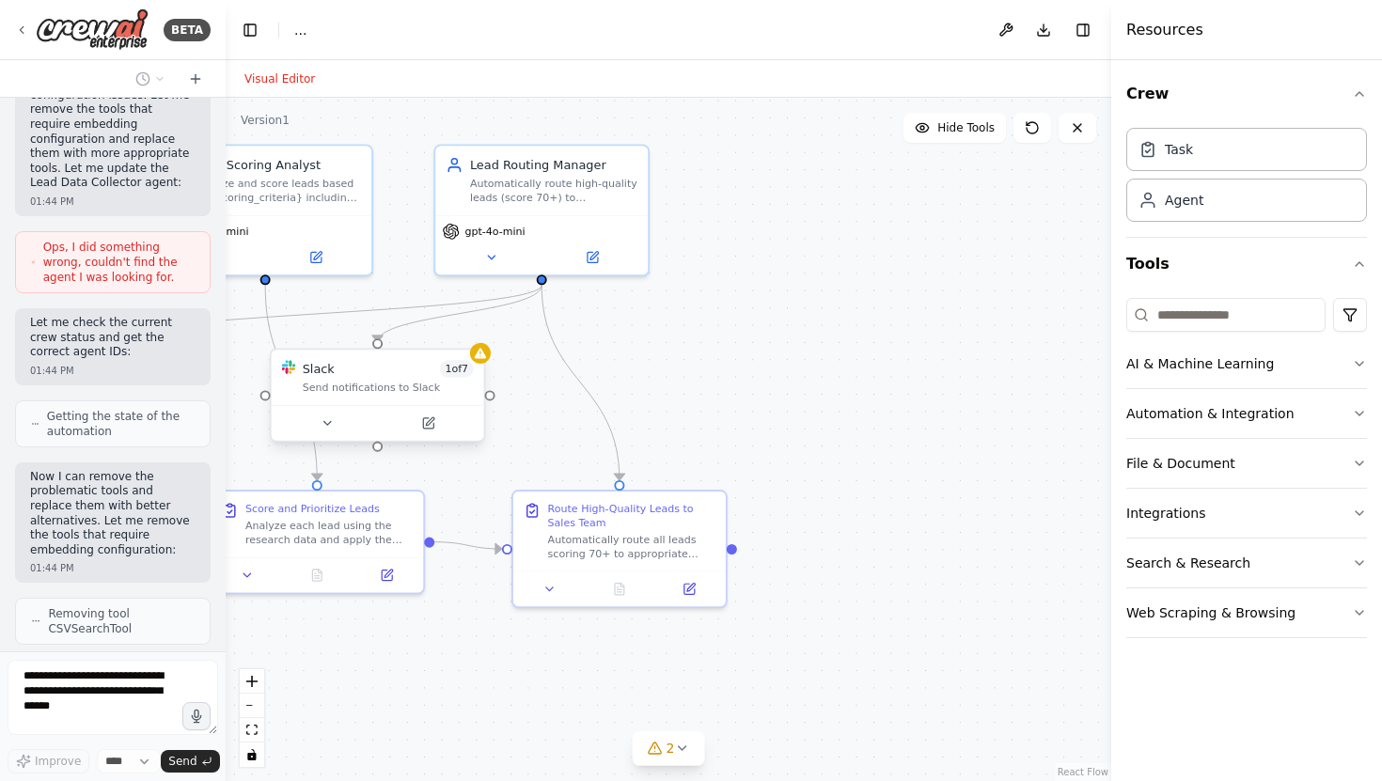
click at [330, 391] on div "Send notifications to Slack" at bounding box center [388, 388] width 171 height 14
click at [419, 426] on button at bounding box center [428, 423] width 98 height 21
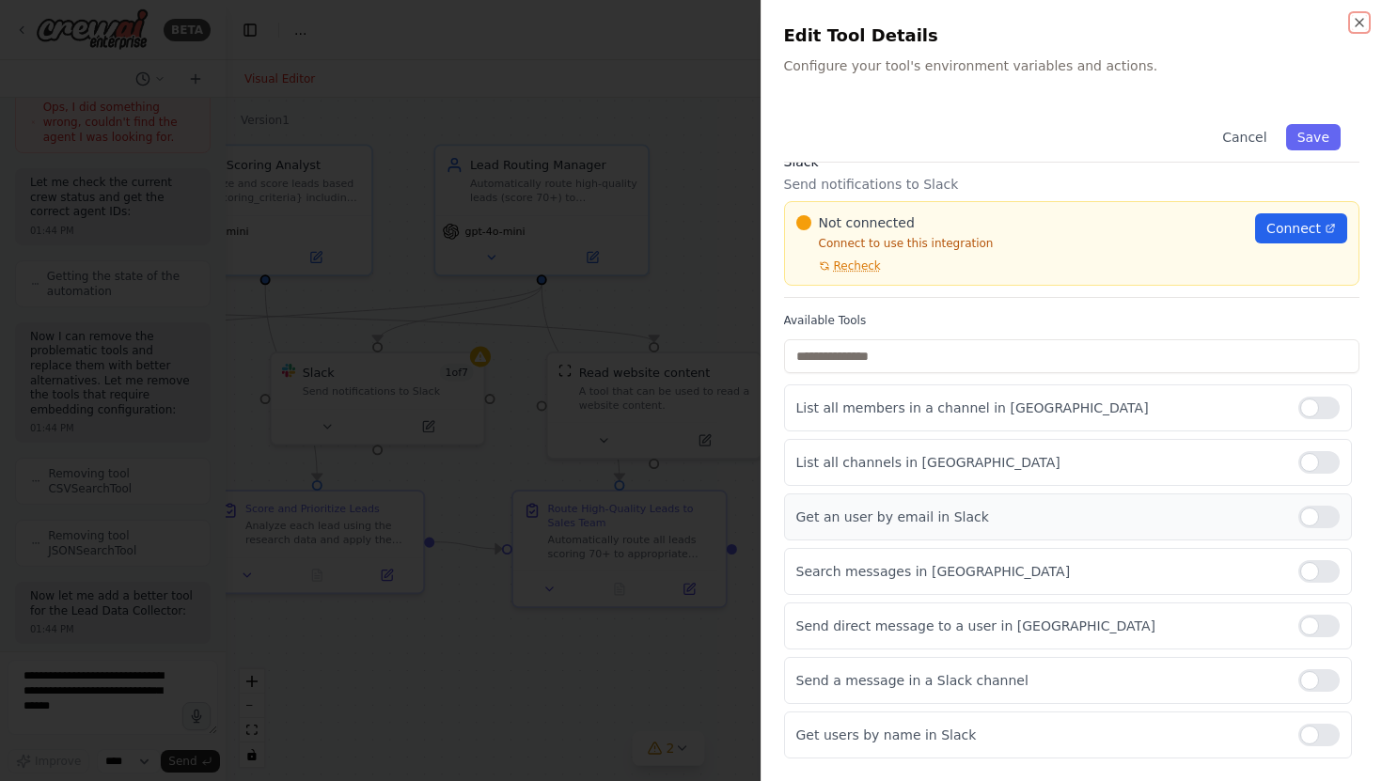
scroll to position [2485, 0]
click at [707, 672] on div at bounding box center [691, 390] width 1382 height 781
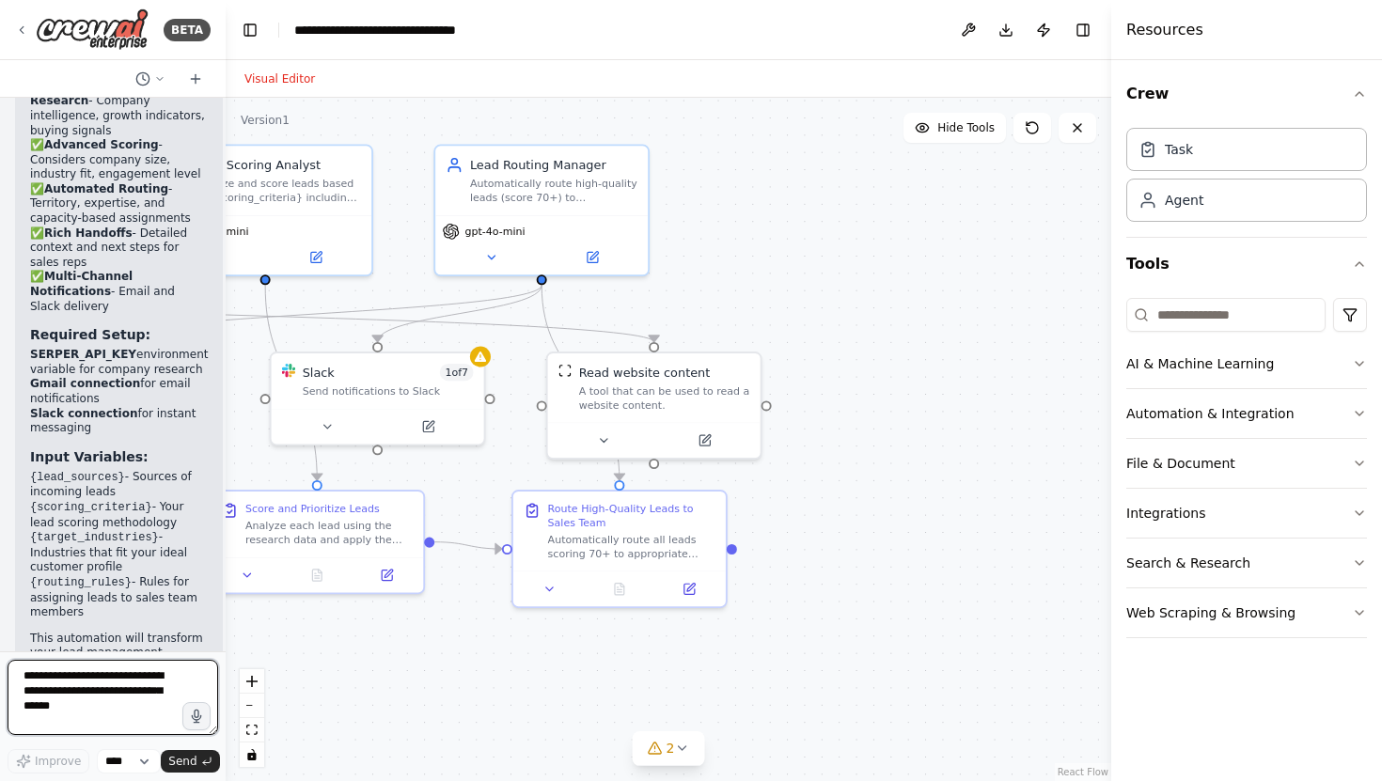
scroll to position [4223, 0]
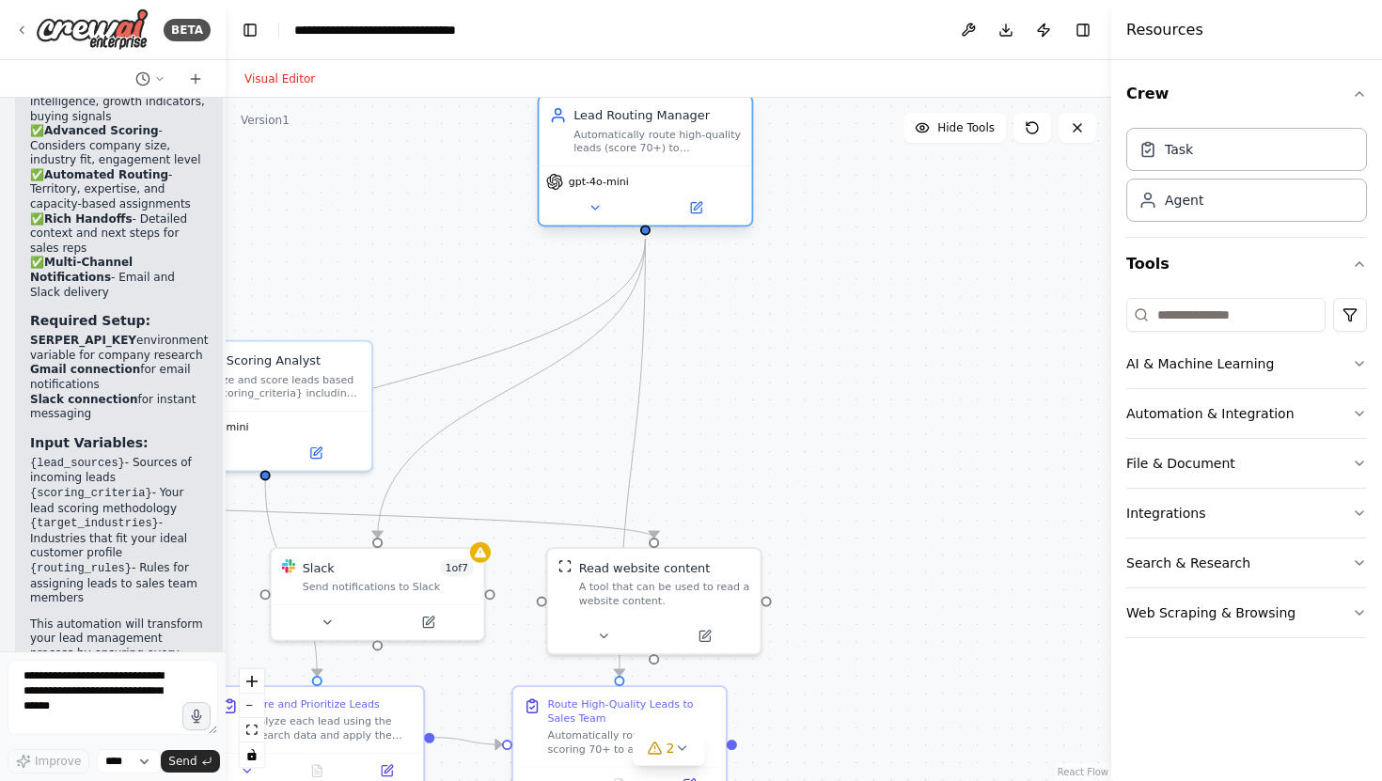
drag, startPoint x: 501, startPoint y: 173, endPoint x: 613, endPoint y: 131, distance: 119.6
click at [613, 132] on div "Lead Routing Manager Automatically route high-quality leads (score 70+) to appr…" at bounding box center [656, 131] width 167 height 48
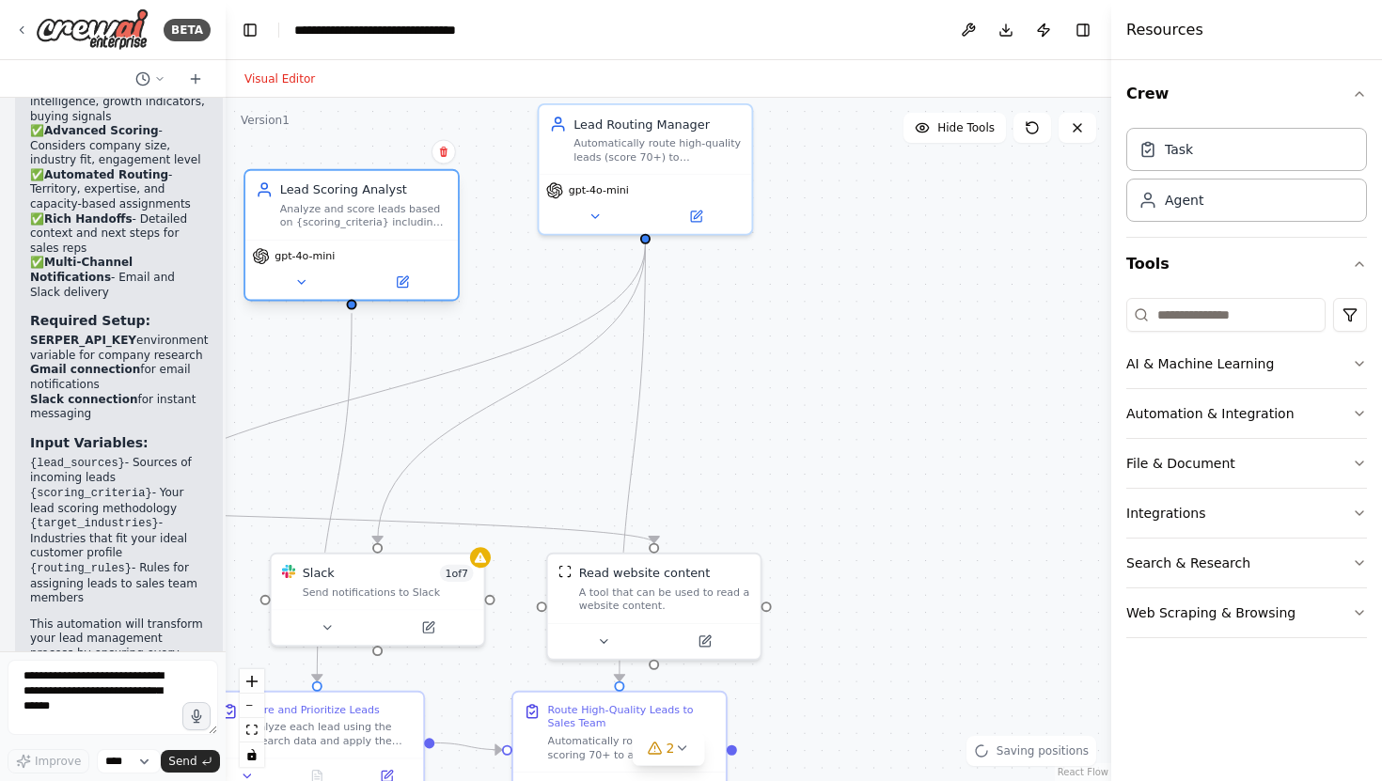
drag, startPoint x: 329, startPoint y: 388, endPoint x: 429, endPoint y: 208, distance: 206.1
click at [428, 208] on div "Analyze and score leads based on {scoring_criteria} including company size, ind…" at bounding box center [363, 215] width 167 height 27
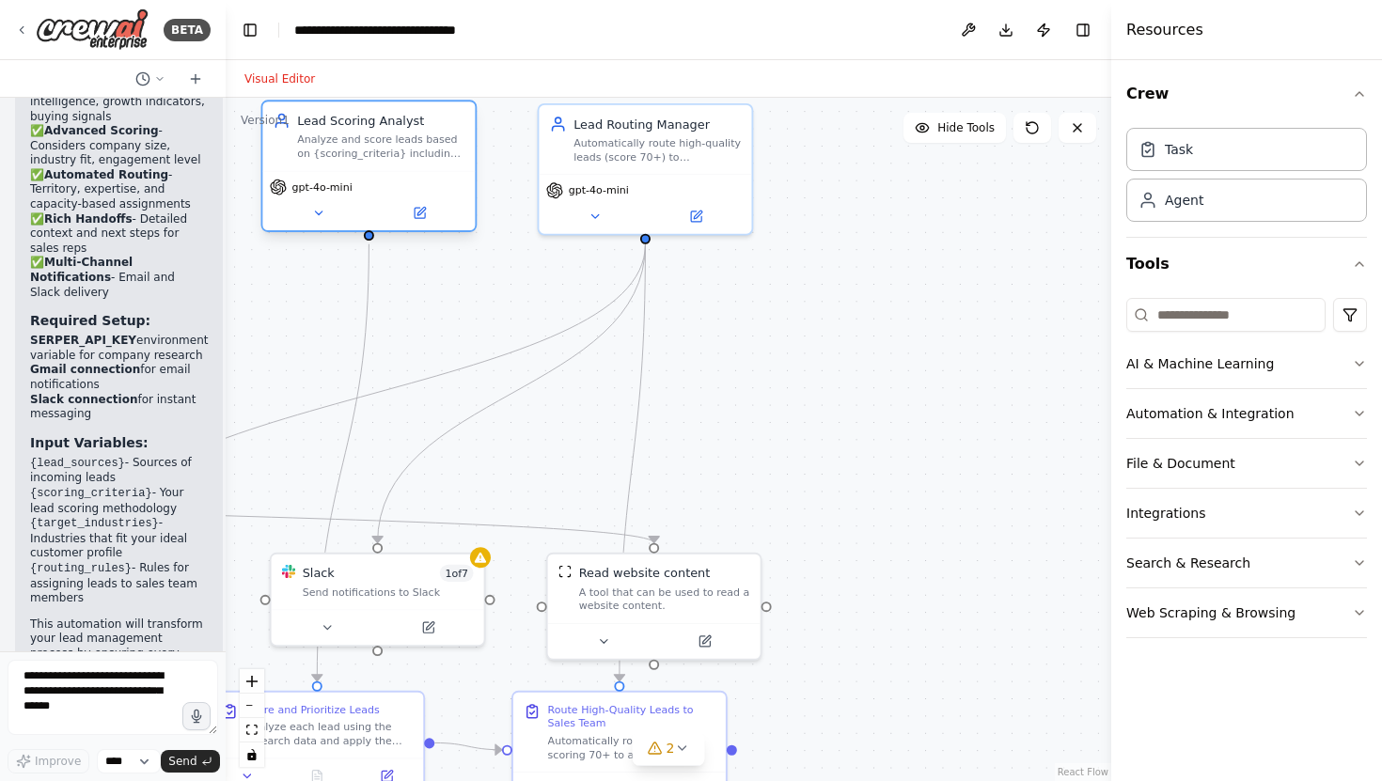
drag, startPoint x: 444, startPoint y: 246, endPoint x: 442, endPoint y: 185, distance: 61.1
click at [442, 185] on div "gpt-4o-mini" at bounding box center [368, 200] width 212 height 59
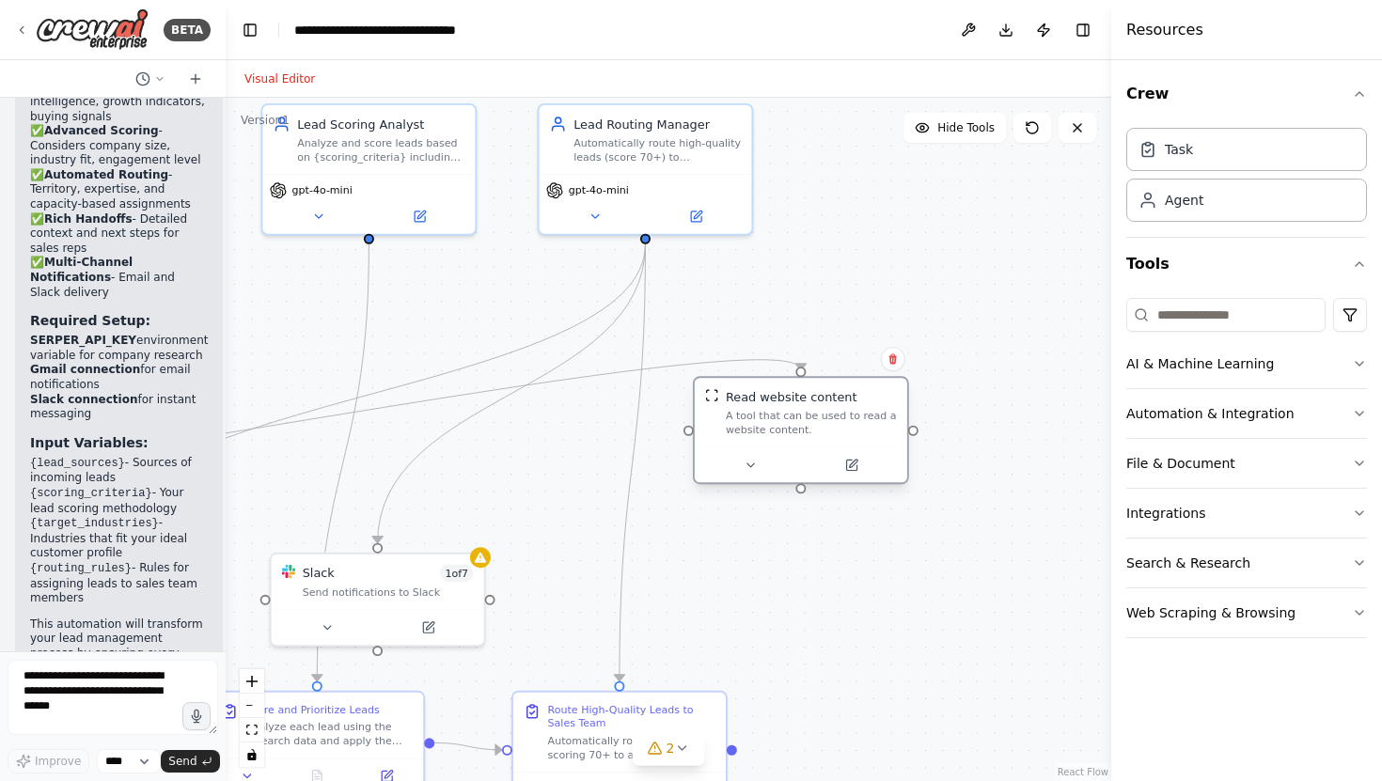
drag, startPoint x: 655, startPoint y: 613, endPoint x: 814, endPoint y: 447, distance: 229.3
click at [814, 447] on div "Read website content A tool that can be used to read a website content." at bounding box center [801, 430] width 216 height 108
drag, startPoint x: 648, startPoint y: 731, endPoint x: 777, endPoint y: 574, distance: 203.6
click at [806, 552] on div "Version 1 Hide Tools .deletable-edge-delete-btn { width: 20px; height: 20px; bo…" at bounding box center [668, 439] width 885 height 683
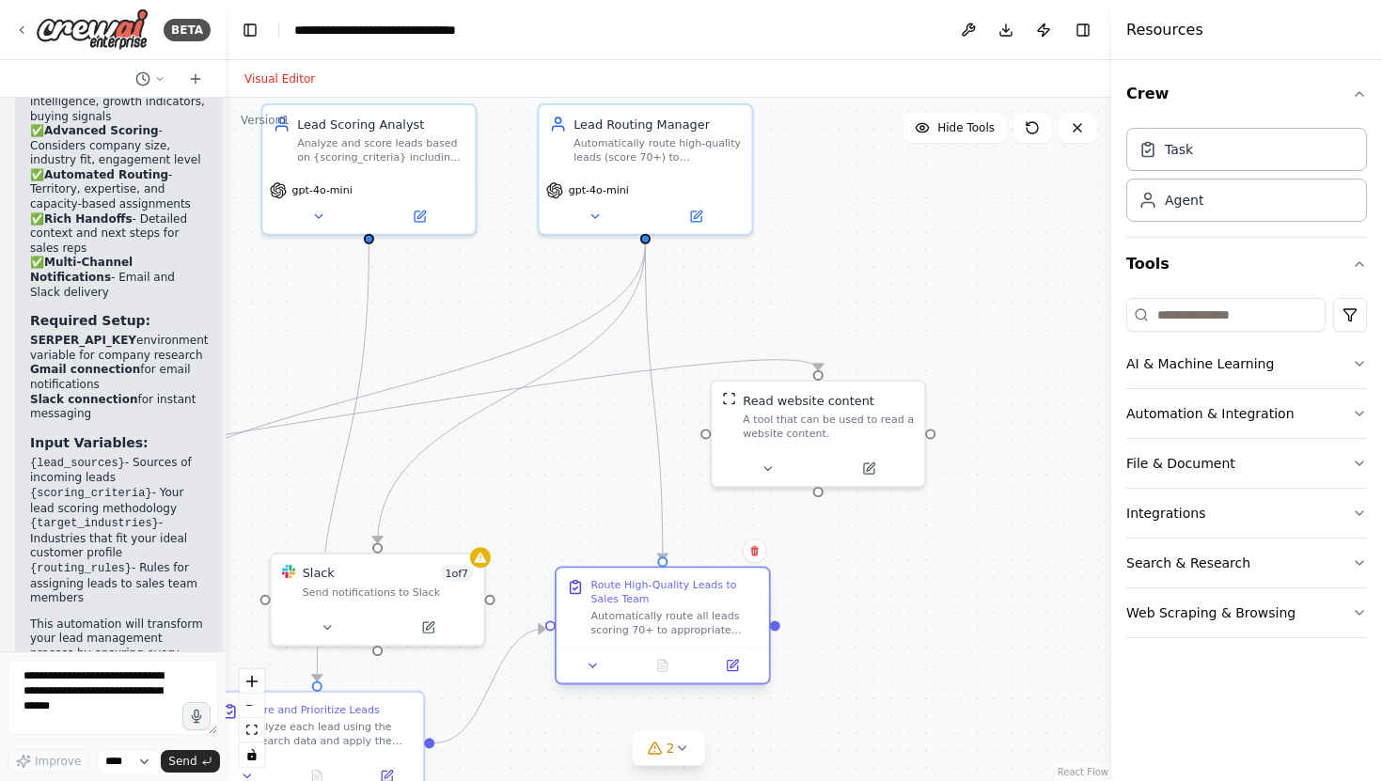
drag, startPoint x: 590, startPoint y: 728, endPoint x: 630, endPoint y: 599, distance: 134.7
click at [630, 599] on div "Route High-Quality Leads to Sales Team Automatically route all leads scoring 70…" at bounding box center [674, 607] width 167 height 58
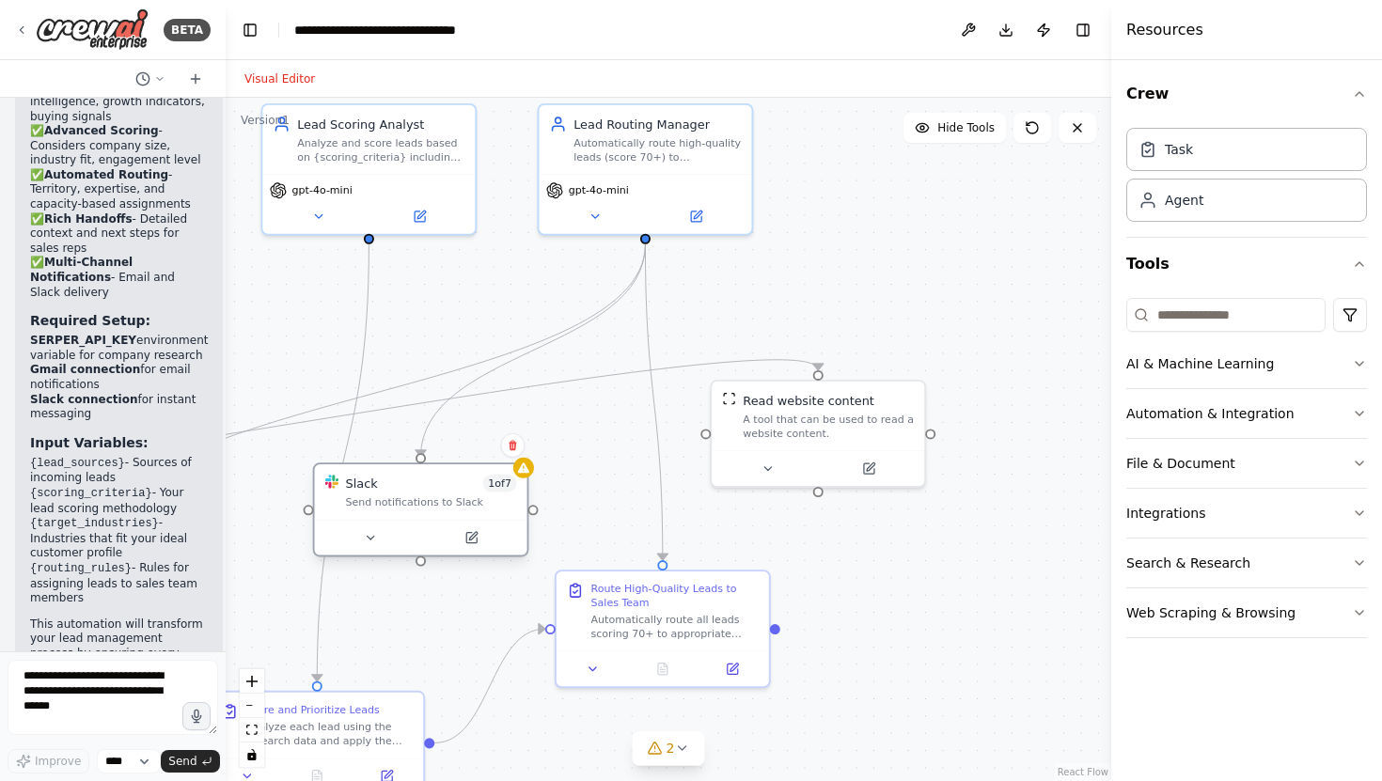
drag, startPoint x: 395, startPoint y: 606, endPoint x: 441, endPoint y: 517, distance: 100.5
click at [441, 517] on div "Slack 1 of 7 Send notifications to Slack" at bounding box center [421, 509] width 216 height 94
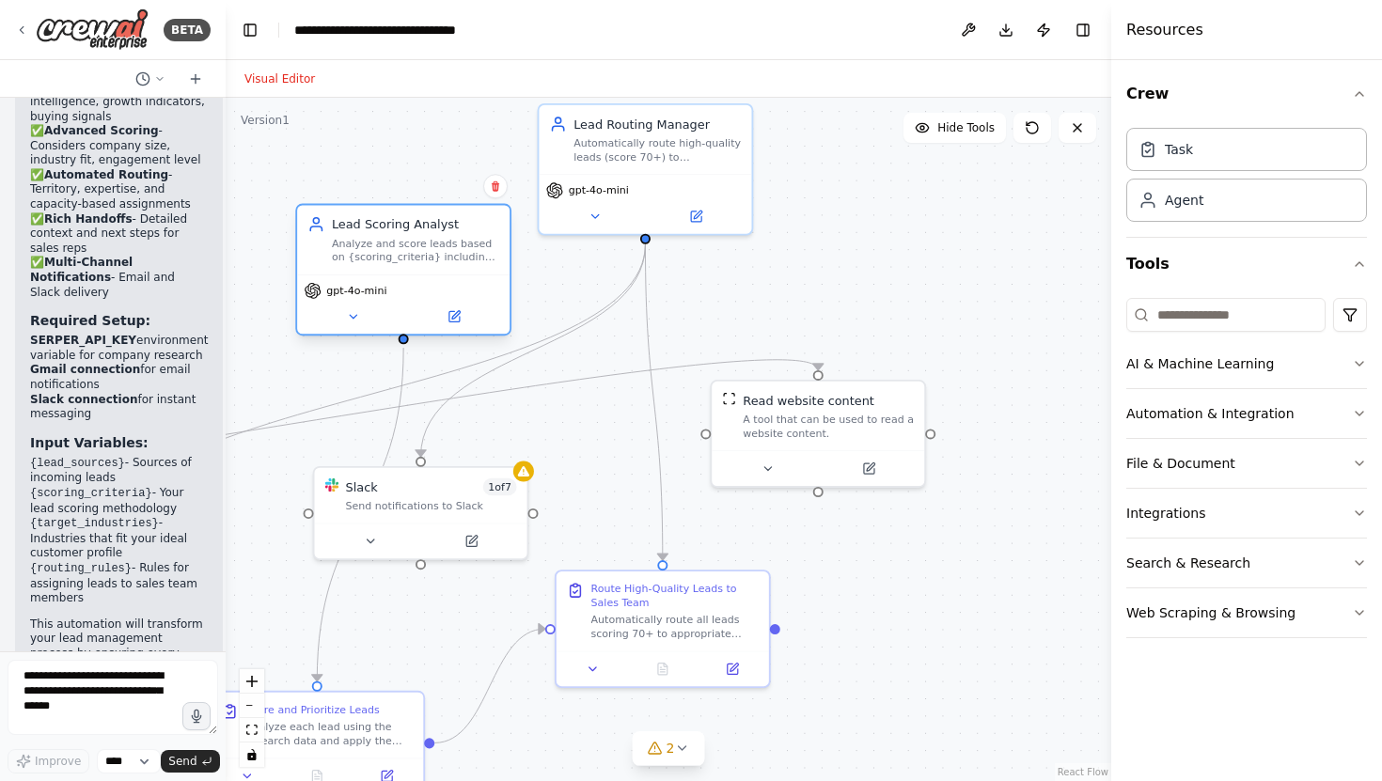
drag, startPoint x: 410, startPoint y: 157, endPoint x: 430, endPoint y: 262, distance: 107.3
click at [430, 262] on div "Analyze and score leads based on {scoring_criteria} including company size, ind…" at bounding box center [415, 249] width 167 height 27
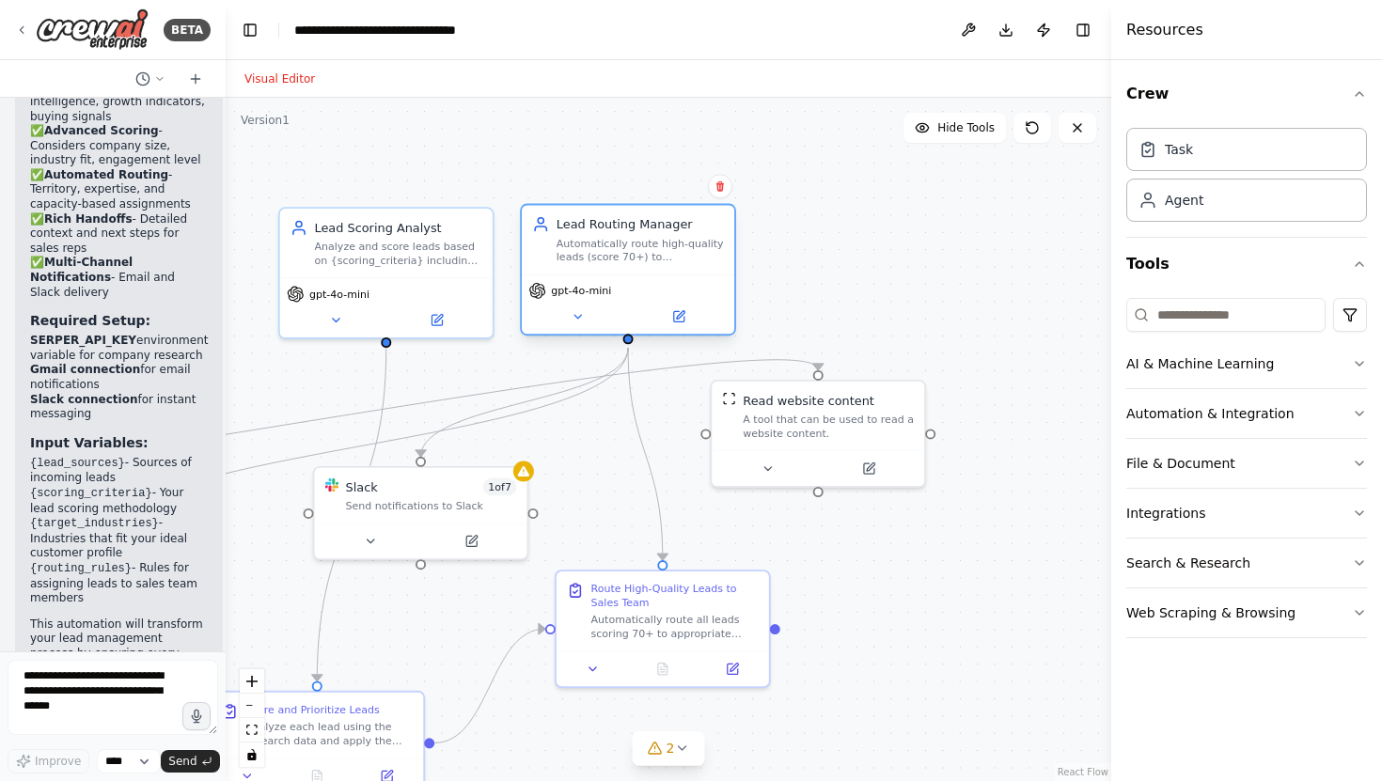
drag, startPoint x: 624, startPoint y: 155, endPoint x: 607, endPoint y: 258, distance: 103.8
click at [607, 258] on div "Automatically route high-quality leads (score 70+) to appropriate sales team me…" at bounding box center [639, 249] width 167 height 27
drag, startPoint x: 845, startPoint y: 556, endPoint x: 1083, endPoint y: 550, distance: 237.9
click at [1085, 556] on div ".deletable-edge-delete-btn { width: 20px; height: 20px; border: 0px solid #ffff…" at bounding box center [668, 439] width 885 height 683
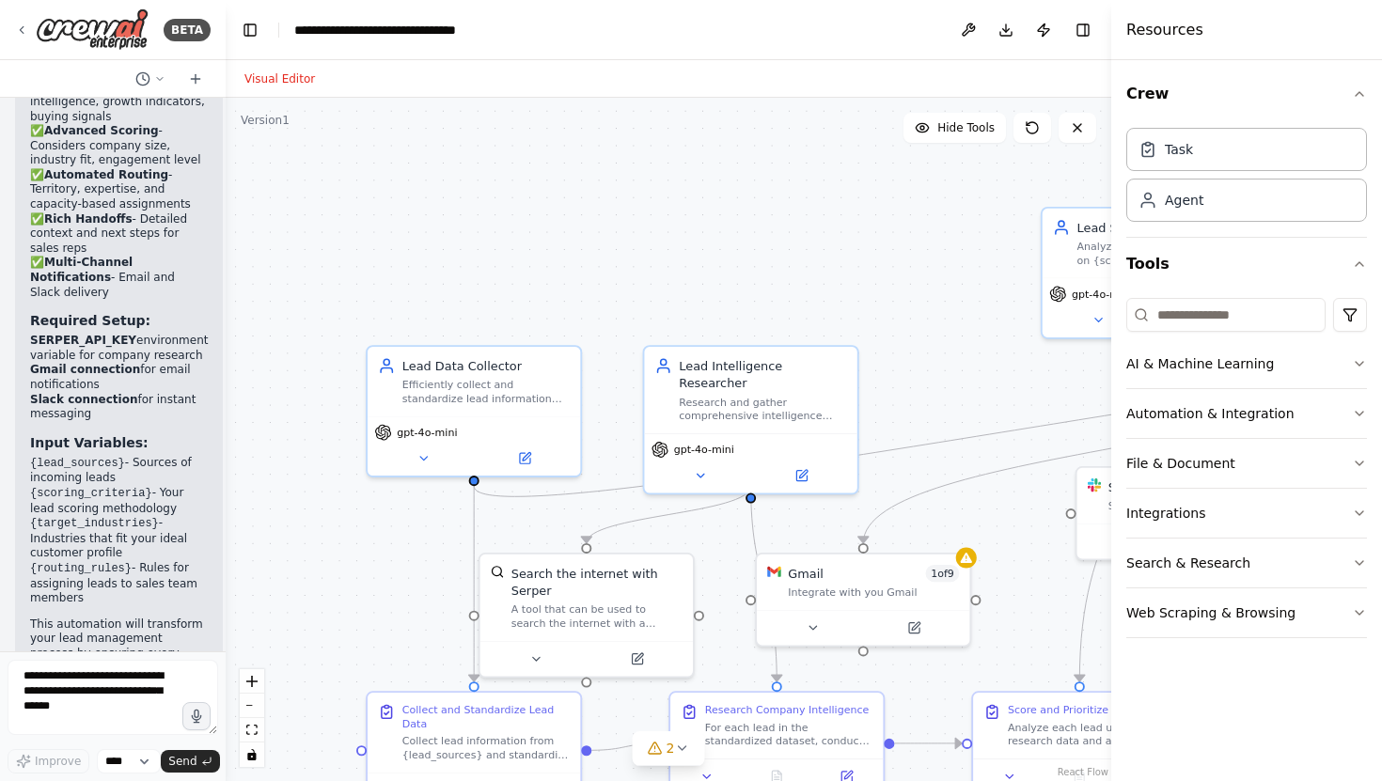
drag, startPoint x: 708, startPoint y: 342, endPoint x: 955, endPoint y: 342, distance: 247.2
click at [951, 342] on div ".deletable-edge-delete-btn { width: 20px; height: 20px; border: 0px solid #ffff…" at bounding box center [668, 439] width 885 height 683
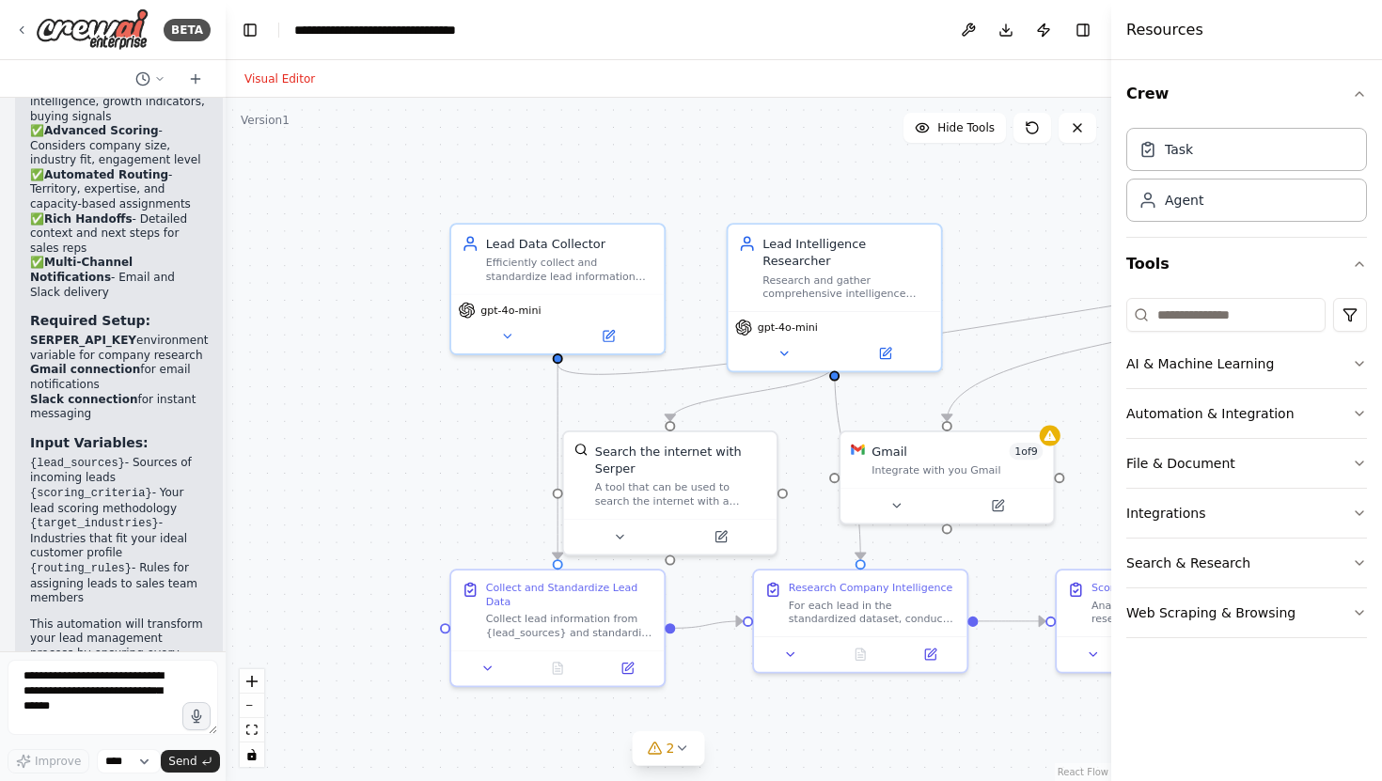
drag, startPoint x: 651, startPoint y: 231, endPoint x: 723, endPoint y: 110, distance: 140.7
click at [723, 110] on div ".deletable-edge-delete-btn { width: 20px; height: 20px; border: 0px solid #ffff…" at bounding box center [668, 439] width 885 height 683
click at [507, 328] on icon at bounding box center [506, 333] width 14 height 14
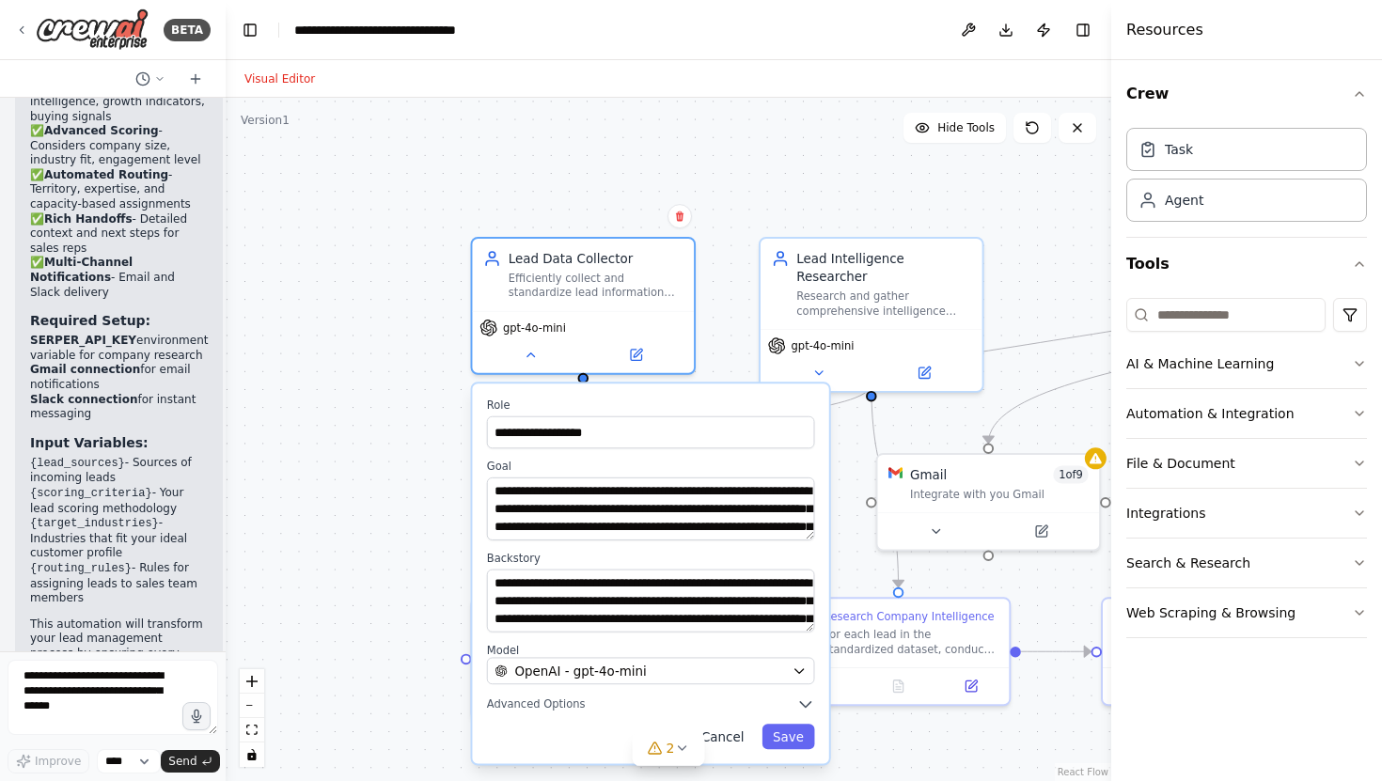
click at [743, 744] on button "Cancel" at bounding box center [722, 736] width 64 height 25
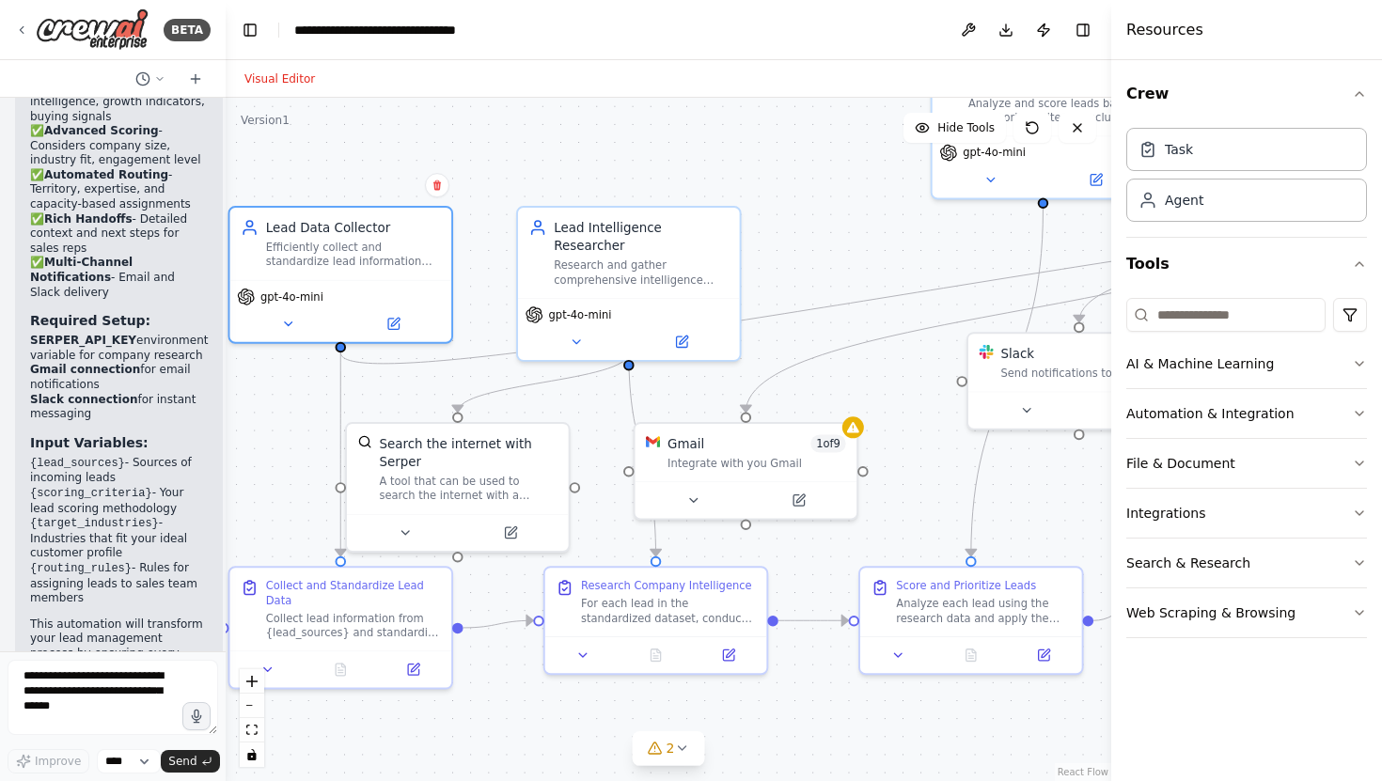
drag, startPoint x: 766, startPoint y: 173, endPoint x: 618, endPoint y: 141, distance: 151.9
click at [618, 141] on div ".deletable-edge-delete-btn { width: 20px; height: 20px; border: 0px solid #ffff…" at bounding box center [668, 439] width 885 height 683
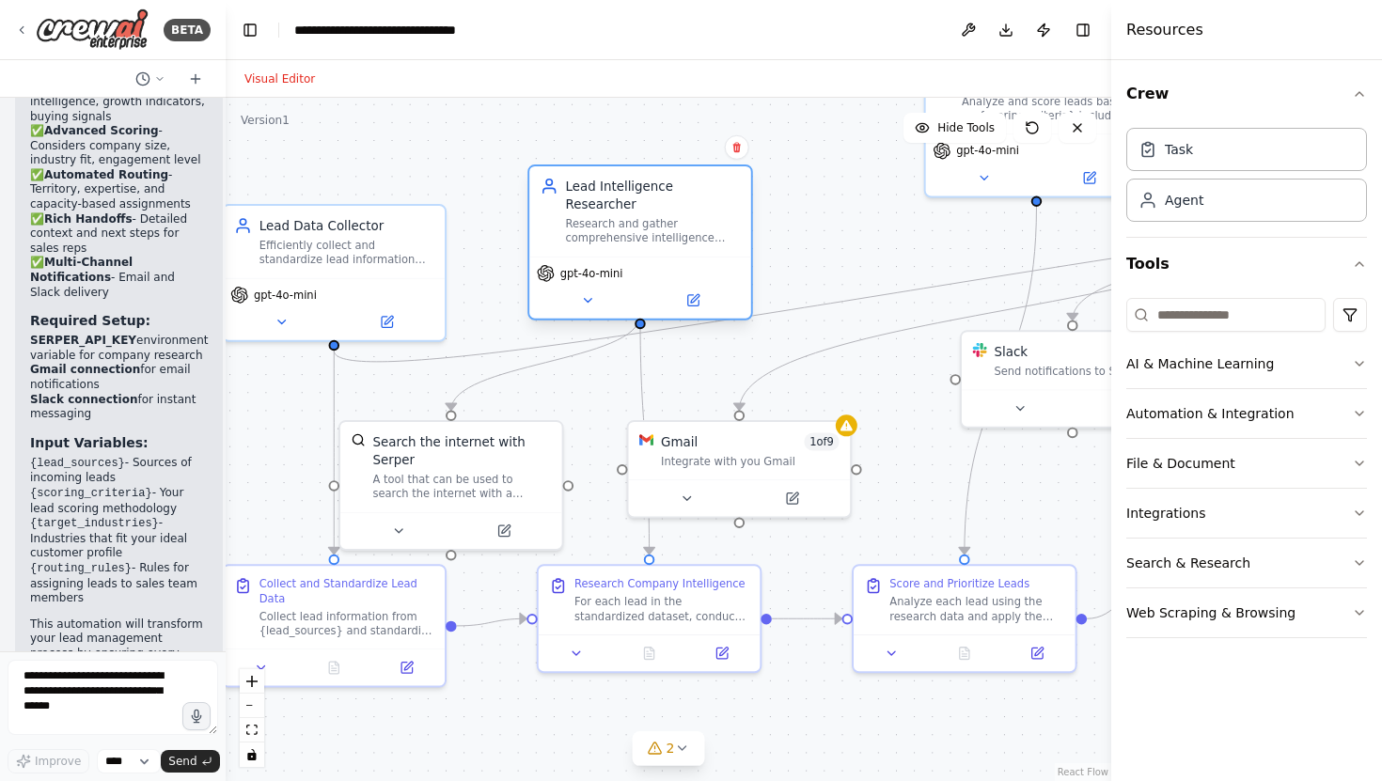
drag, startPoint x: 702, startPoint y: 244, endPoint x: 720, endPoint y: 207, distance: 41.6
click at [720, 217] on div "Research and gather comprehensive intelligence about prospect companies from {l…" at bounding box center [652, 231] width 175 height 29
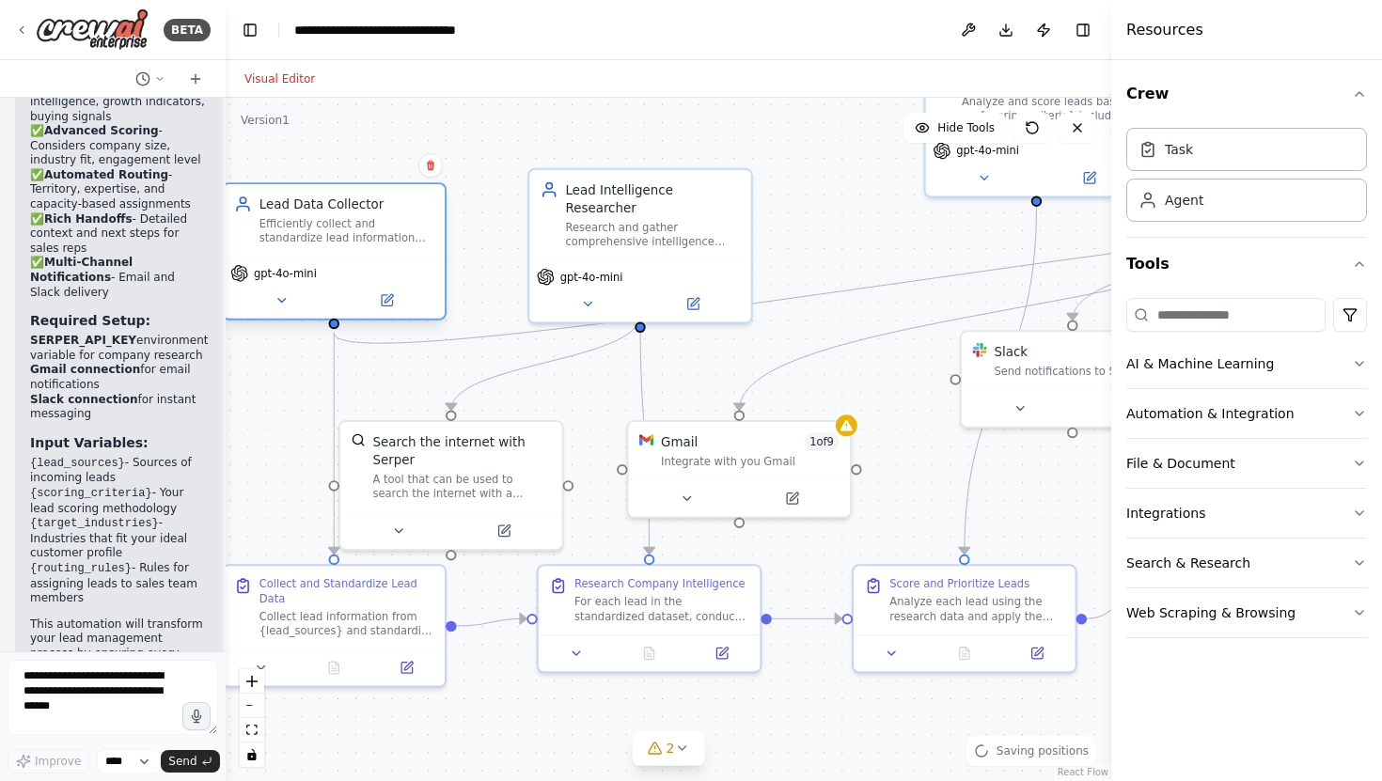
drag, startPoint x: 402, startPoint y: 275, endPoint x: 406, endPoint y: 254, distance: 21.9
click at [406, 254] on div "Lead Data Collector Efficiently collect and standardize lead information from v…" at bounding box center [334, 251] width 225 height 138
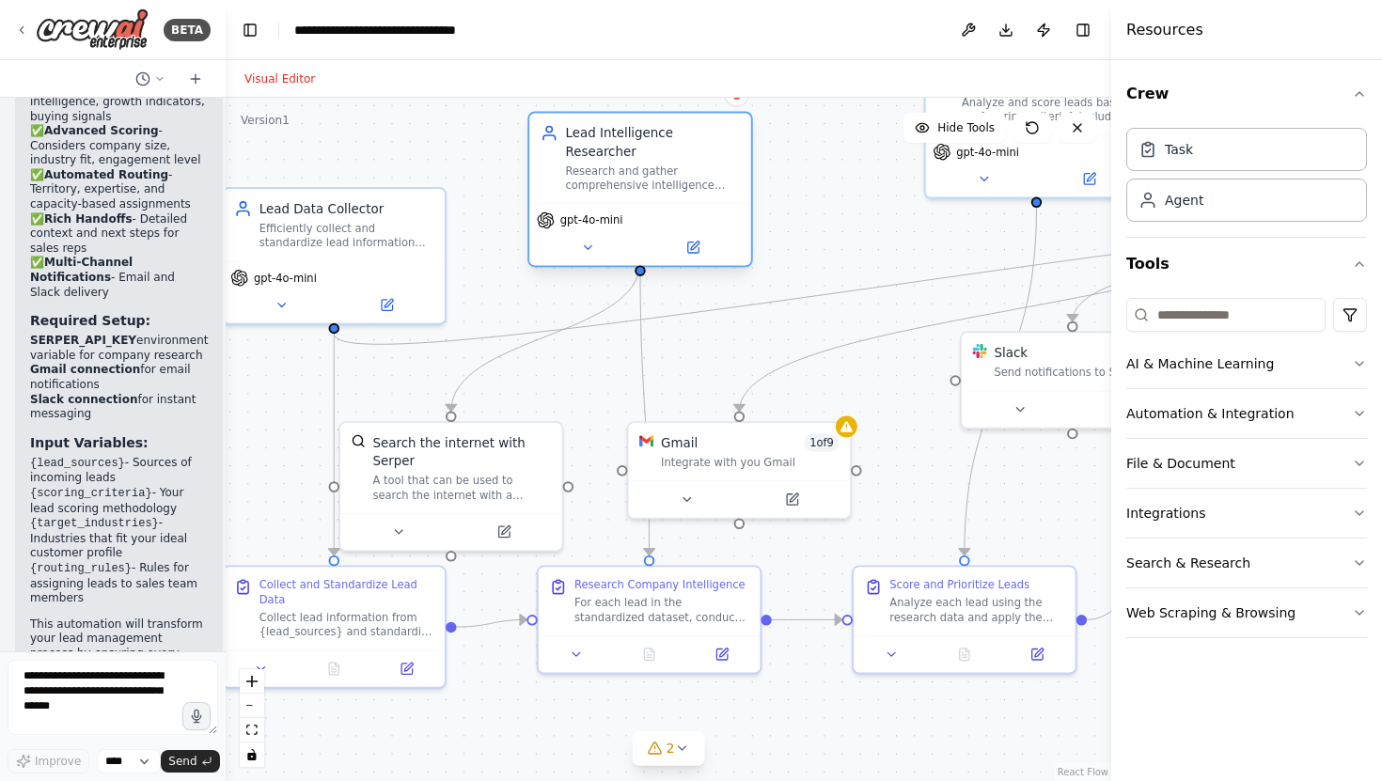
drag, startPoint x: 670, startPoint y: 182, endPoint x: 669, endPoint y: 131, distance: 51.7
click at [669, 131] on div "Lead Intelligence Researcher Research and gather comprehensive intelligence abo…" at bounding box center [640, 159] width 222 height 90
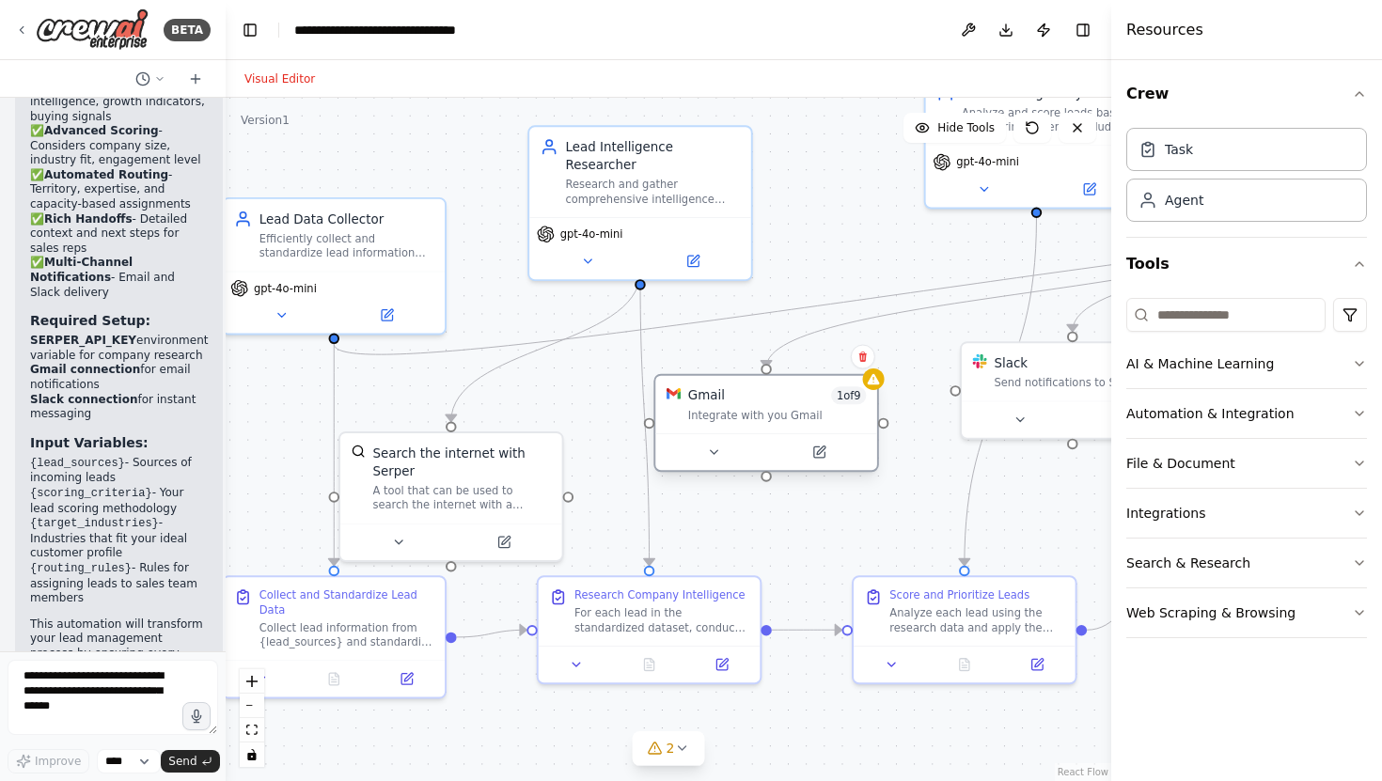
drag, startPoint x: 669, startPoint y: 456, endPoint x: 703, endPoint y: 393, distance: 71.5
click at [703, 395] on div "Gmail" at bounding box center [706, 395] width 37 height 18
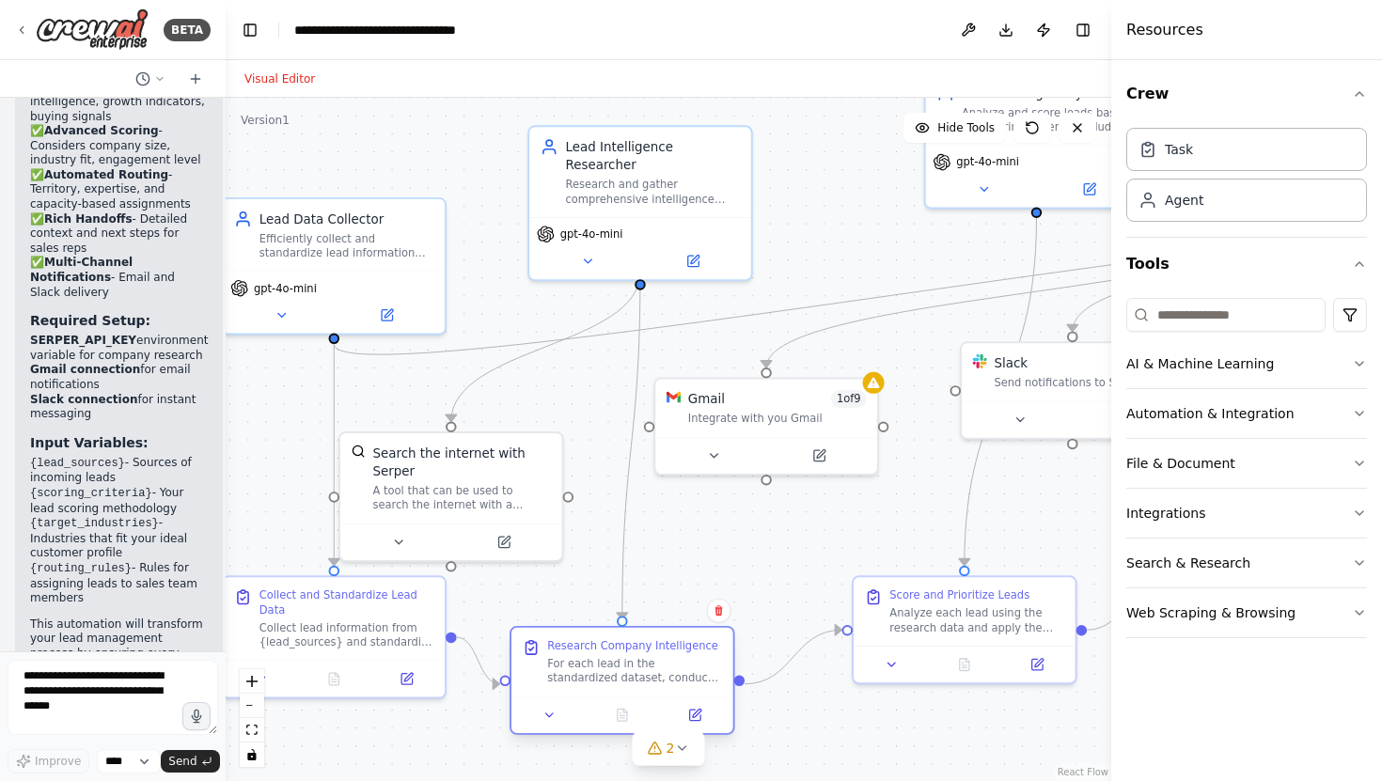
drag, startPoint x: 649, startPoint y: 573, endPoint x: 624, endPoint y: 624, distance: 56.3
click at [624, 626] on div "Research Company Intelligence For each lead in the standardized dataset, conduc…" at bounding box center [621, 680] width 225 height 109
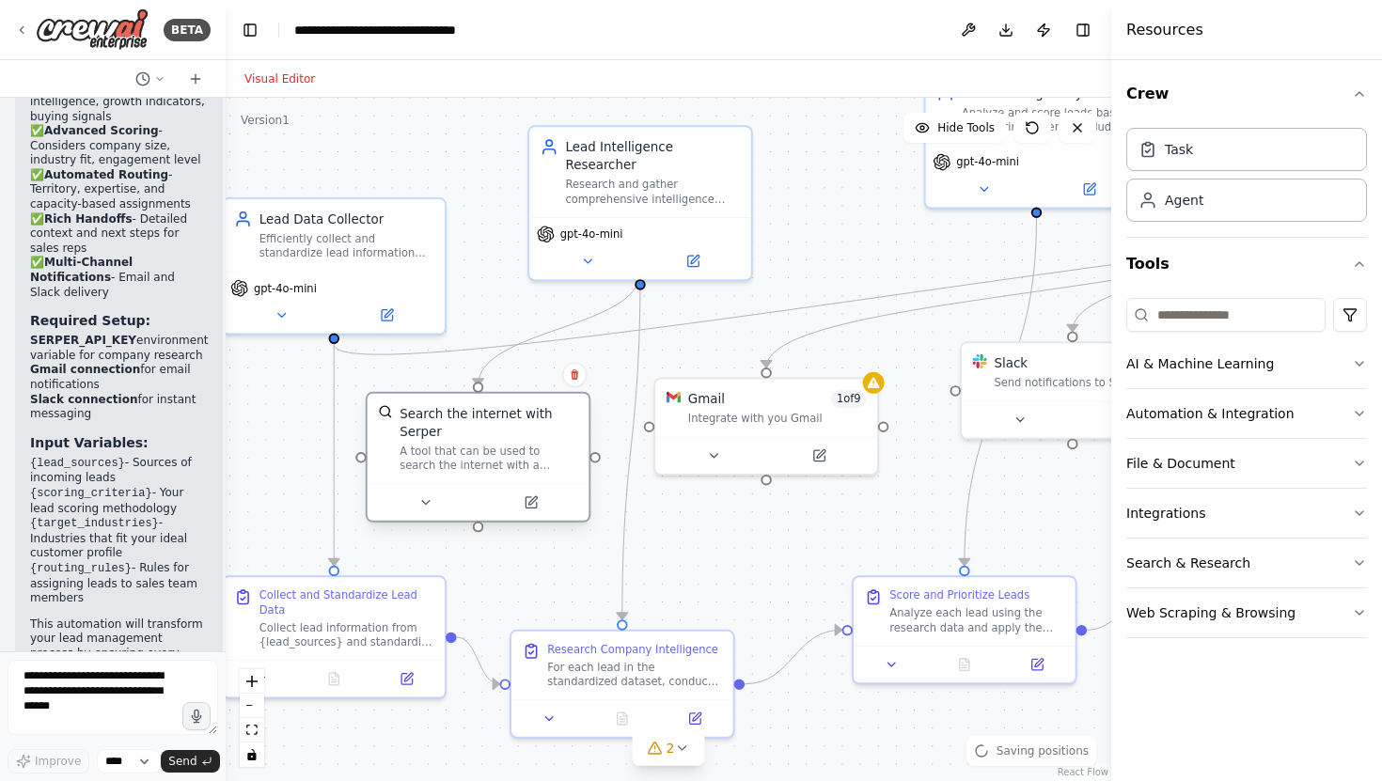
drag, startPoint x: 542, startPoint y: 472, endPoint x: 569, endPoint y: 435, distance: 45.1
click at [568, 435] on div "Search the internet with Serper" at bounding box center [488, 422] width 179 height 36
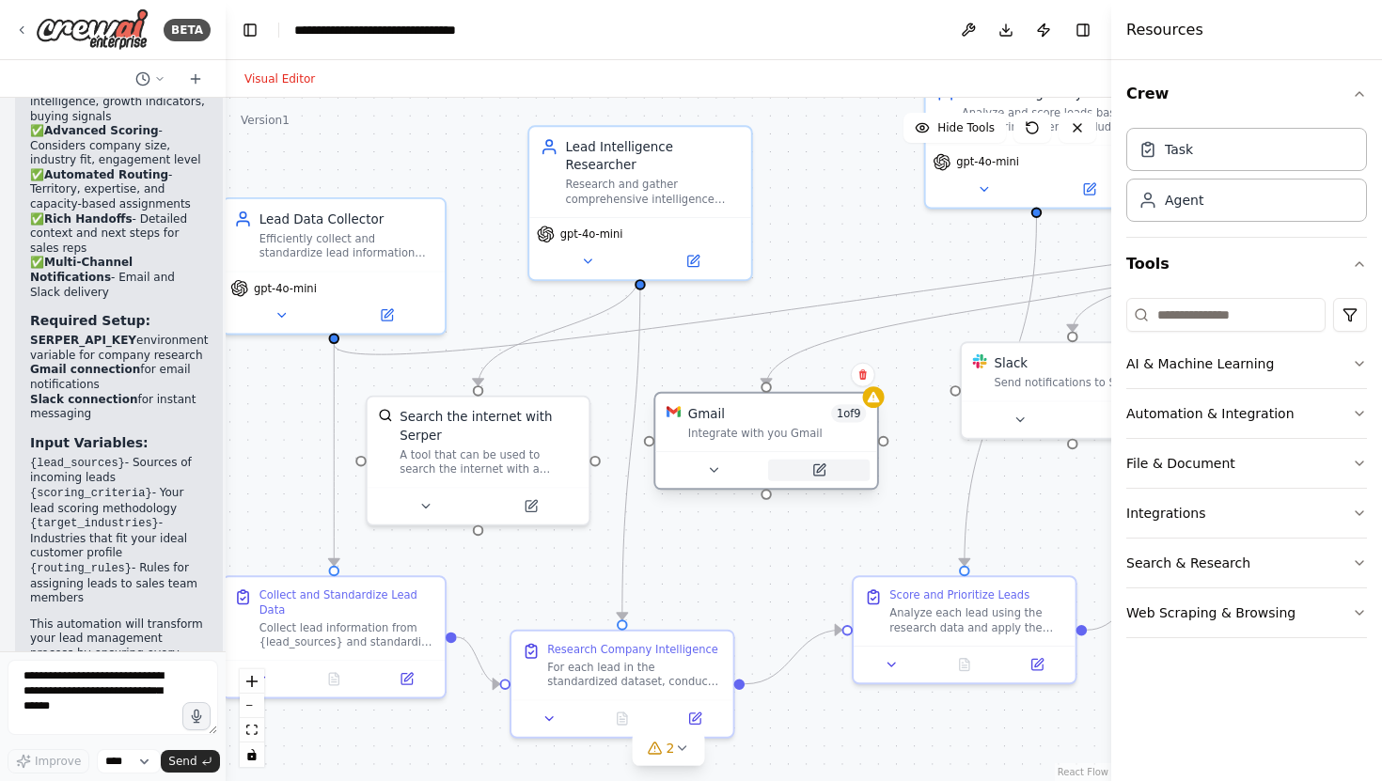
drag, startPoint x: 782, startPoint y: 437, endPoint x: 787, endPoint y: 462, distance: 24.9
click at [787, 462] on div at bounding box center [766, 469] width 222 height 37
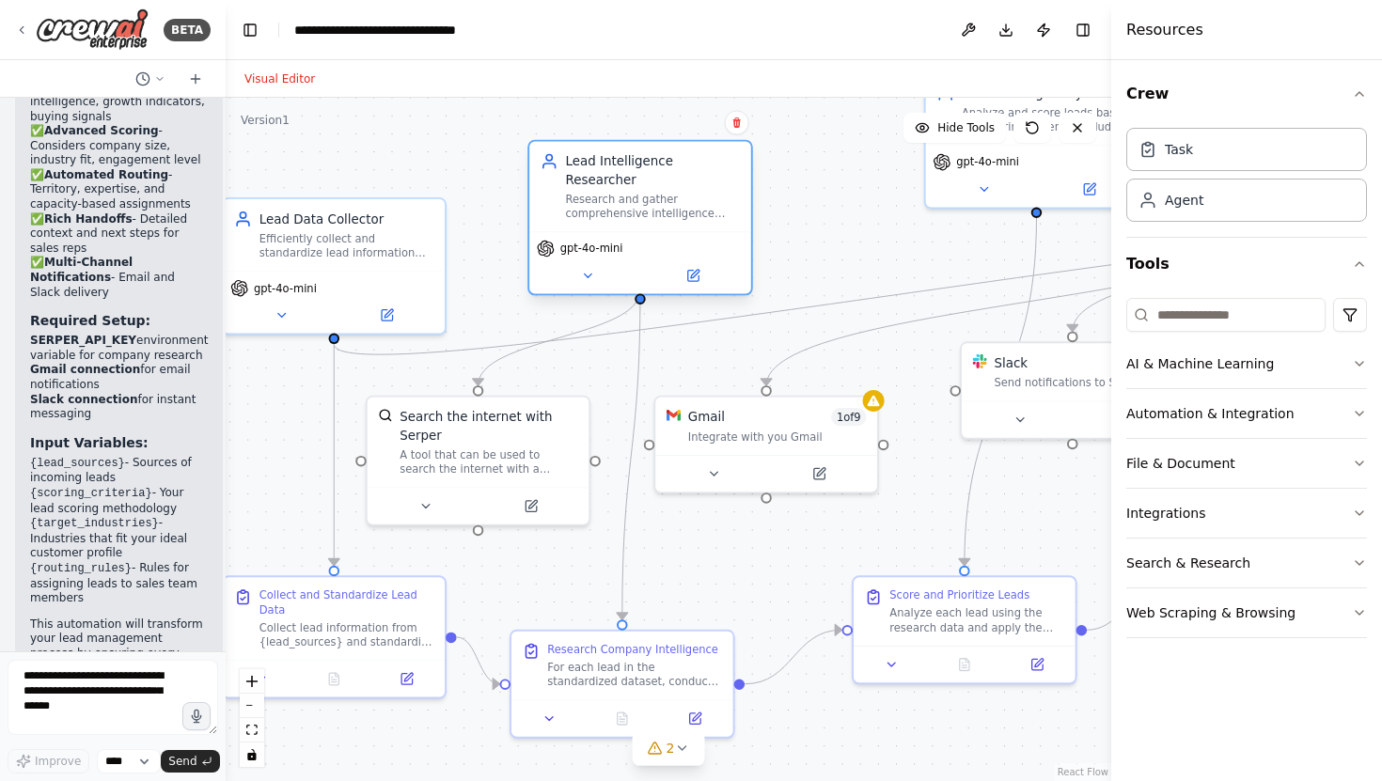
drag, startPoint x: 647, startPoint y: 176, endPoint x: 653, endPoint y: 191, distance: 16.4
click at [653, 192] on div "Research and gather comprehensive intelligence about prospect companies from {l…" at bounding box center [652, 206] width 175 height 29
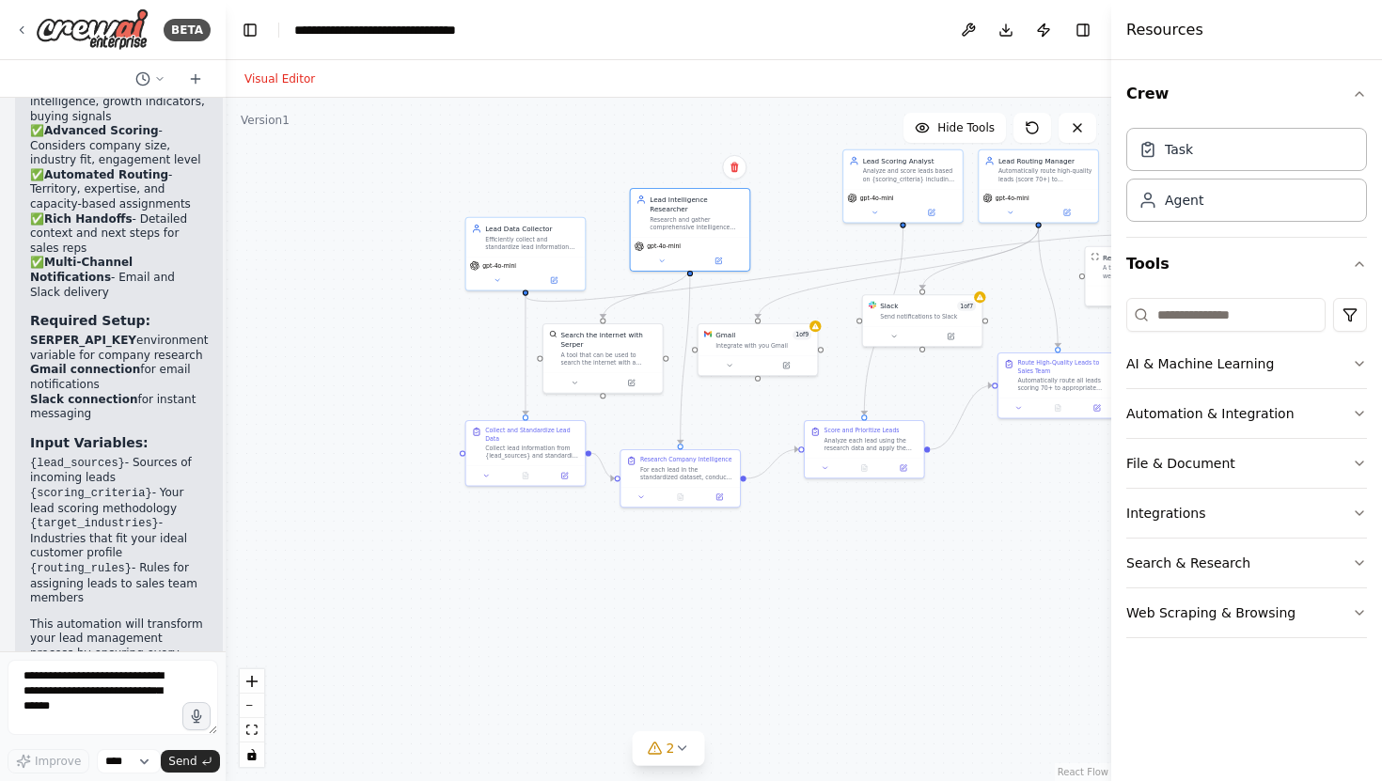
drag, startPoint x: 848, startPoint y: 233, endPoint x: 670, endPoint y: 258, distance: 179.3
click at [669, 258] on div ".deletable-edge-delete-btn { width: 20px; height: 20px; border: 0px solid #ffff…" at bounding box center [668, 439] width 885 height 683
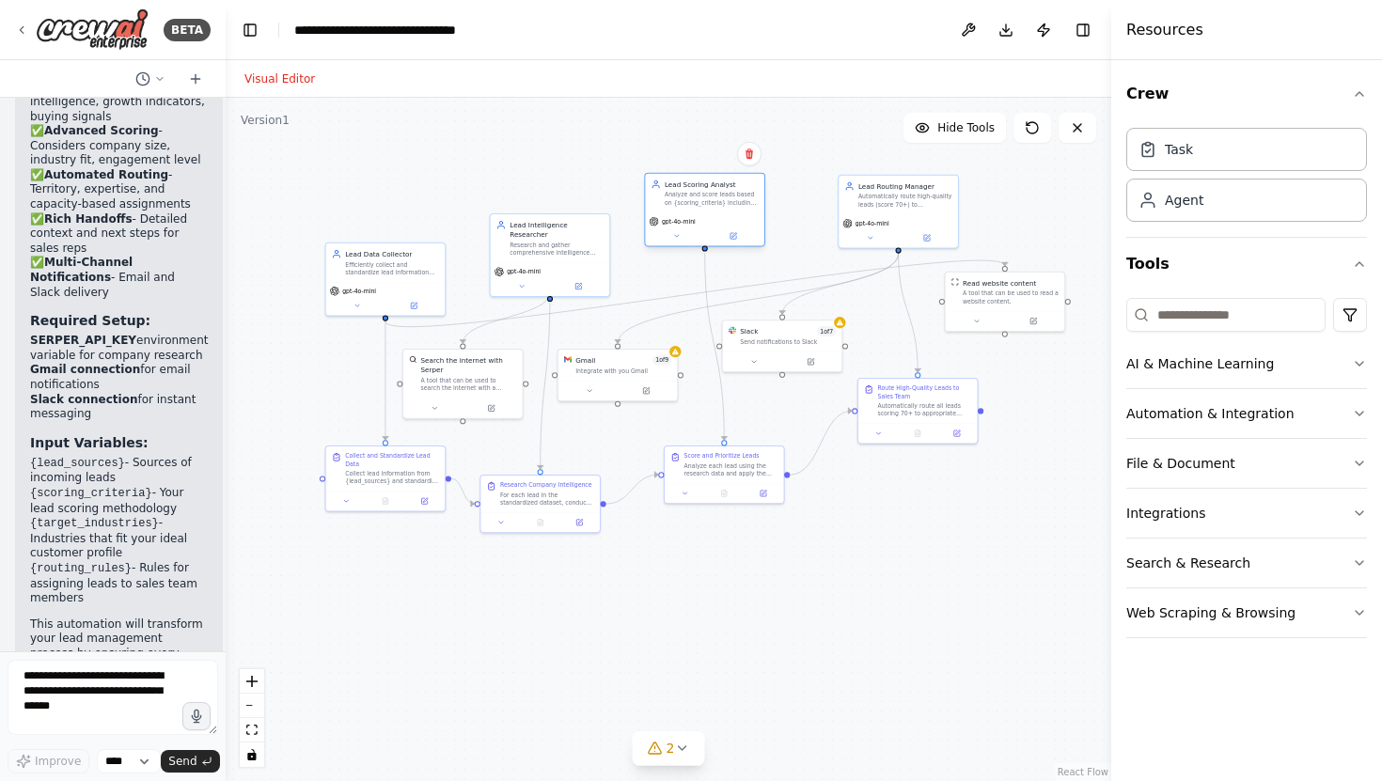
drag, startPoint x: 725, startPoint y: 209, endPoint x: 671, endPoint y: 211, distance: 53.6
click at [671, 211] on div "Lead Scoring Analyst Analyze and score leads based on {scoring_criteria} includ…" at bounding box center [704, 193] width 119 height 39
drag, startPoint x: 359, startPoint y: 284, endPoint x: 349, endPoint y: 222, distance: 62.9
click at [349, 222] on div "gpt-4o-mini" at bounding box center [385, 239] width 119 height 34
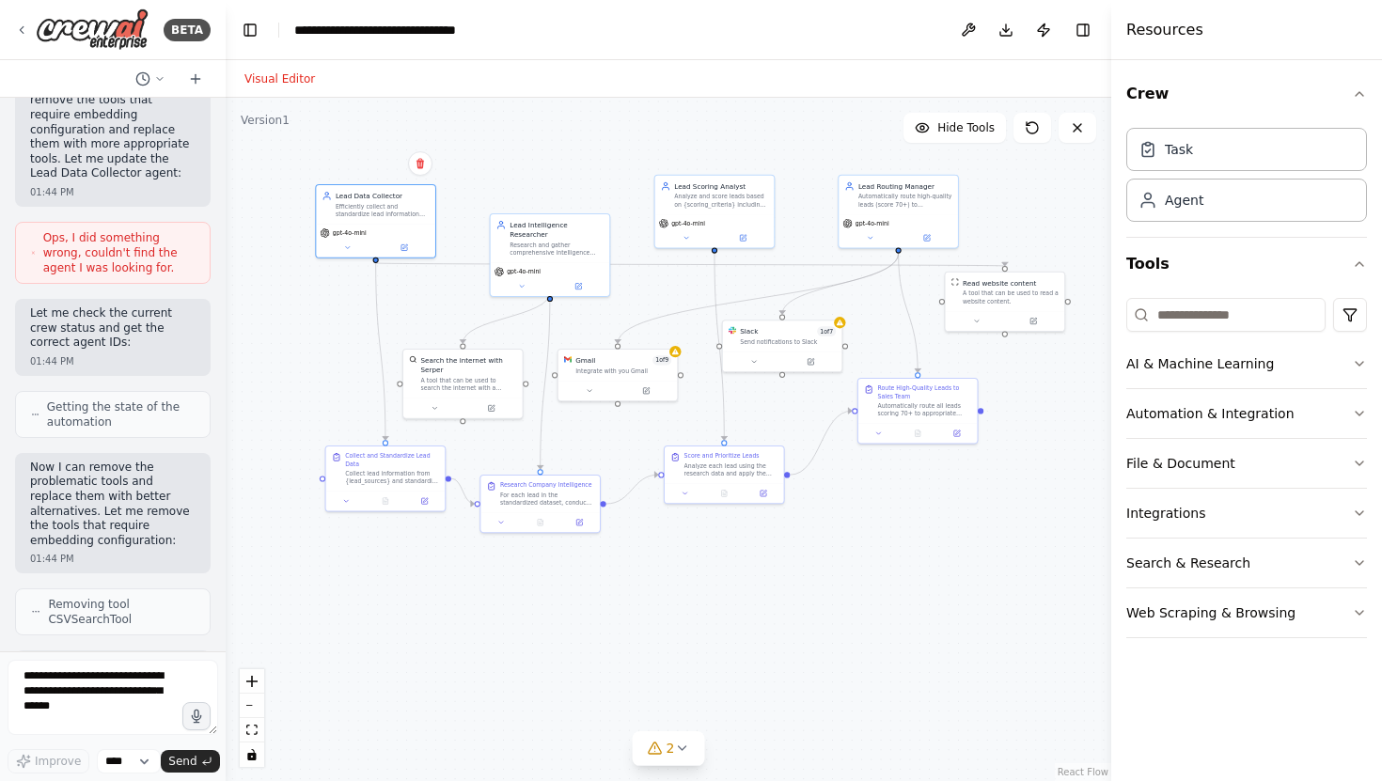
scroll to position [2161, 0]
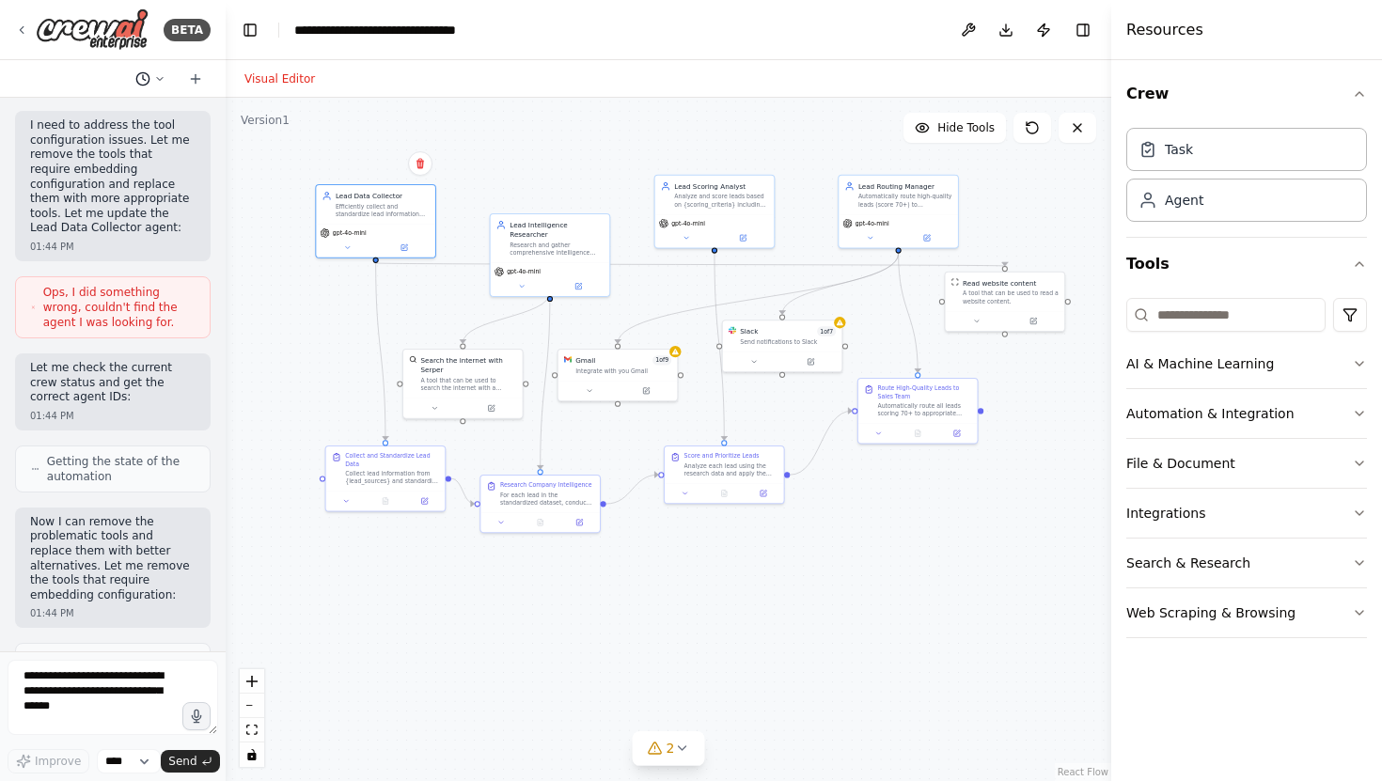
click at [159, 73] on icon at bounding box center [159, 78] width 11 height 11
click at [250, 216] on div ".deletable-edge-delete-btn { width: 20px; height: 20px; border: 0px solid #ffff…" at bounding box center [668, 439] width 885 height 683
click at [198, 86] on div at bounding box center [113, 390] width 226 height 781
click at [198, 77] on icon at bounding box center [195, 78] width 15 height 15
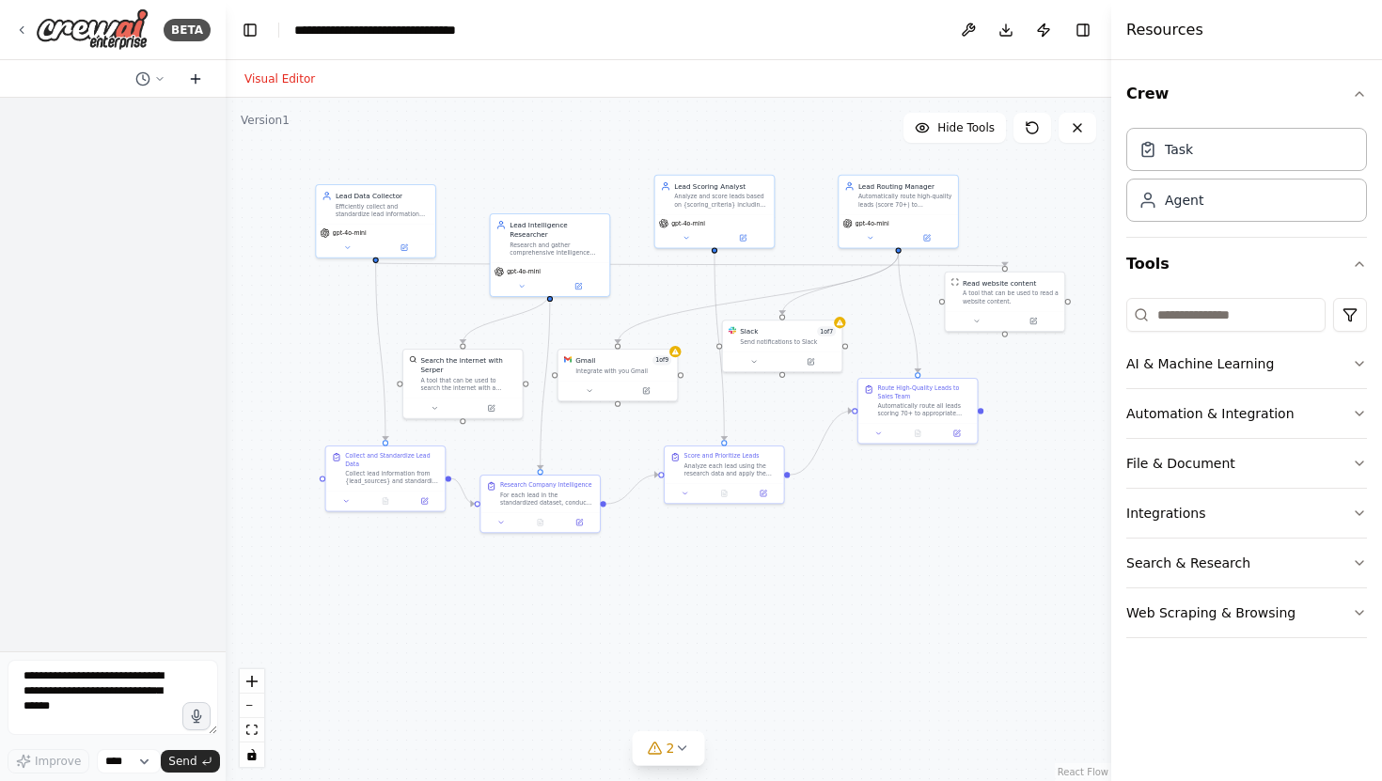
scroll to position [0, 0]
